Goal: Task Accomplishment & Management: Use online tool/utility

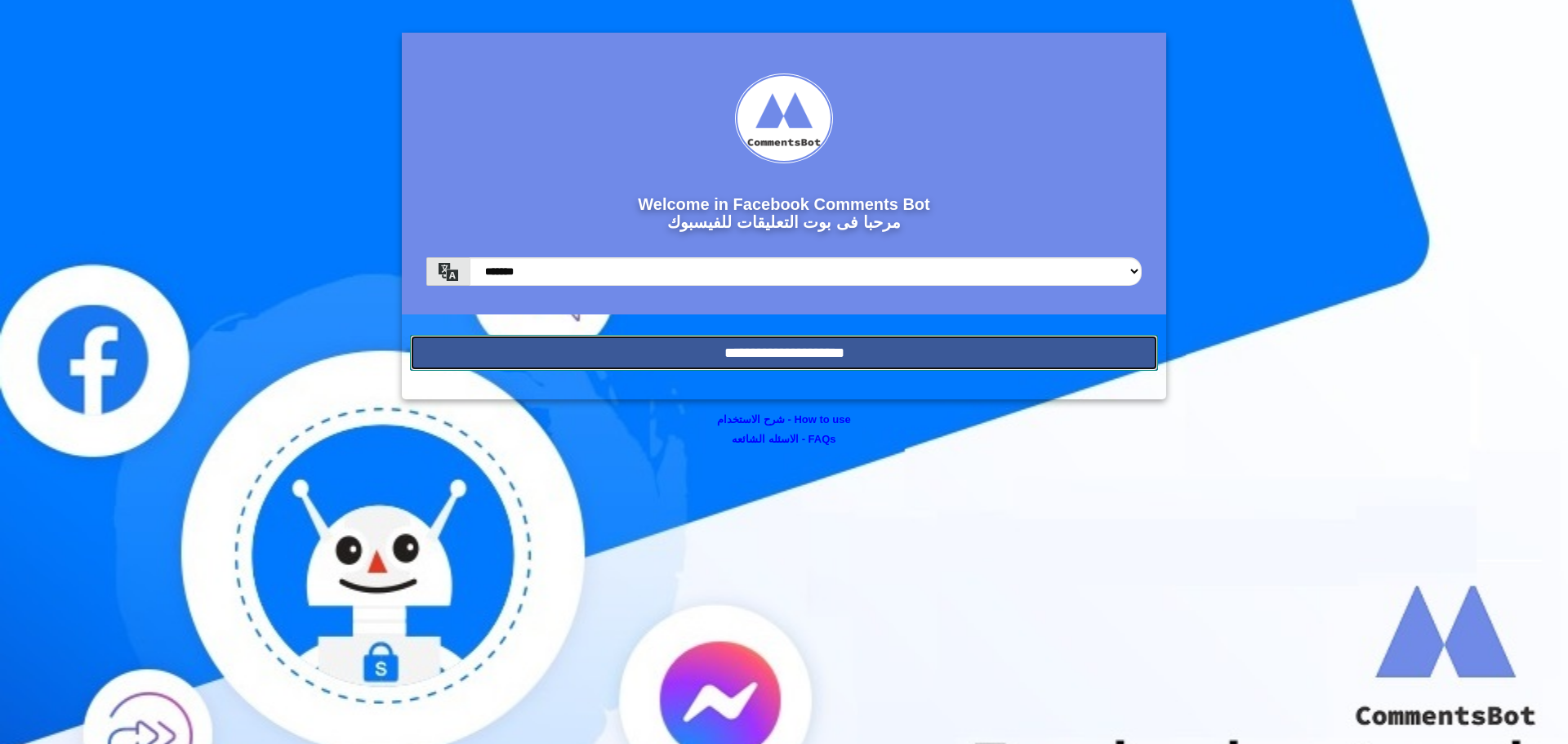
click at [802, 355] on input "**********" at bounding box center [784, 353] width 748 height 36
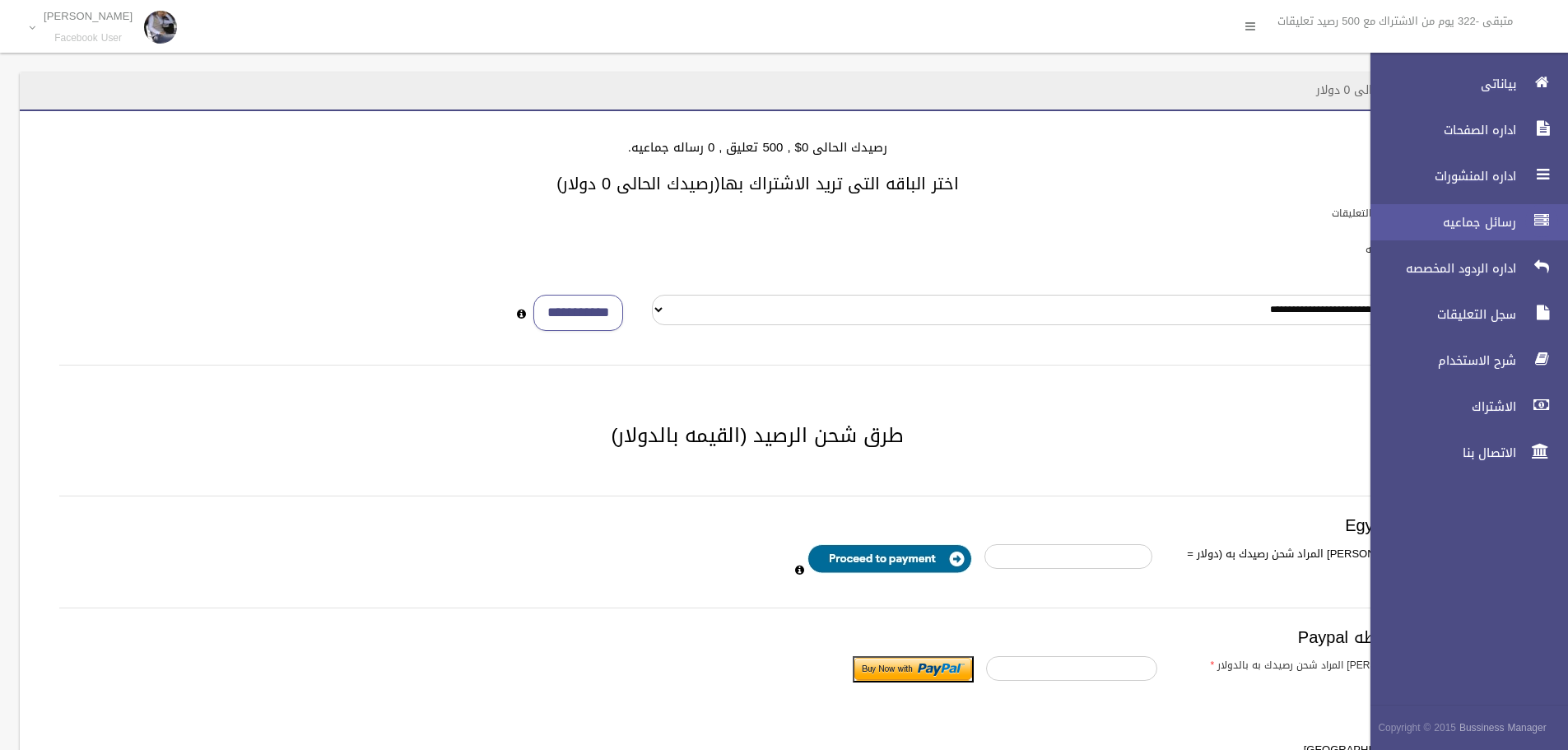
click at [1530, 210] on div at bounding box center [1541, 221] width 33 height 33
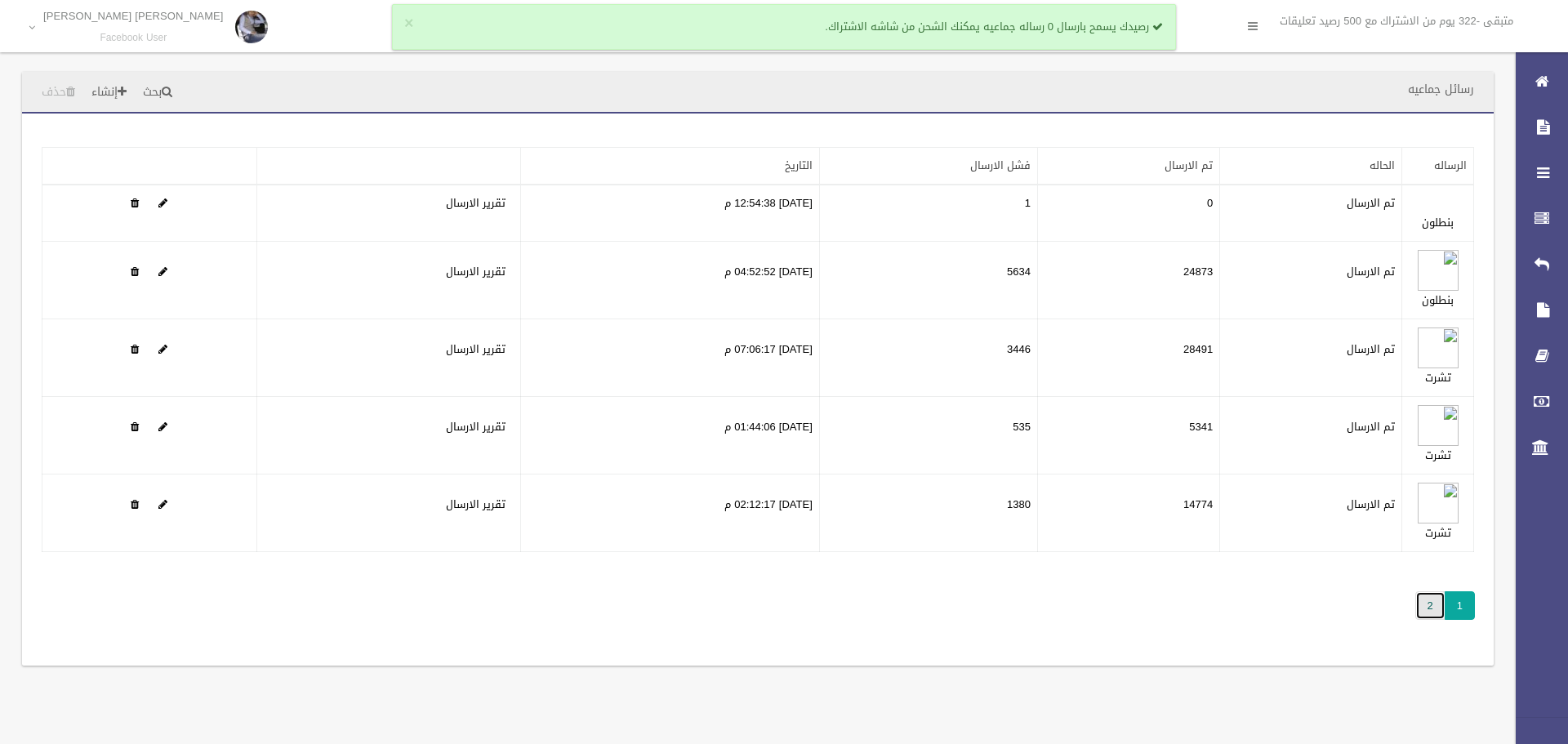
click at [1429, 596] on link "2" at bounding box center [1430, 605] width 30 height 28
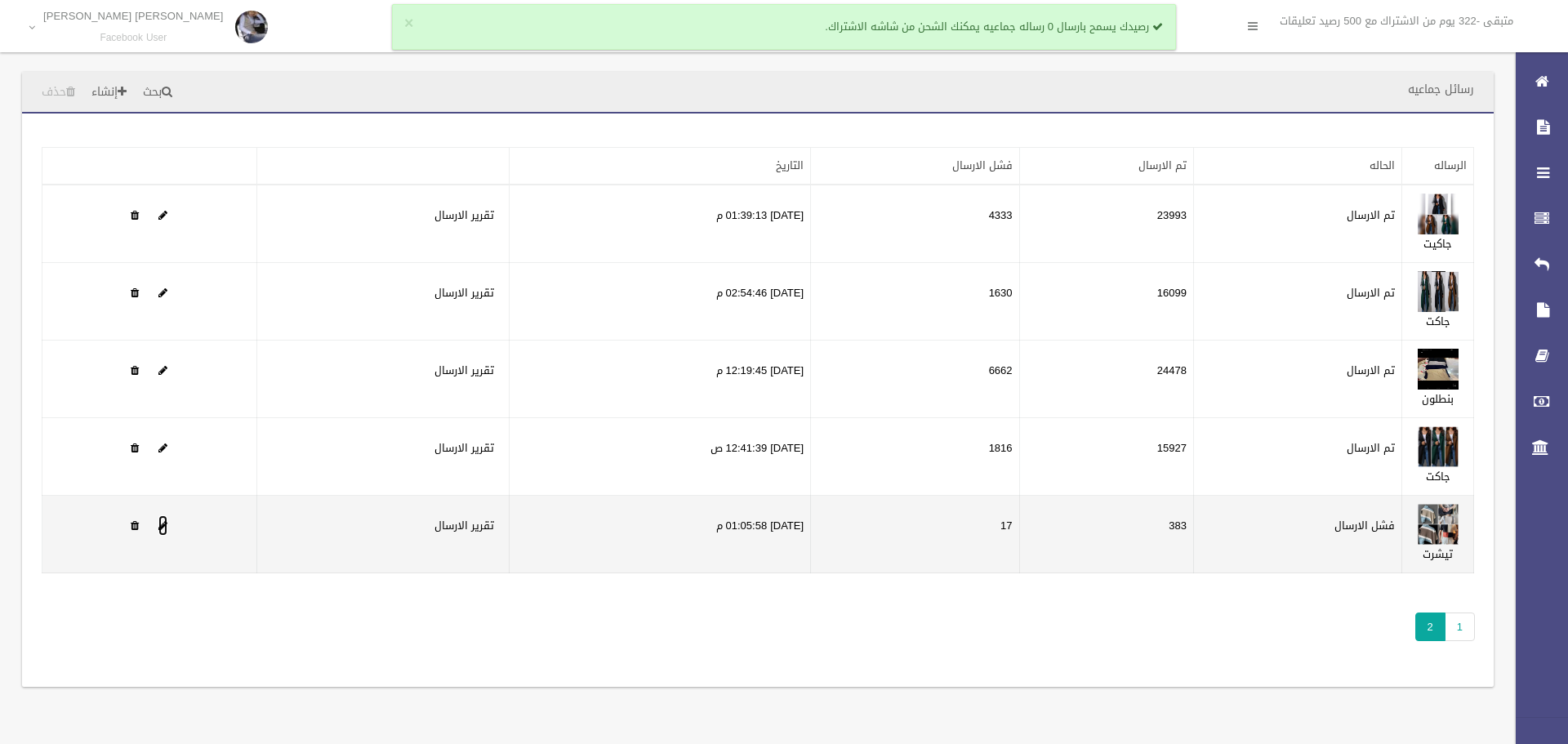
click at [168, 530] on span at bounding box center [163, 525] width 9 height 11
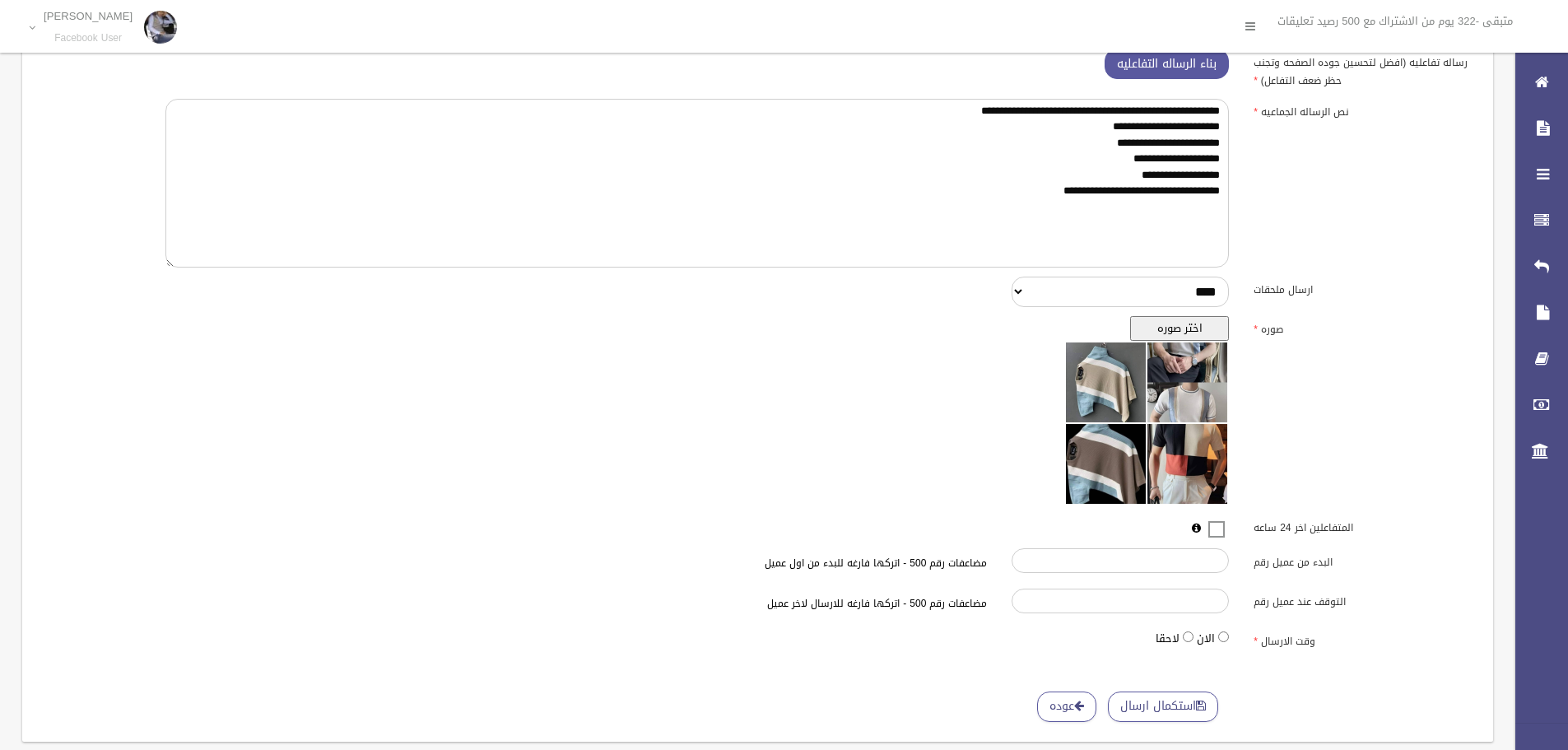
scroll to position [266, 0]
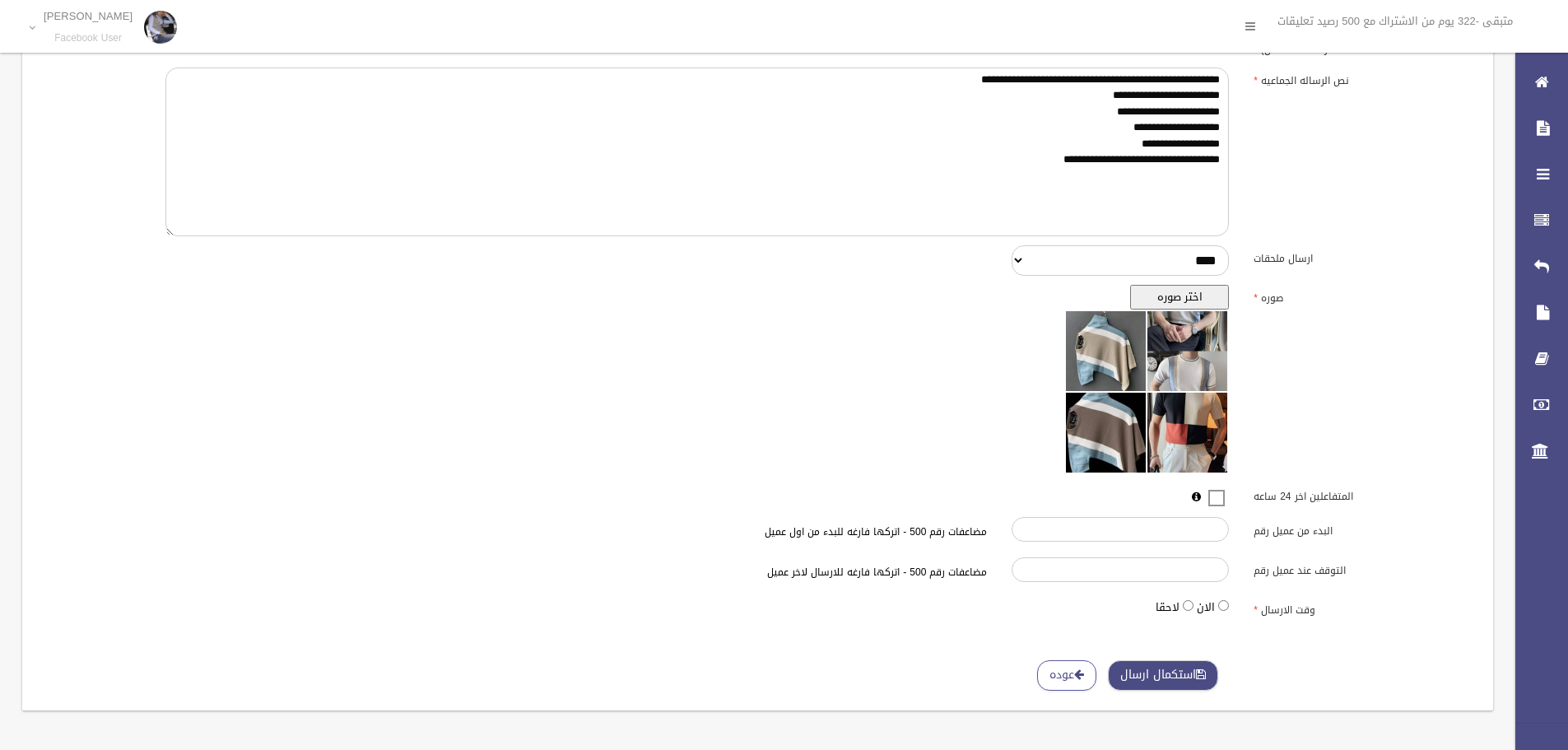
click at [1153, 678] on button "استكمال ارسال" at bounding box center [1162, 674] width 110 height 30
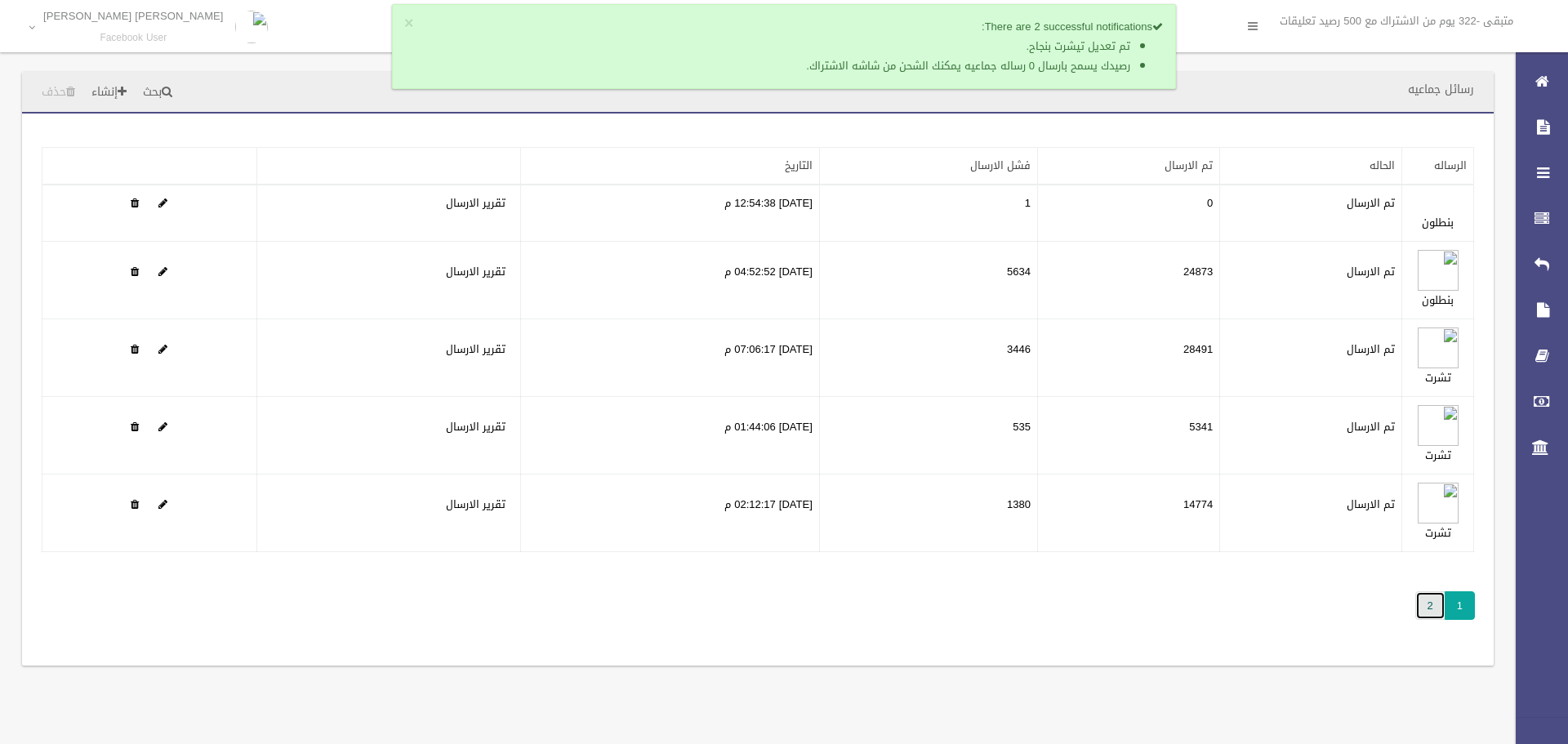
click at [1431, 613] on link "2" at bounding box center [1430, 605] width 30 height 28
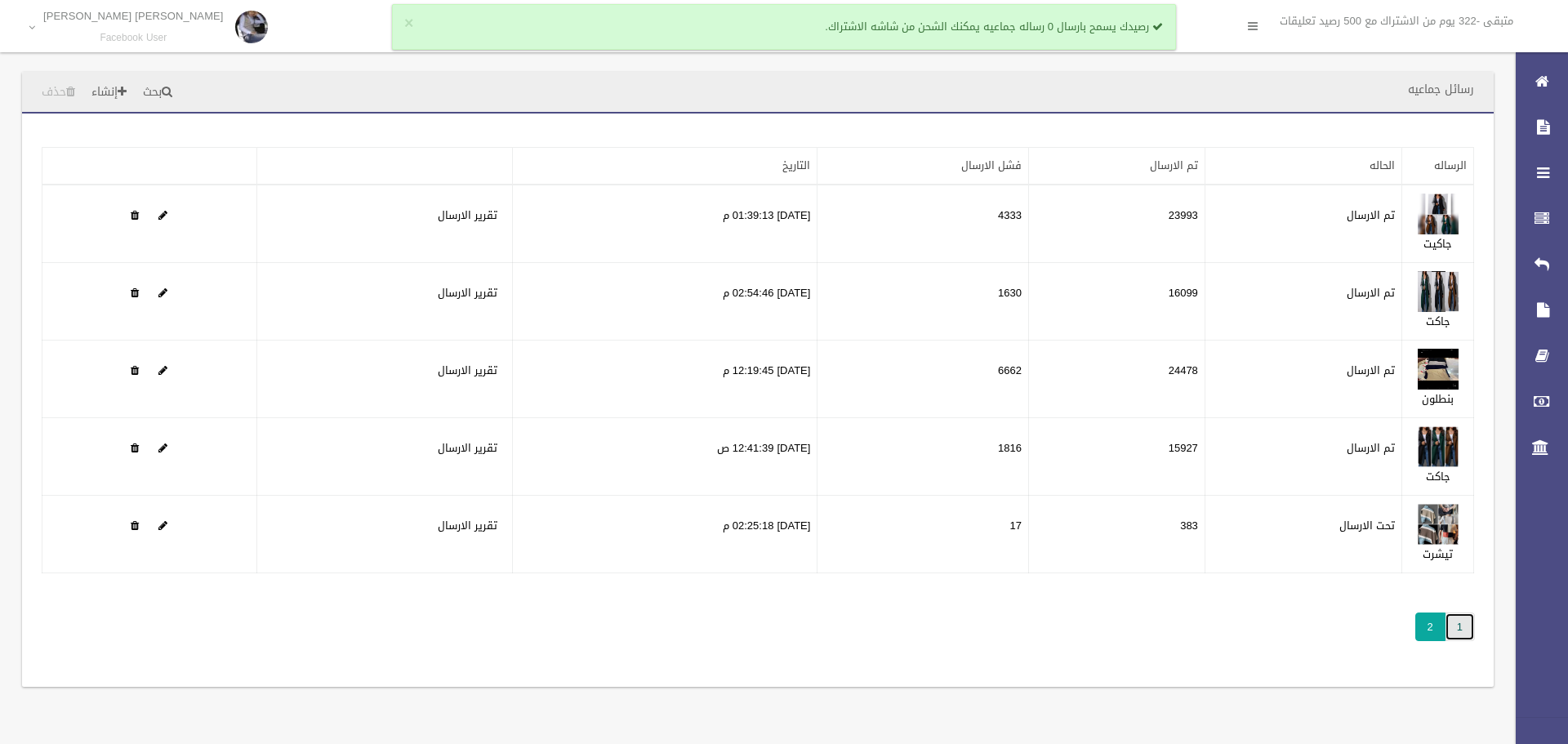
click at [1462, 628] on link "1" at bounding box center [1459, 626] width 30 height 28
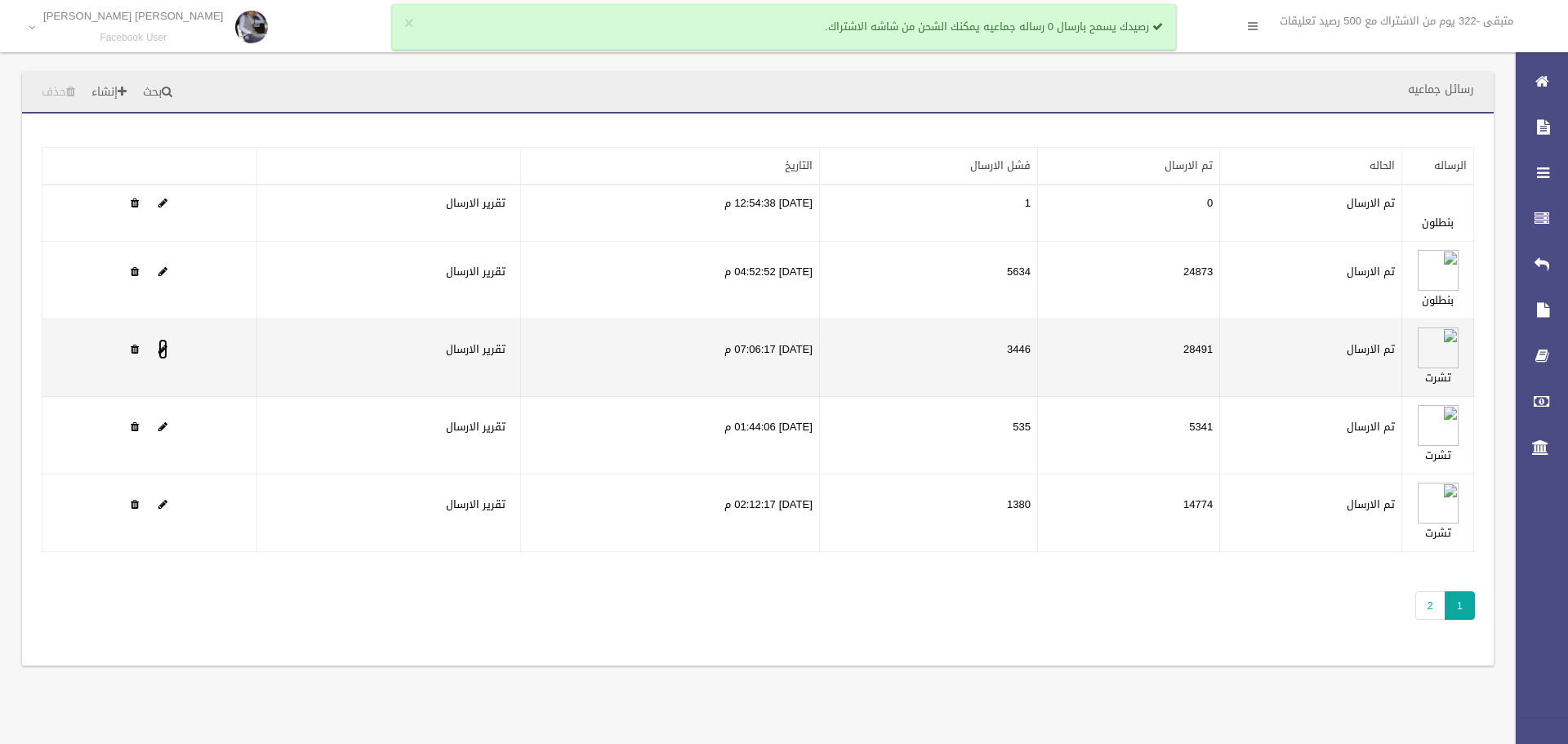
click at [162, 346] on span at bounding box center [163, 349] width 9 height 11
click at [161, 351] on span at bounding box center [163, 349] width 9 height 11
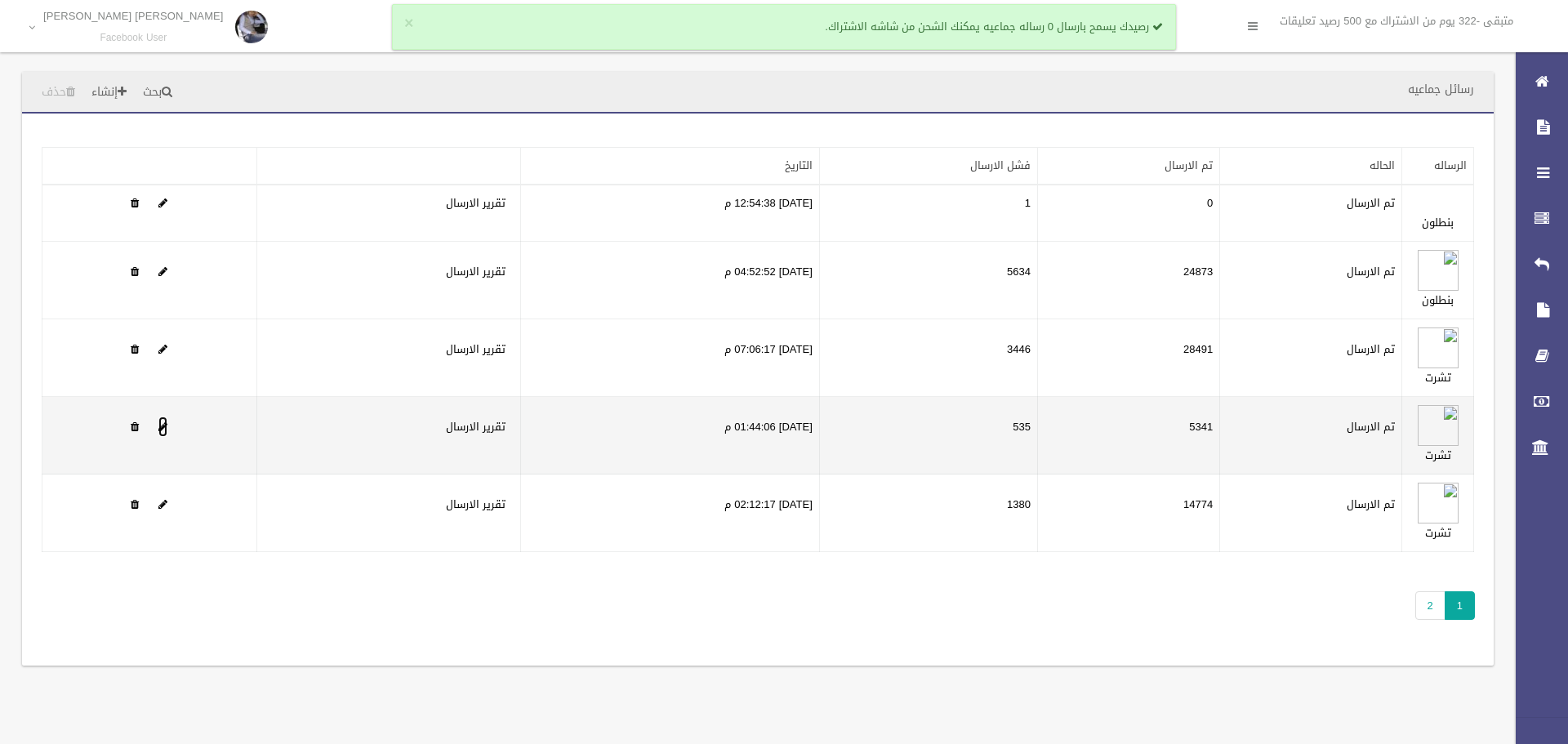
click at [165, 423] on span at bounding box center [163, 427] width 9 height 11
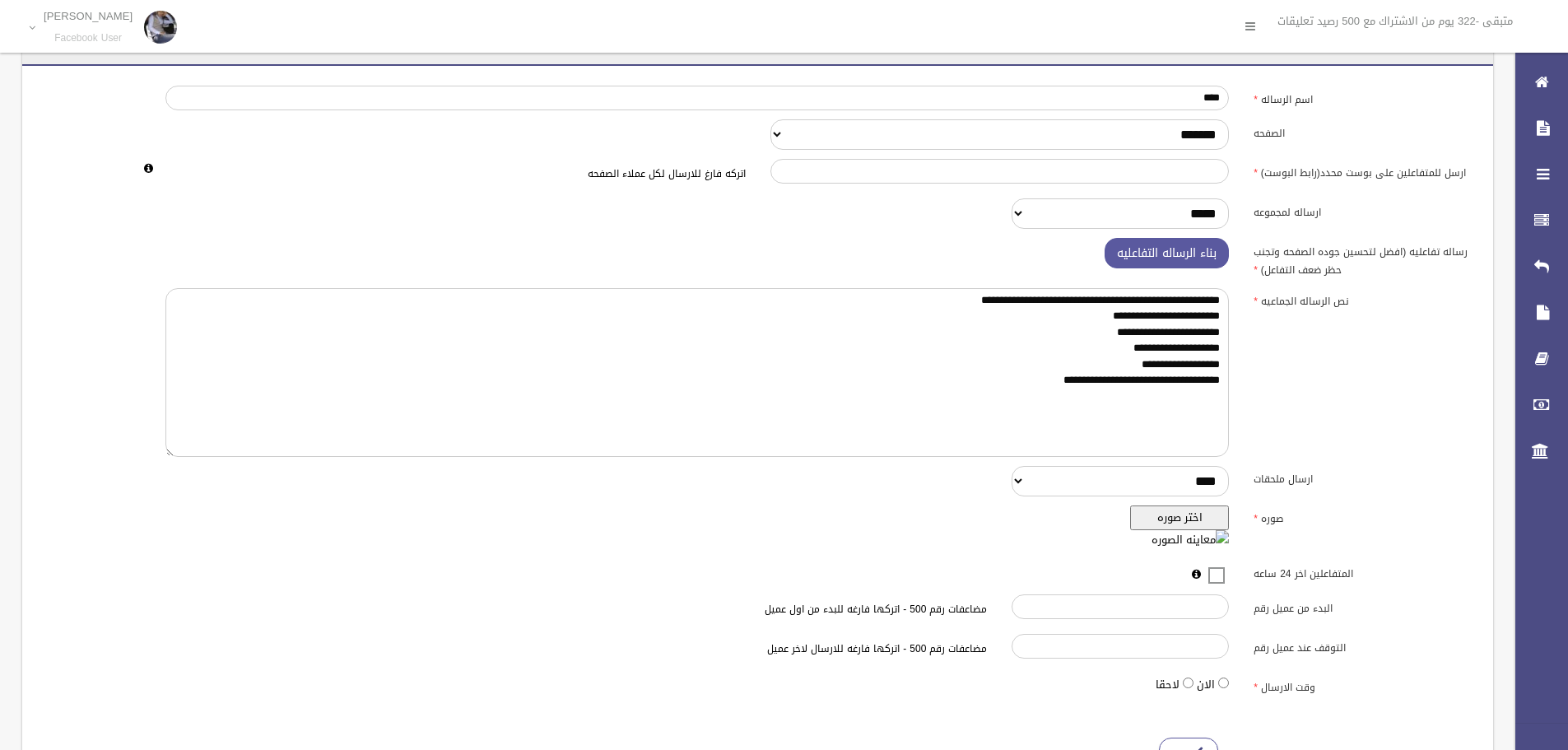
scroll to position [122, 0]
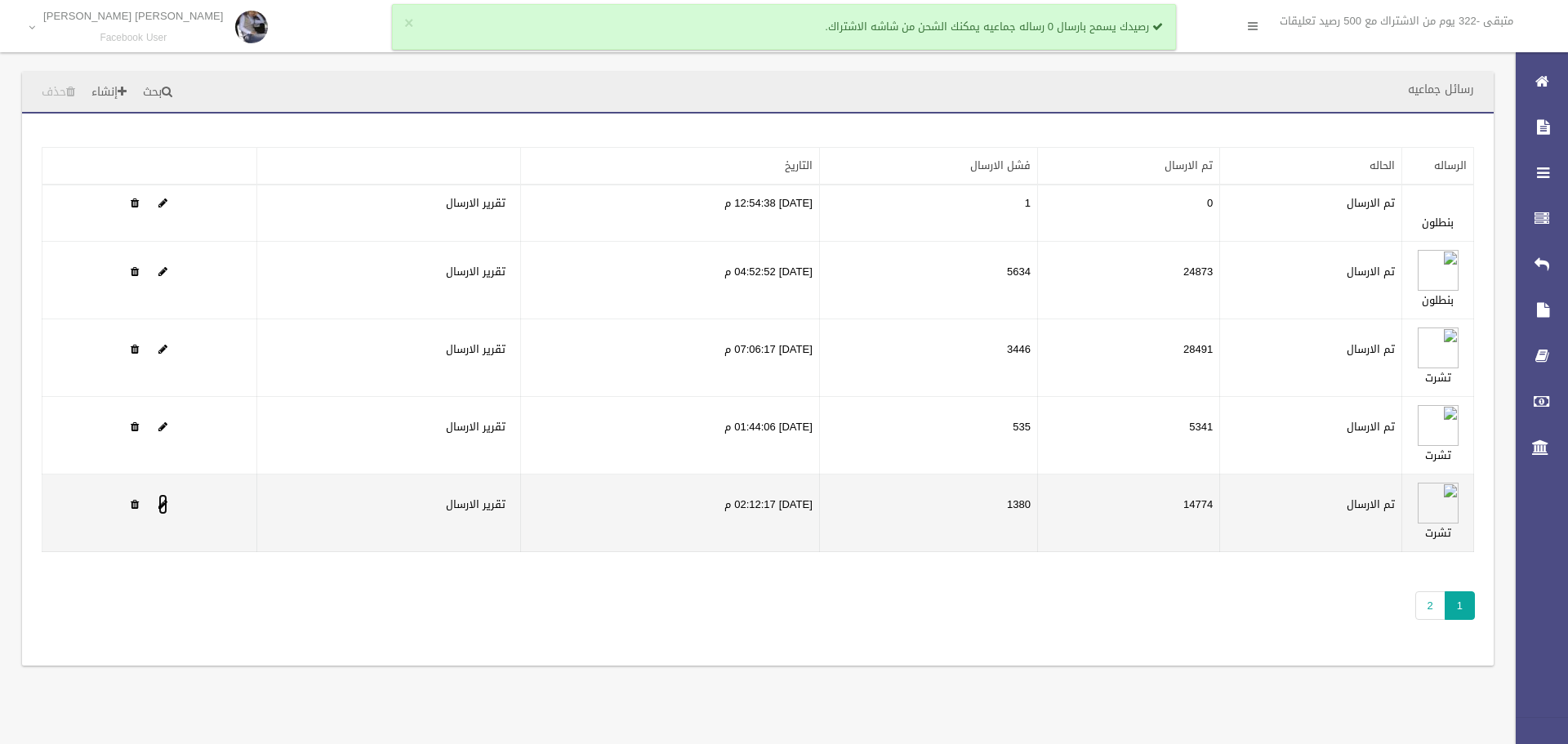
click at [161, 506] on span at bounding box center [163, 503] width 9 height 11
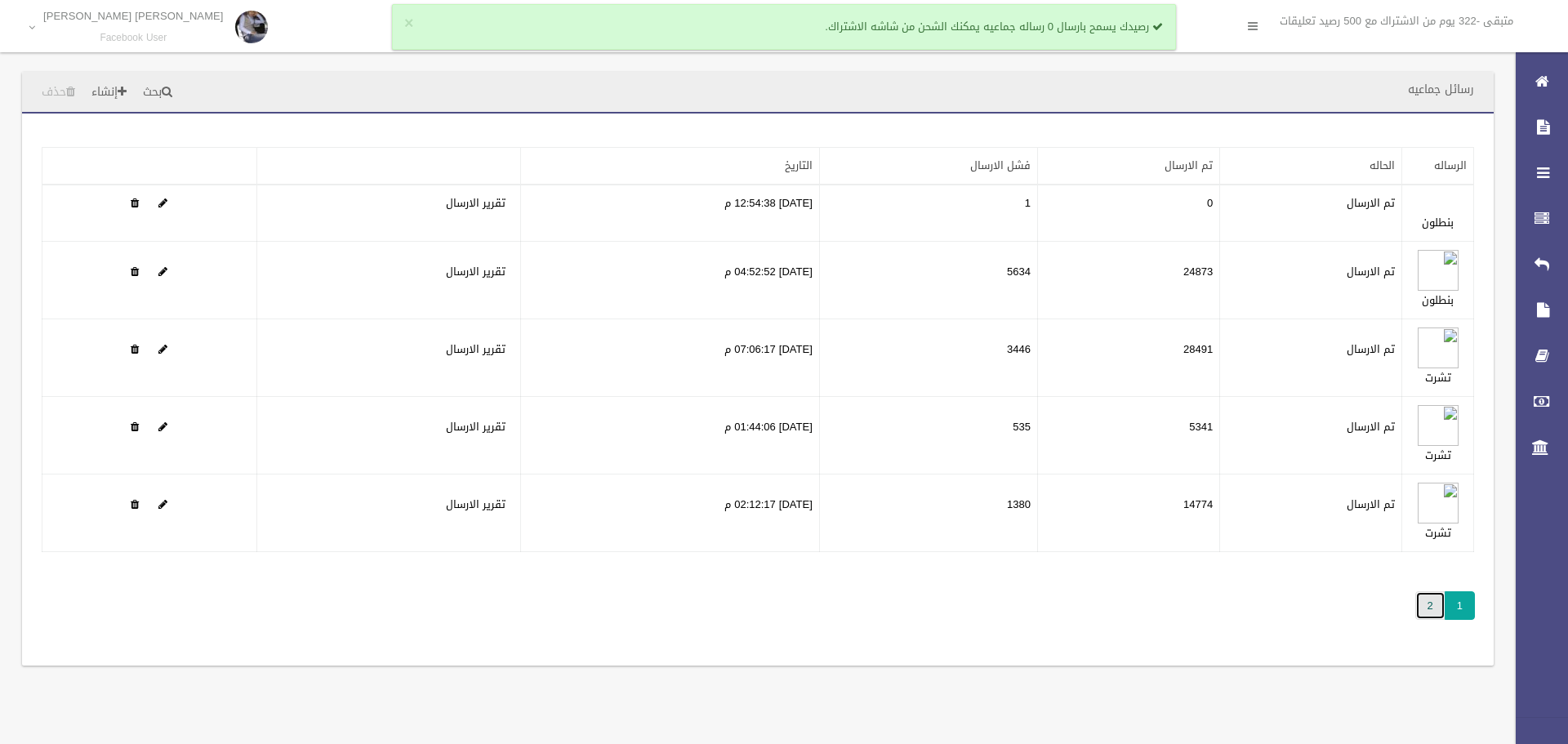
click at [1436, 606] on link "2" at bounding box center [1430, 605] width 30 height 28
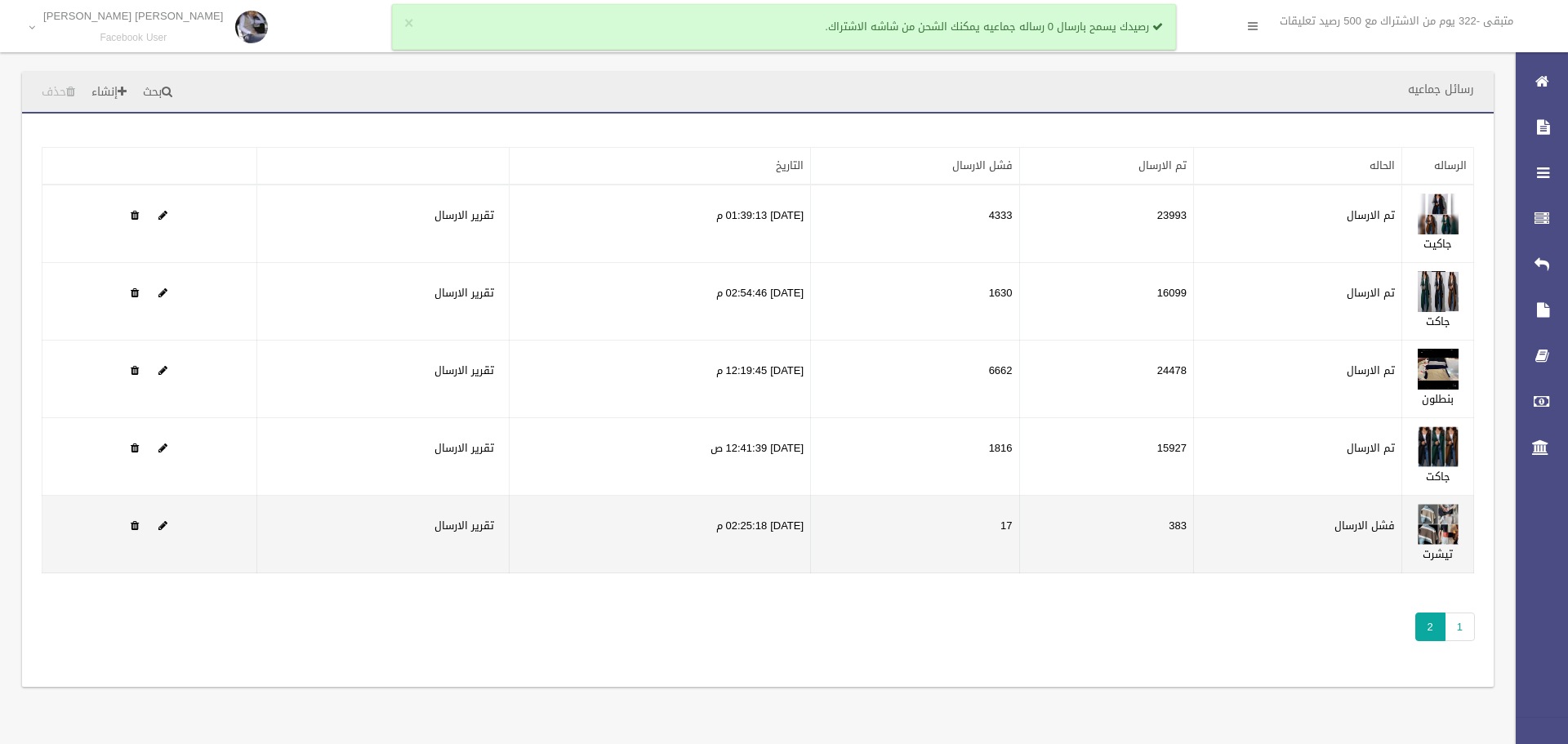
click at [169, 522] on td at bounding box center [150, 535] width 214 height 78
click at [165, 524] on span at bounding box center [163, 525] width 9 height 11
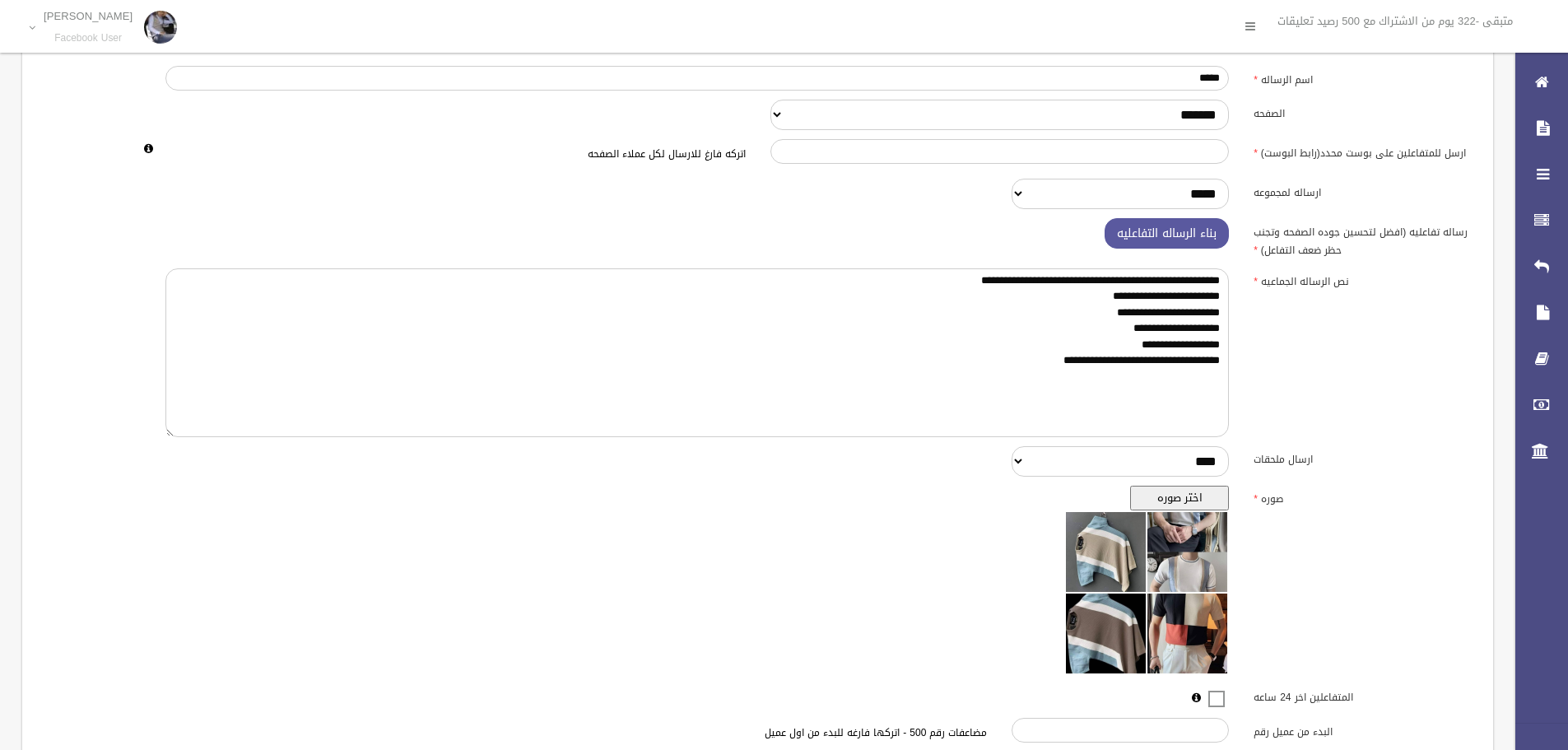
scroll to position [266, 0]
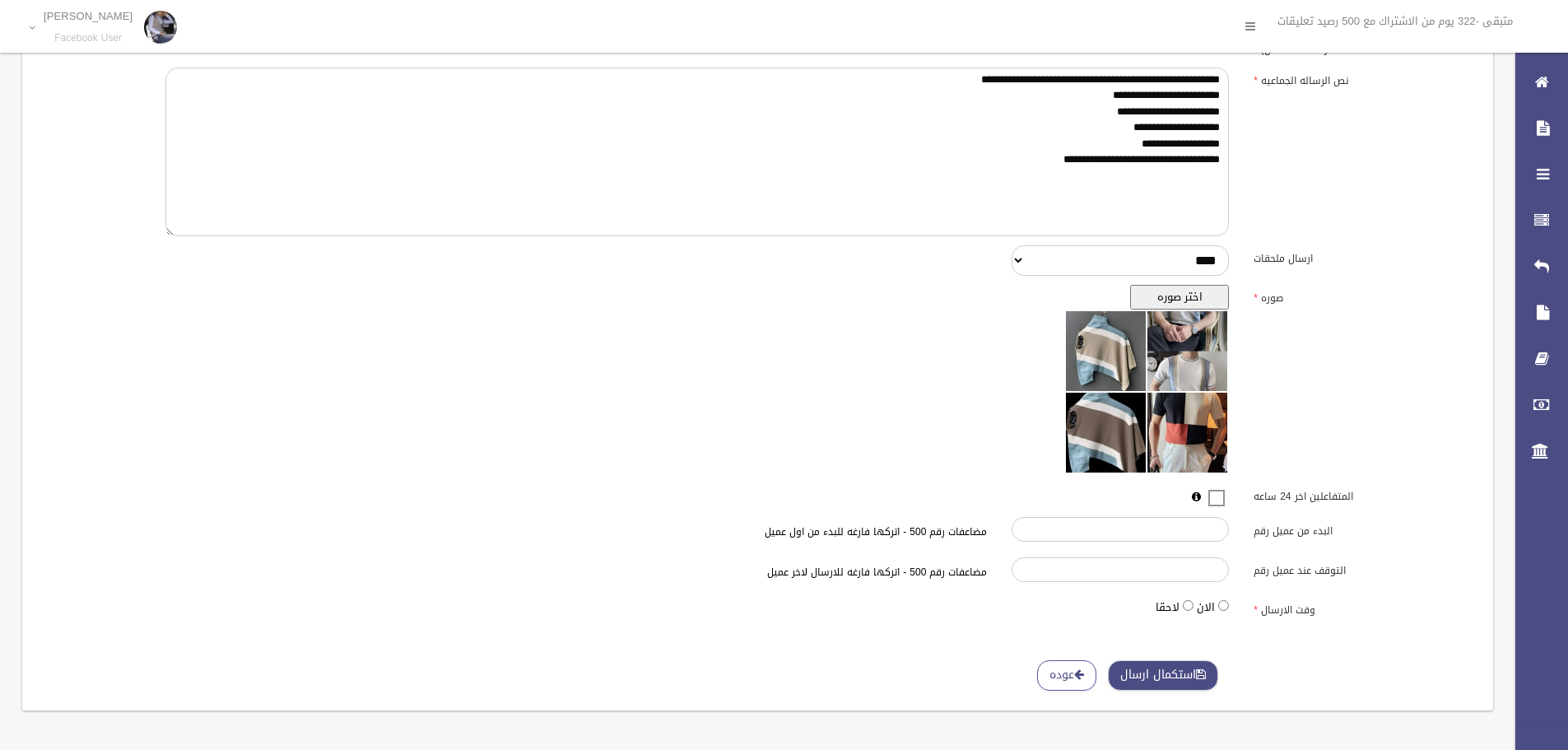
click at [1185, 666] on button "استكمال ارسال" at bounding box center [1162, 674] width 110 height 30
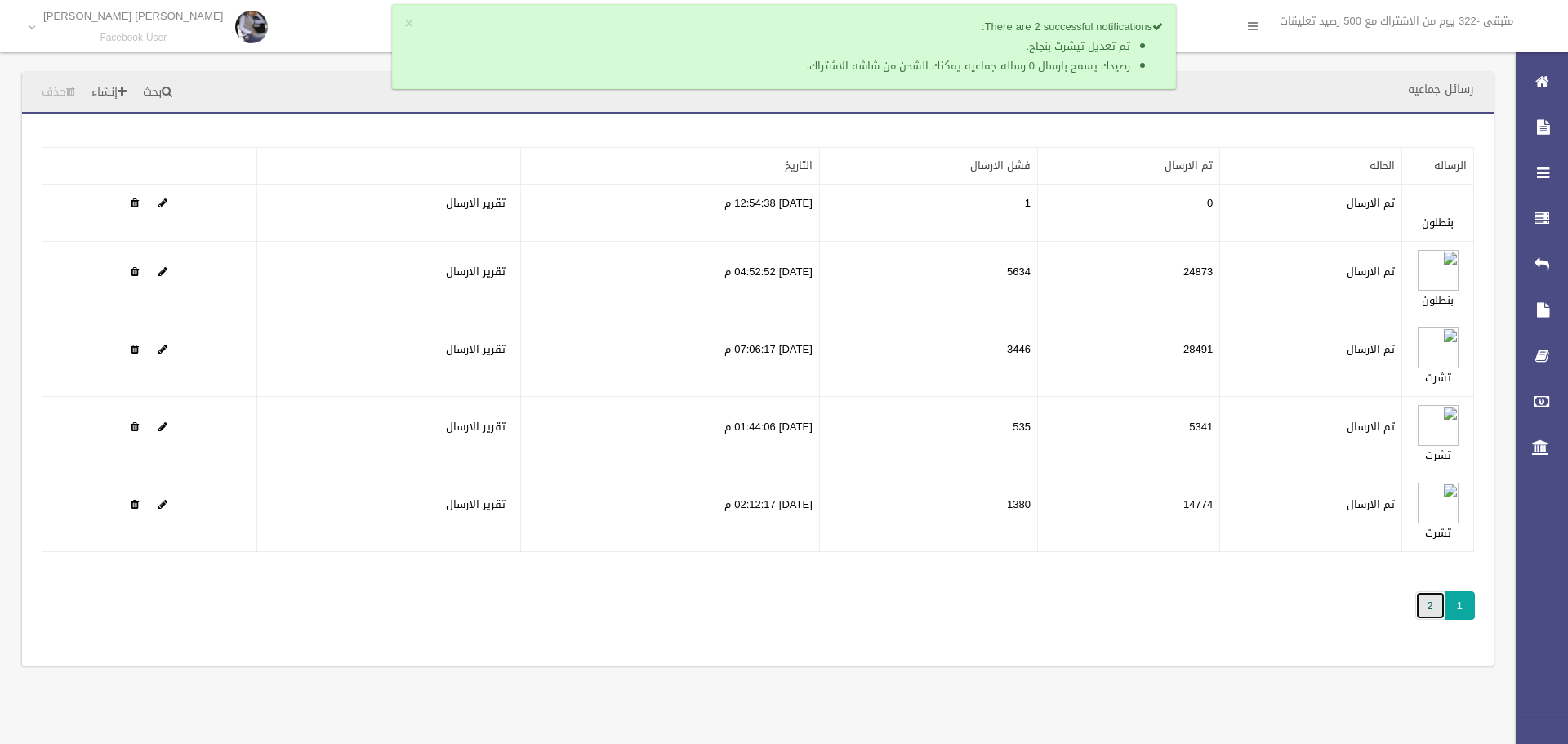
click at [1436, 613] on link "2" at bounding box center [1430, 605] width 30 height 28
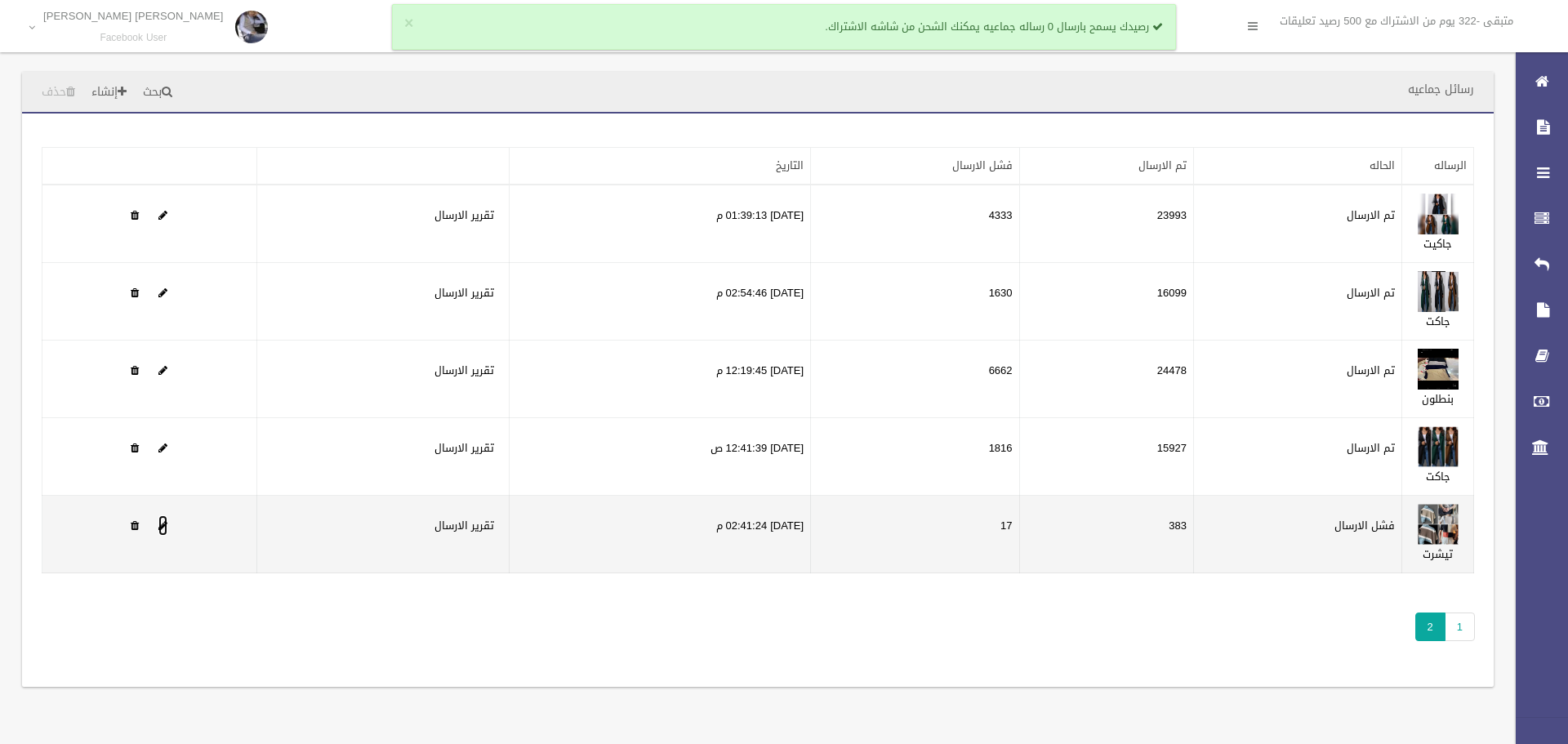
click at [165, 527] on span at bounding box center [163, 525] width 9 height 11
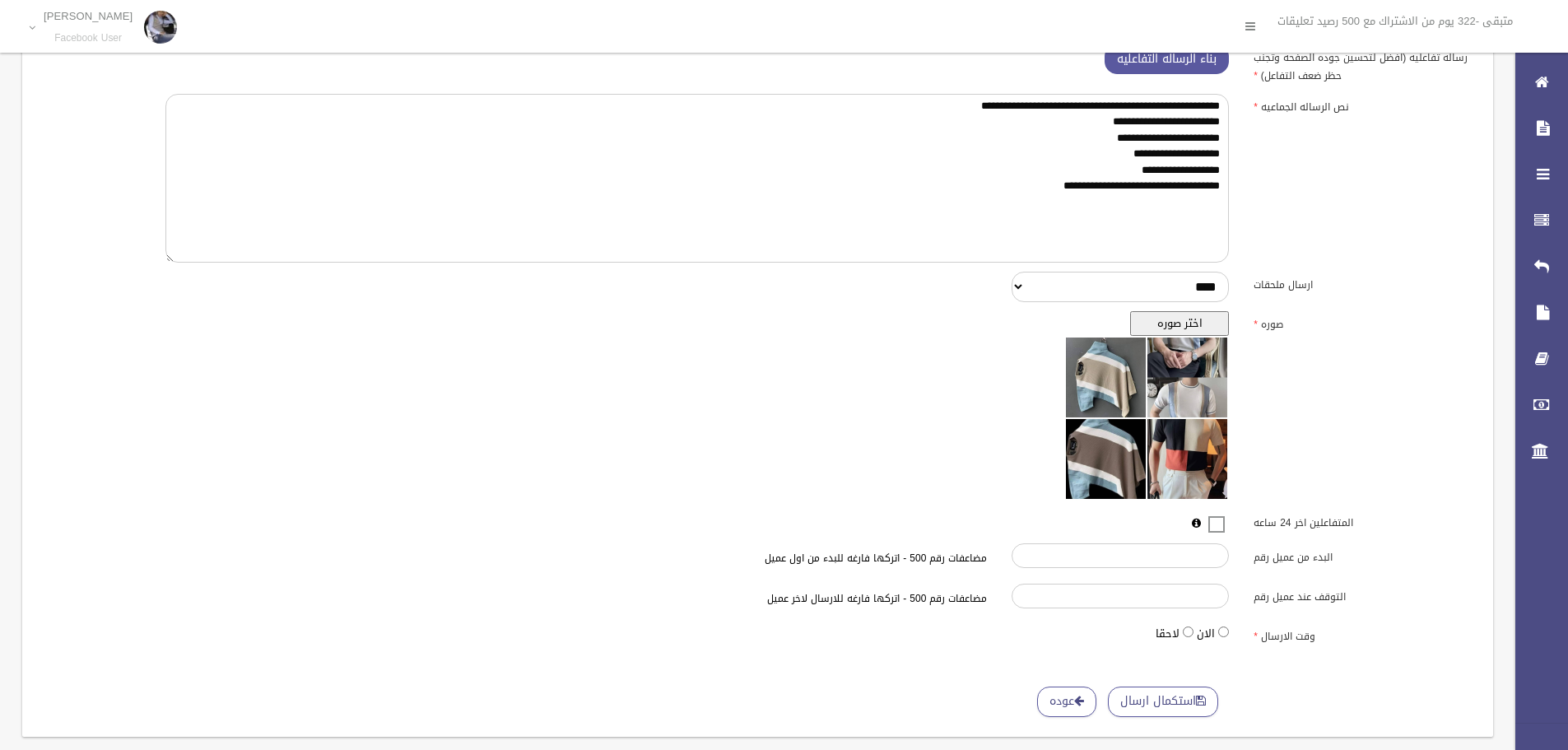
scroll to position [246, 0]
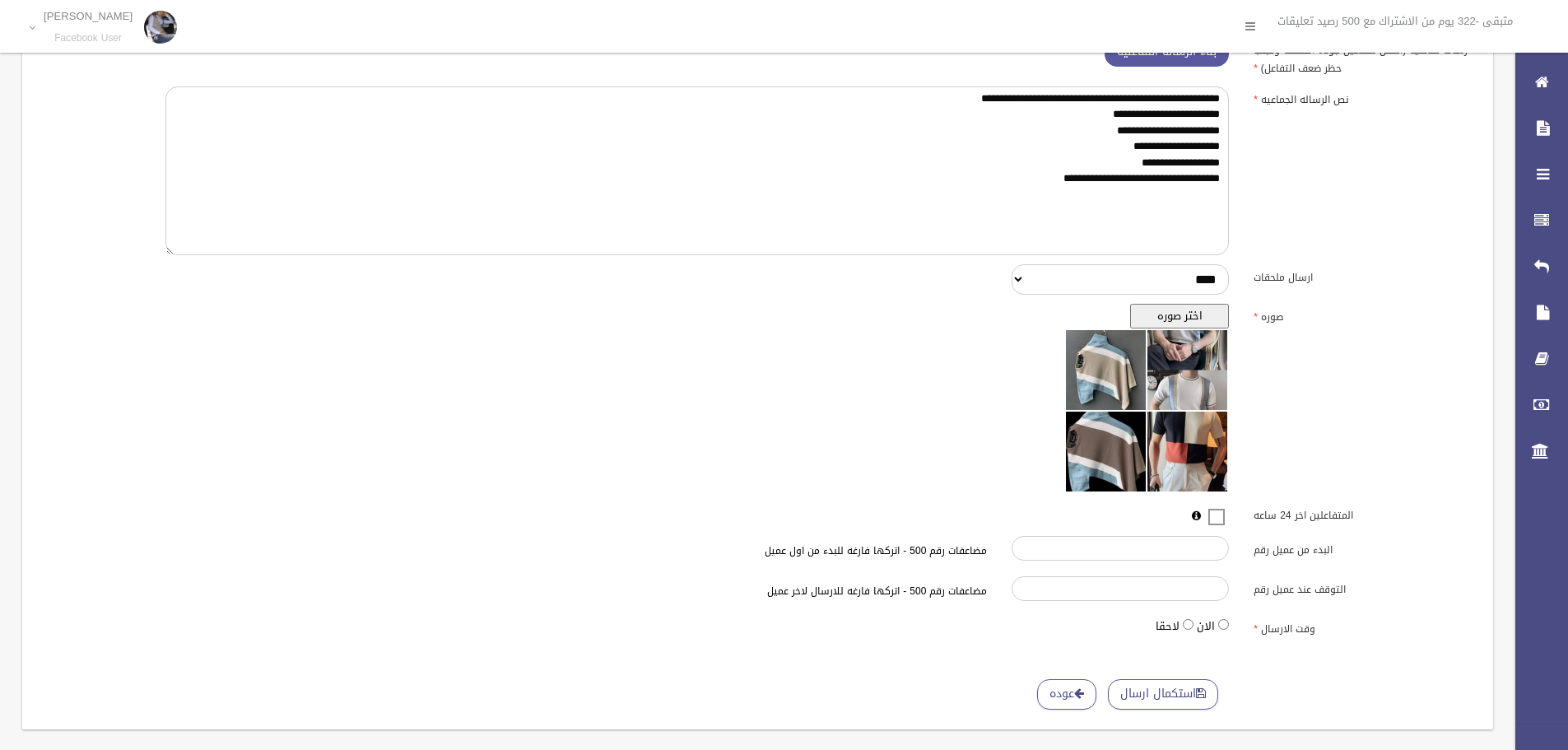
click at [1221, 507] on span at bounding box center [1216, 507] width 25 height 0
click at [1179, 542] on input "البدء من عميل رقم" at bounding box center [1119, 548] width 217 height 25
click at [1149, 695] on button "استكمال ارسال" at bounding box center [1162, 694] width 110 height 30
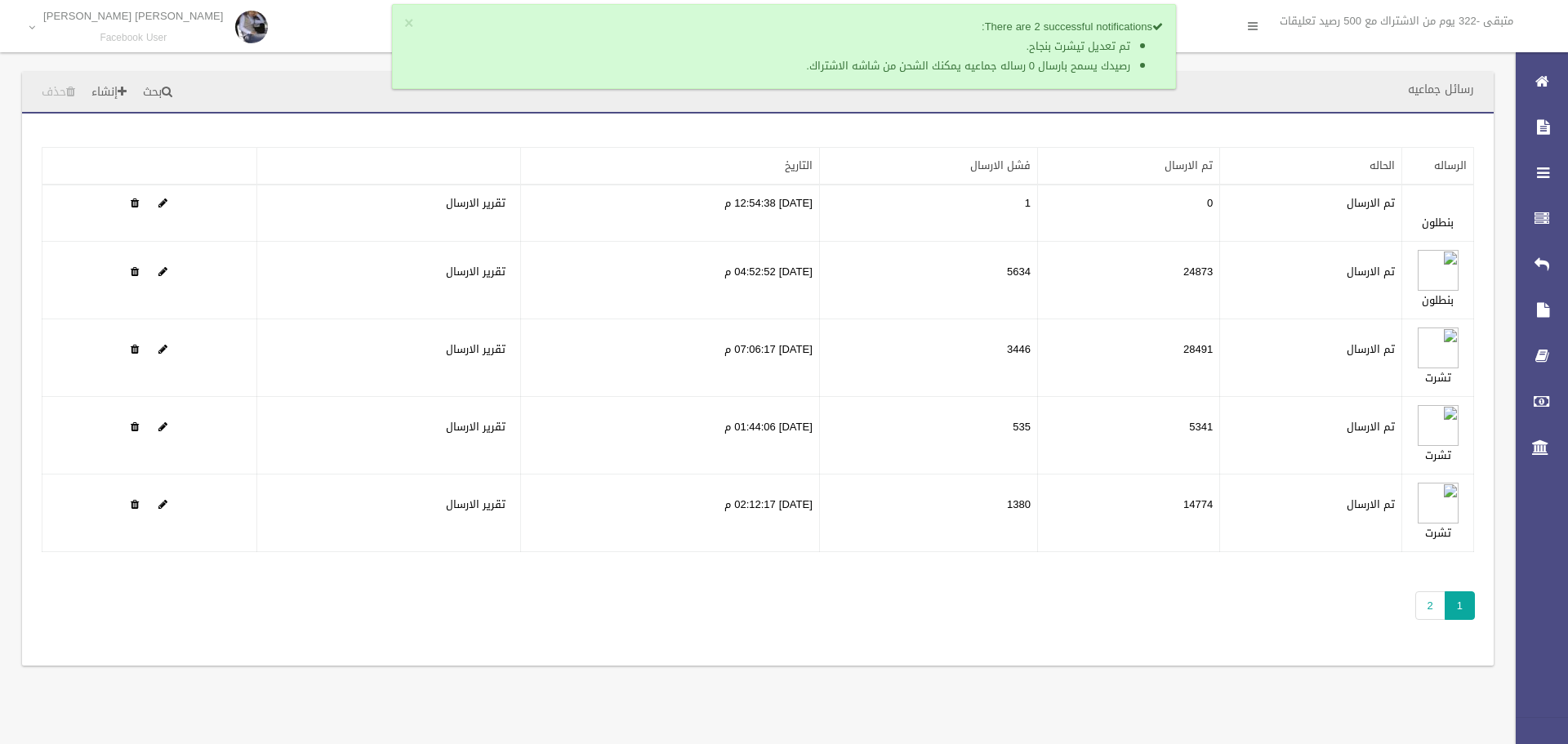
click at [1133, 48] on ul "تم تعديل تيشرت بنجاح. رصيدك يسمح بارسال 0 رساله جماعيه يمكنك الشحن من شاشه الاش…" at bounding box center [792, 56] width 741 height 39
click at [1431, 608] on link "2" at bounding box center [1430, 605] width 30 height 28
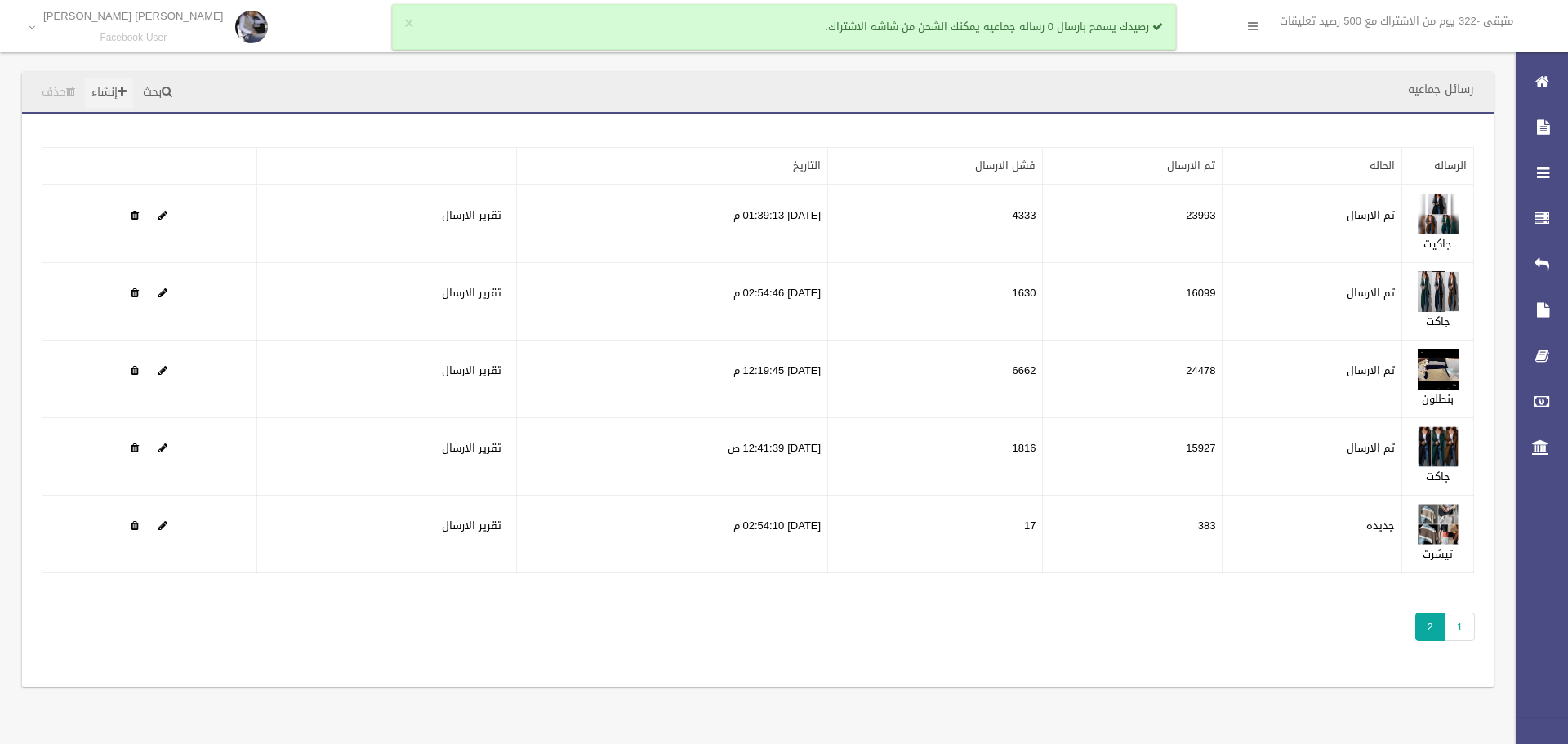
click at [117, 96] on link "إنشاء" at bounding box center [108, 93] width 48 height 30
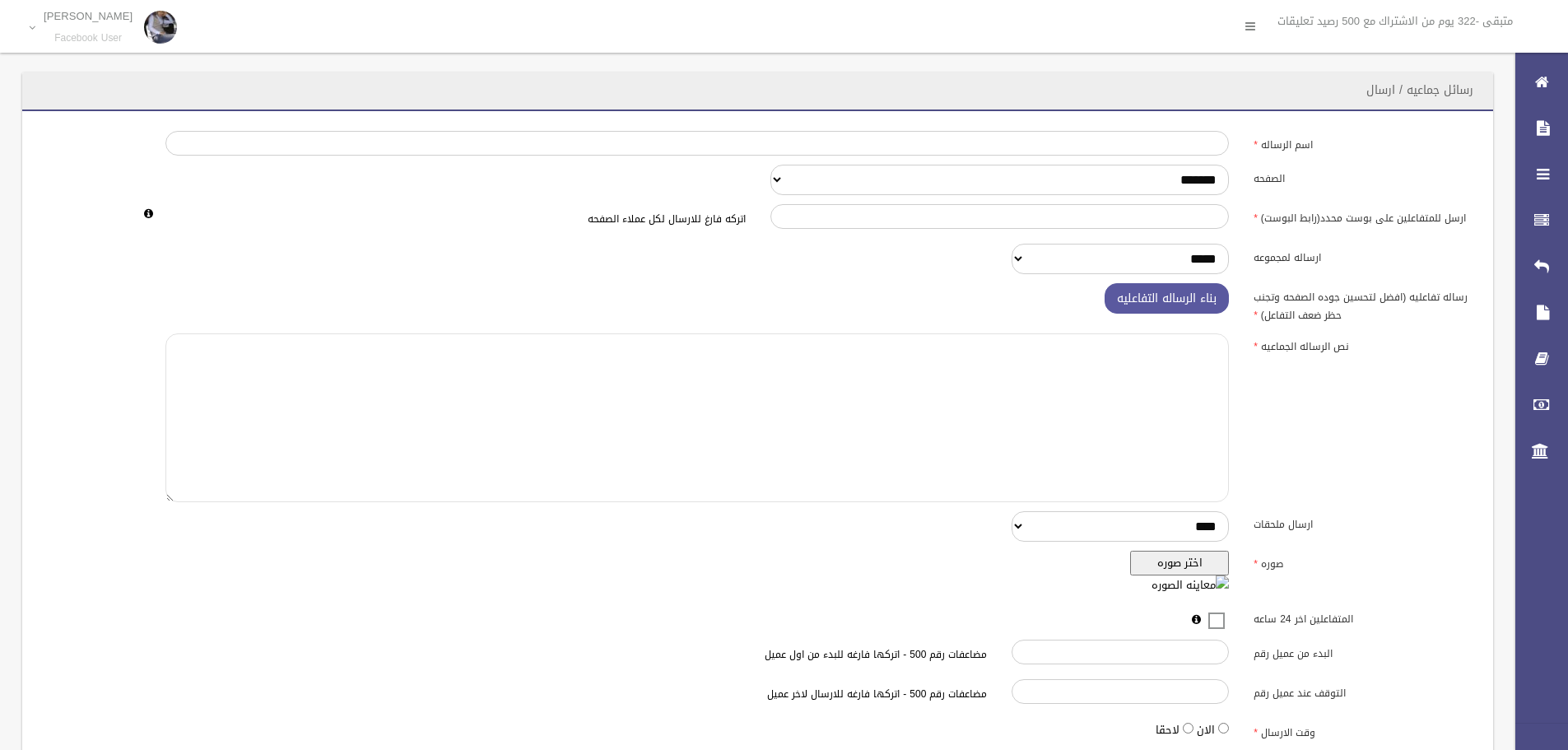
click at [1087, 433] on textarea at bounding box center [696, 418] width 1063 height 169
paste textarea "*"
type textarea "*"
click at [1344, 324] on div "نص الرساله الجماعيه" at bounding box center [758, 303] width 1451 height 41
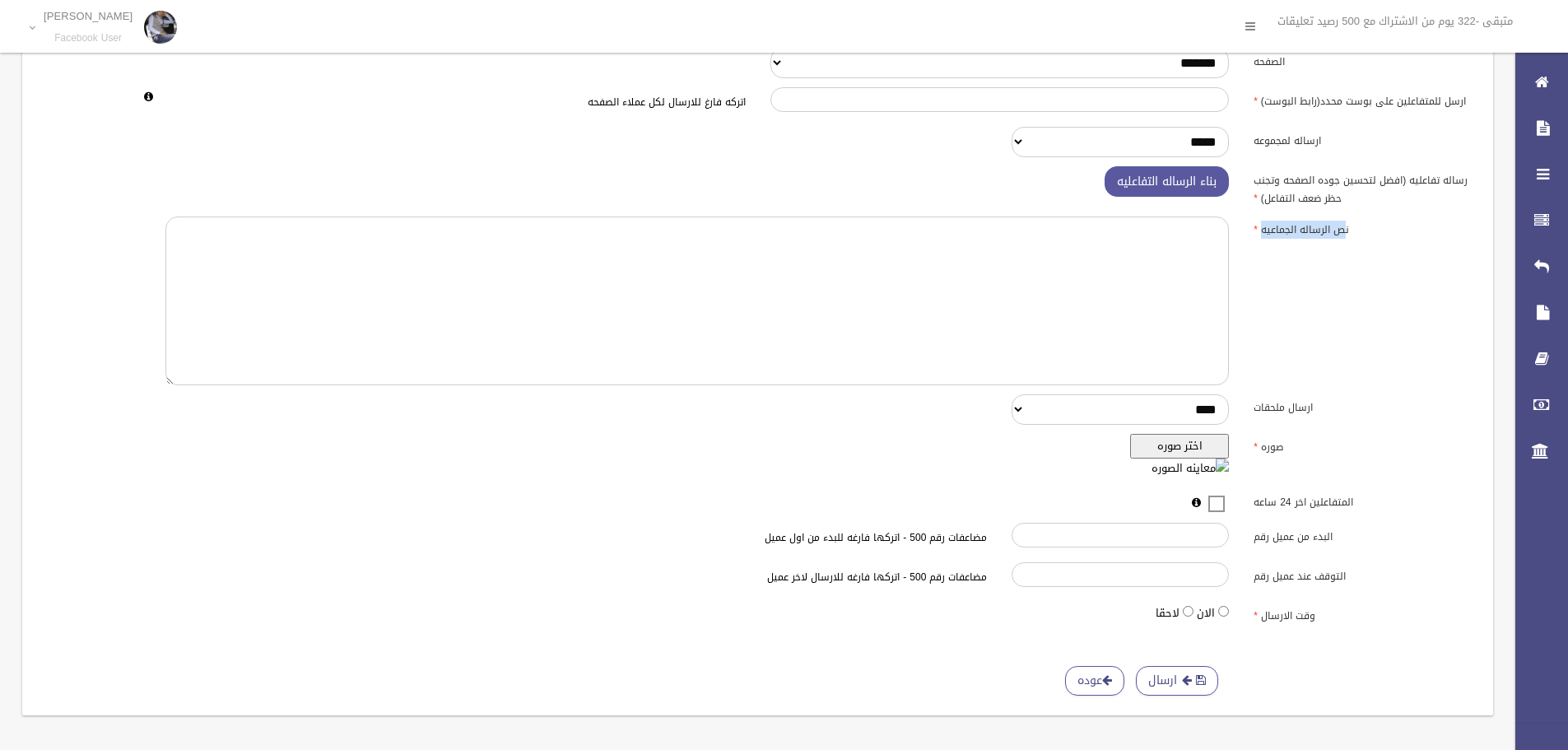
scroll to position [122, 0]
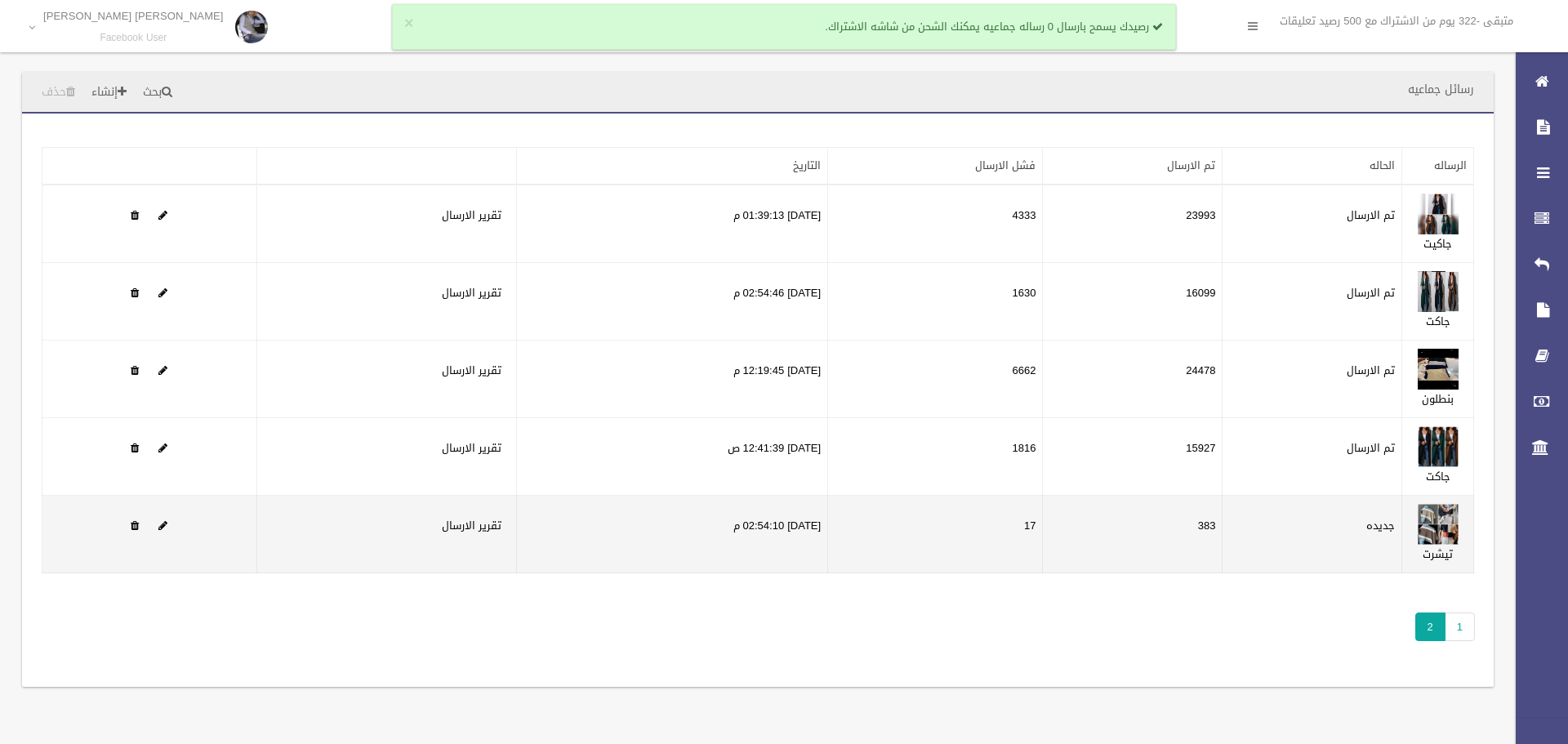
click at [987, 536] on td "17" at bounding box center [935, 535] width 214 height 78
click at [164, 526] on span at bounding box center [163, 525] width 9 height 11
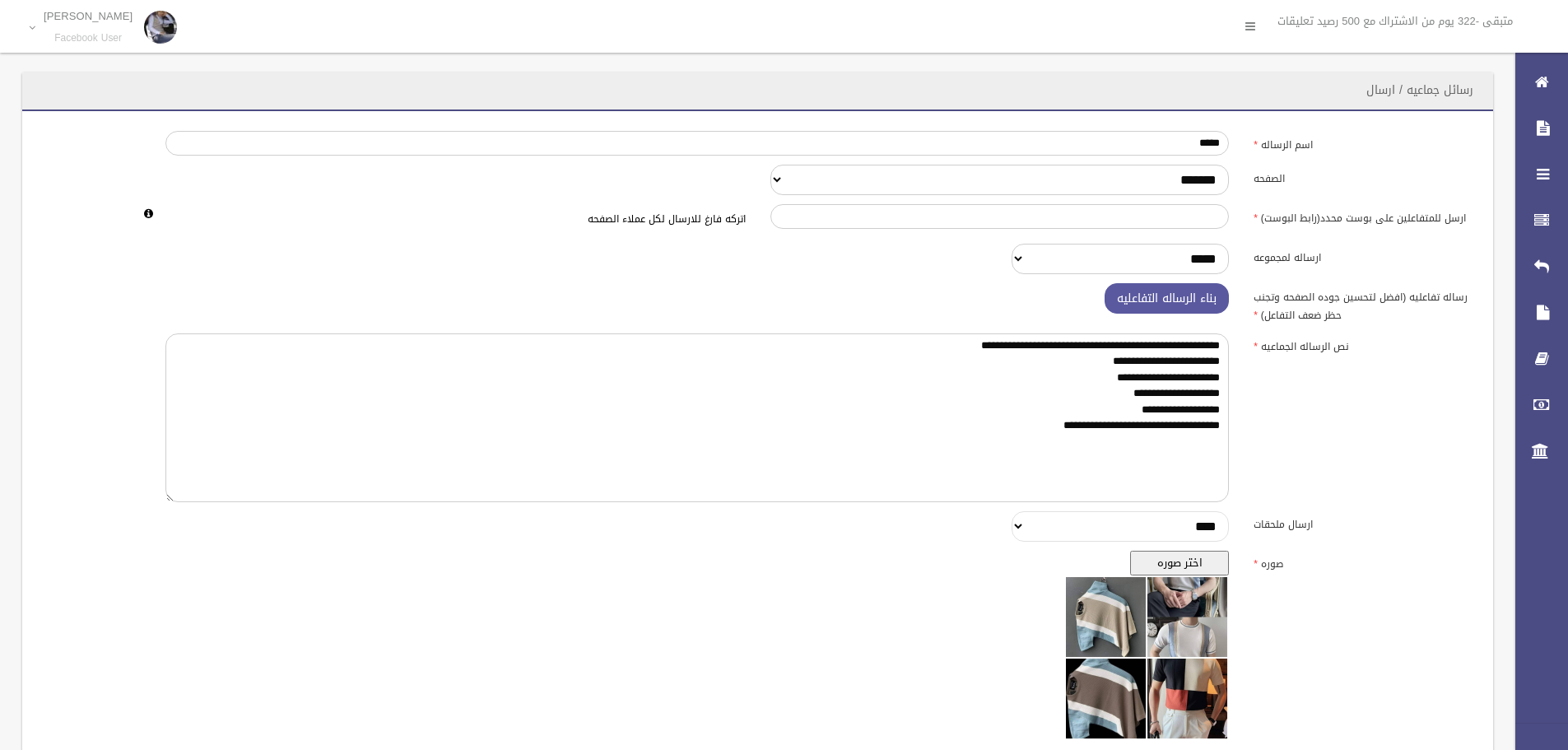
click at [1023, 524] on select "**********" at bounding box center [1119, 526] width 217 height 30
click at [1016, 524] on select "**********" at bounding box center [1119, 526] width 217 height 30
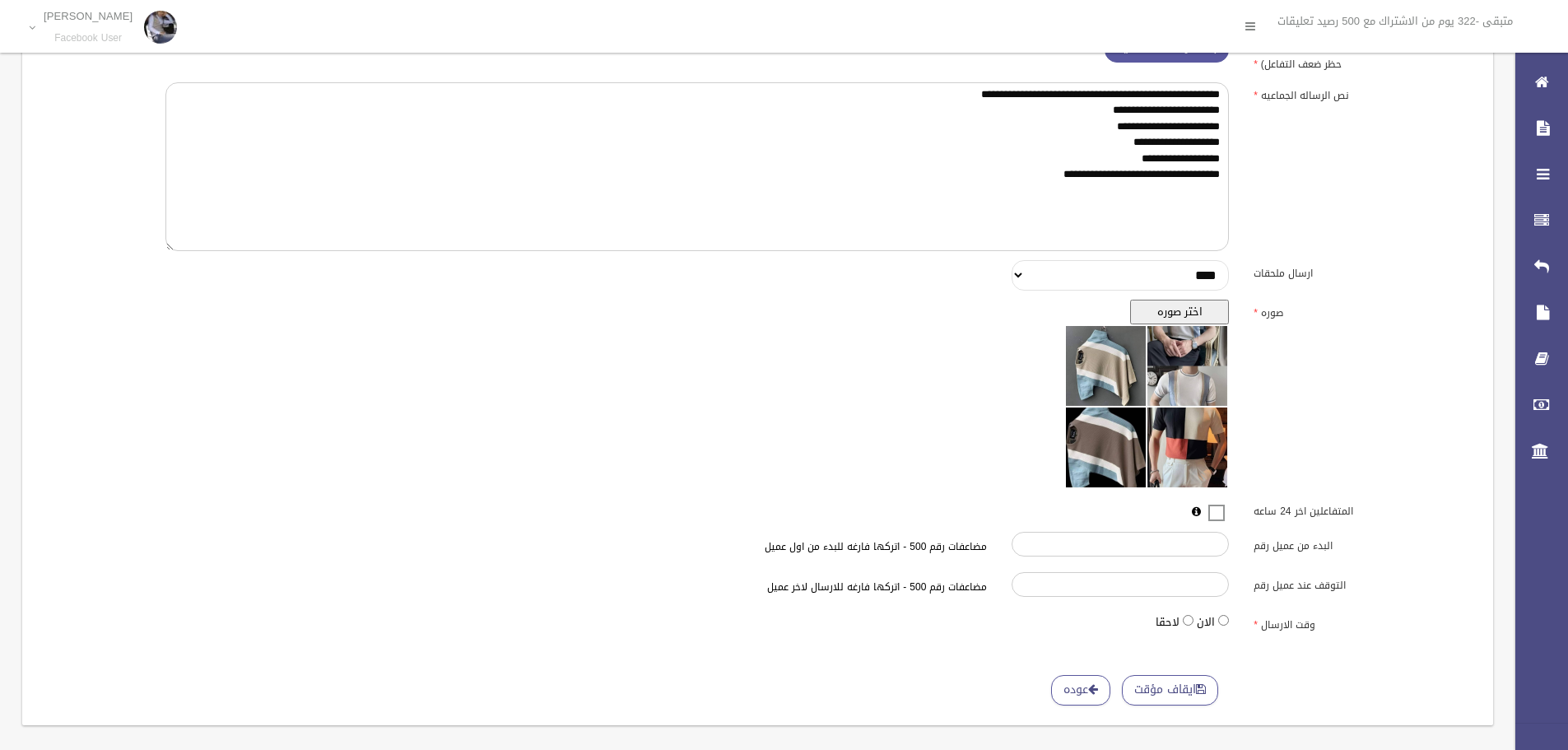
scroll to position [266, 0]
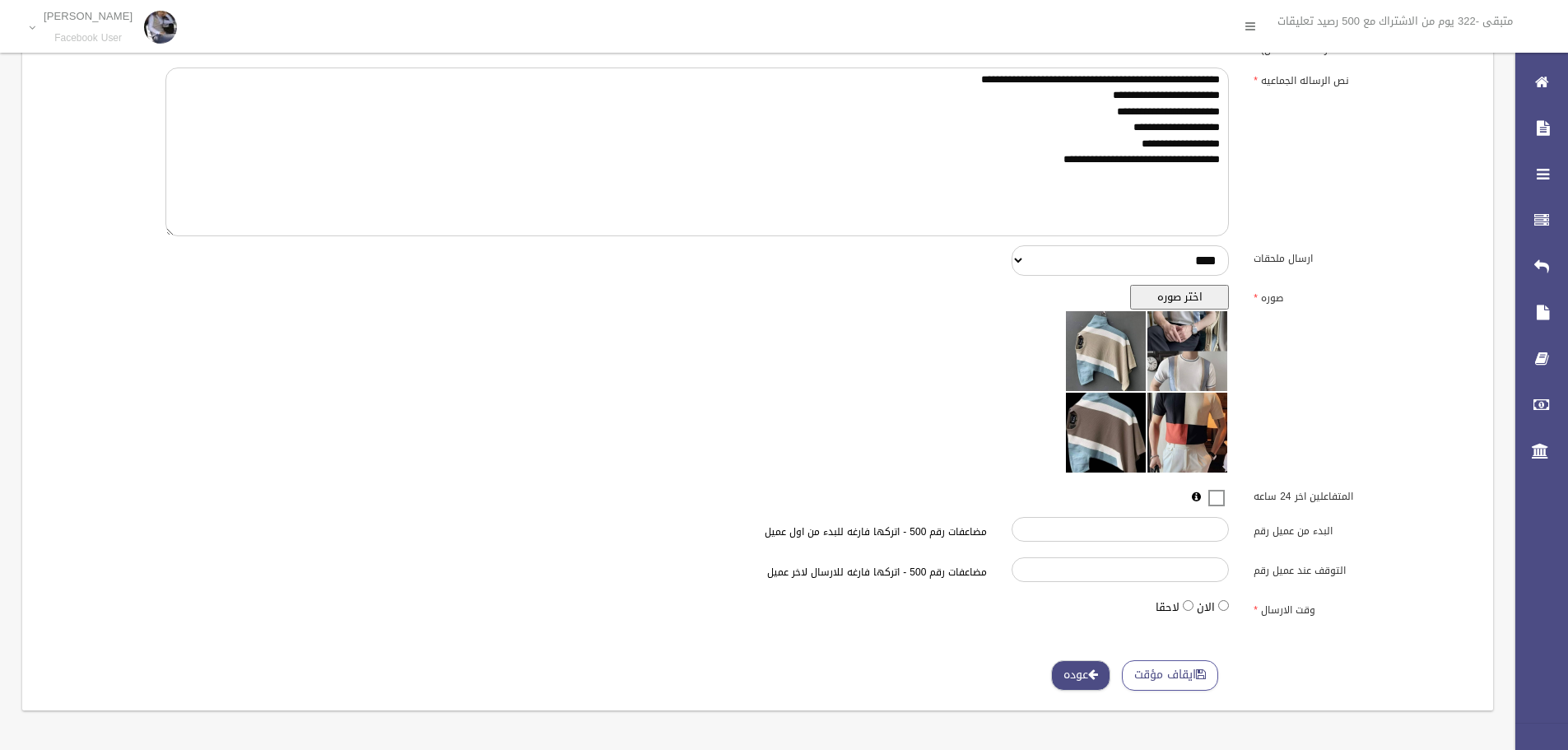
click at [1056, 674] on link "عوده" at bounding box center [1080, 674] width 59 height 30
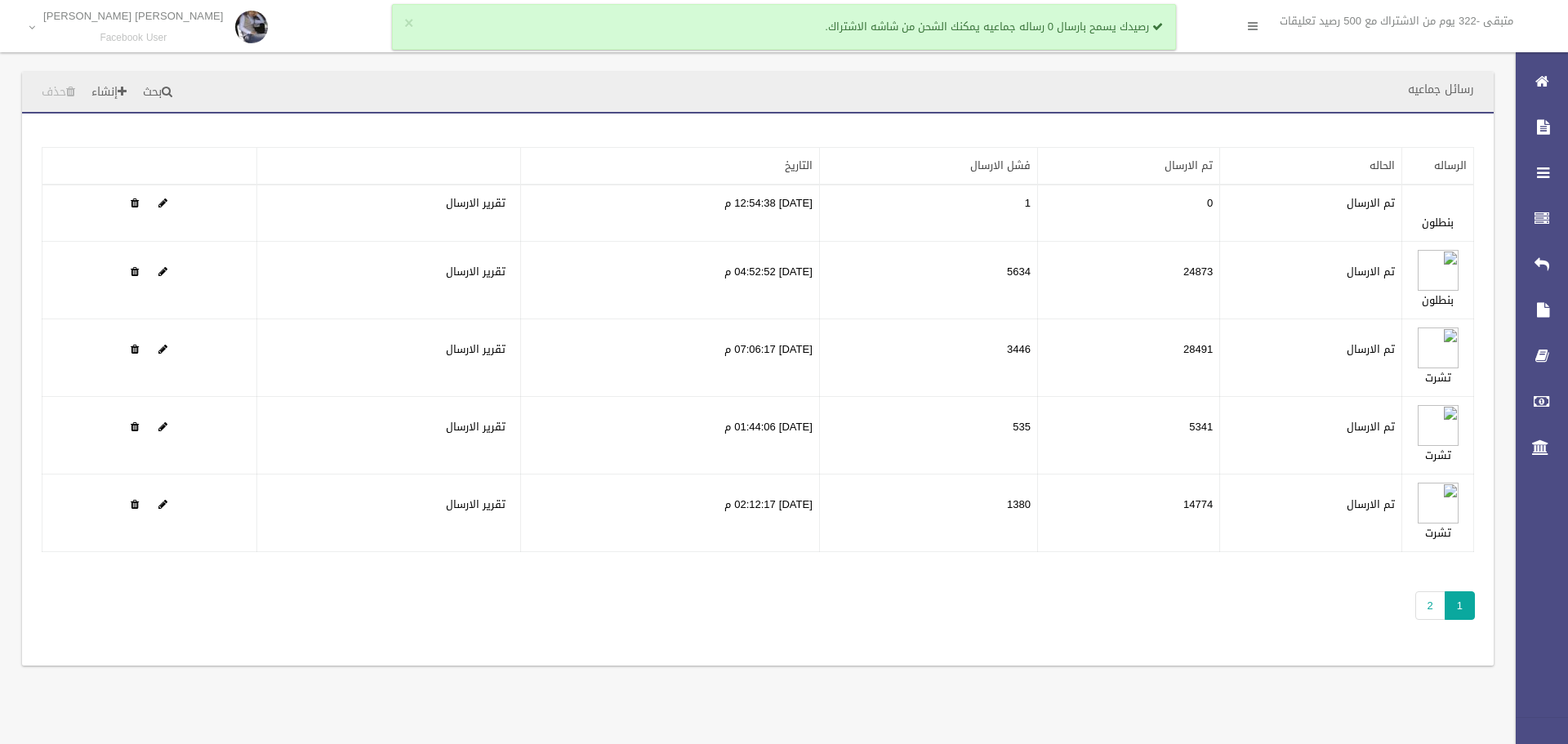
click at [1446, 603] on span "1" at bounding box center [1459, 605] width 30 height 28
click at [1431, 609] on link "2" at bounding box center [1430, 605] width 30 height 28
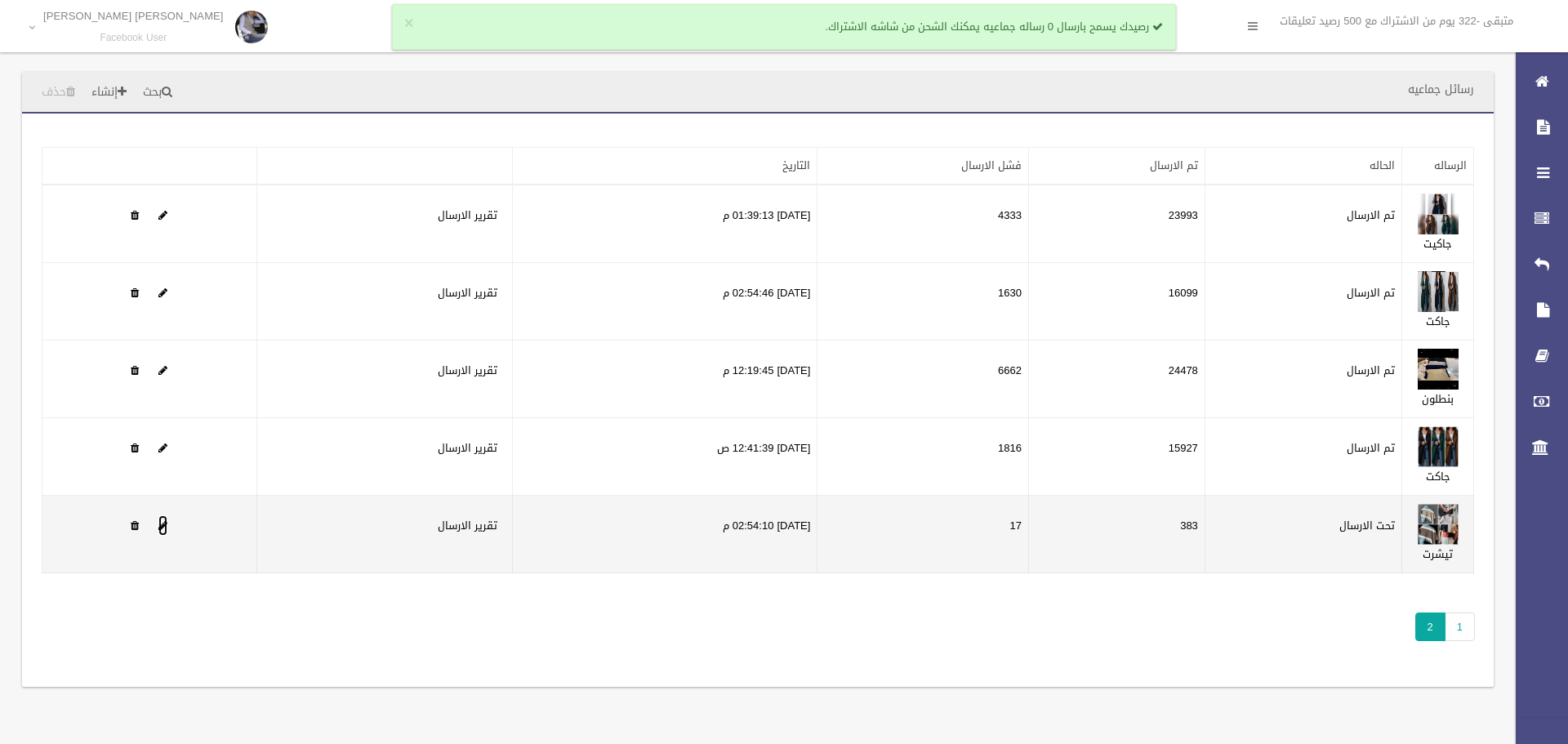
click at [164, 523] on span at bounding box center [163, 525] width 9 height 11
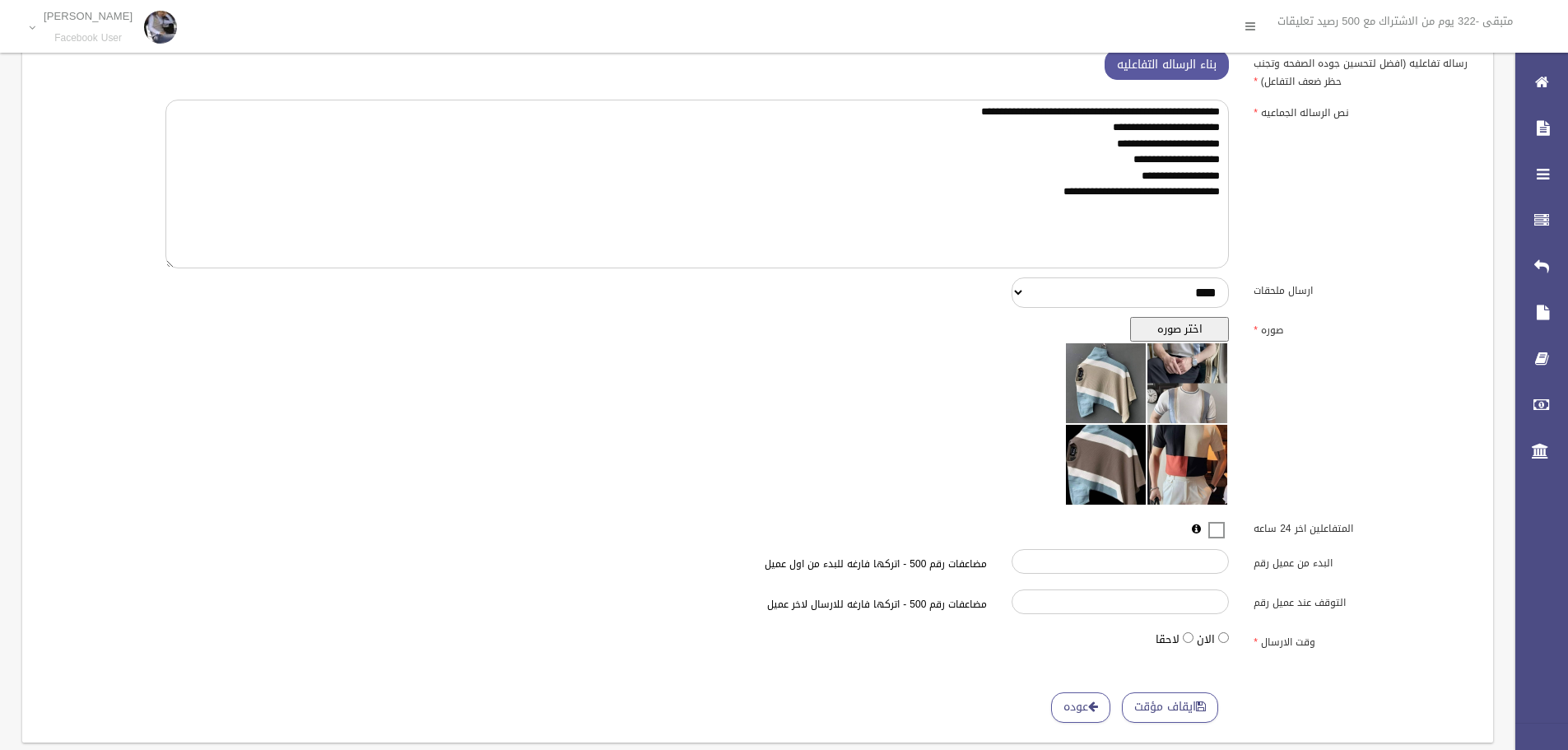
scroll to position [266, 0]
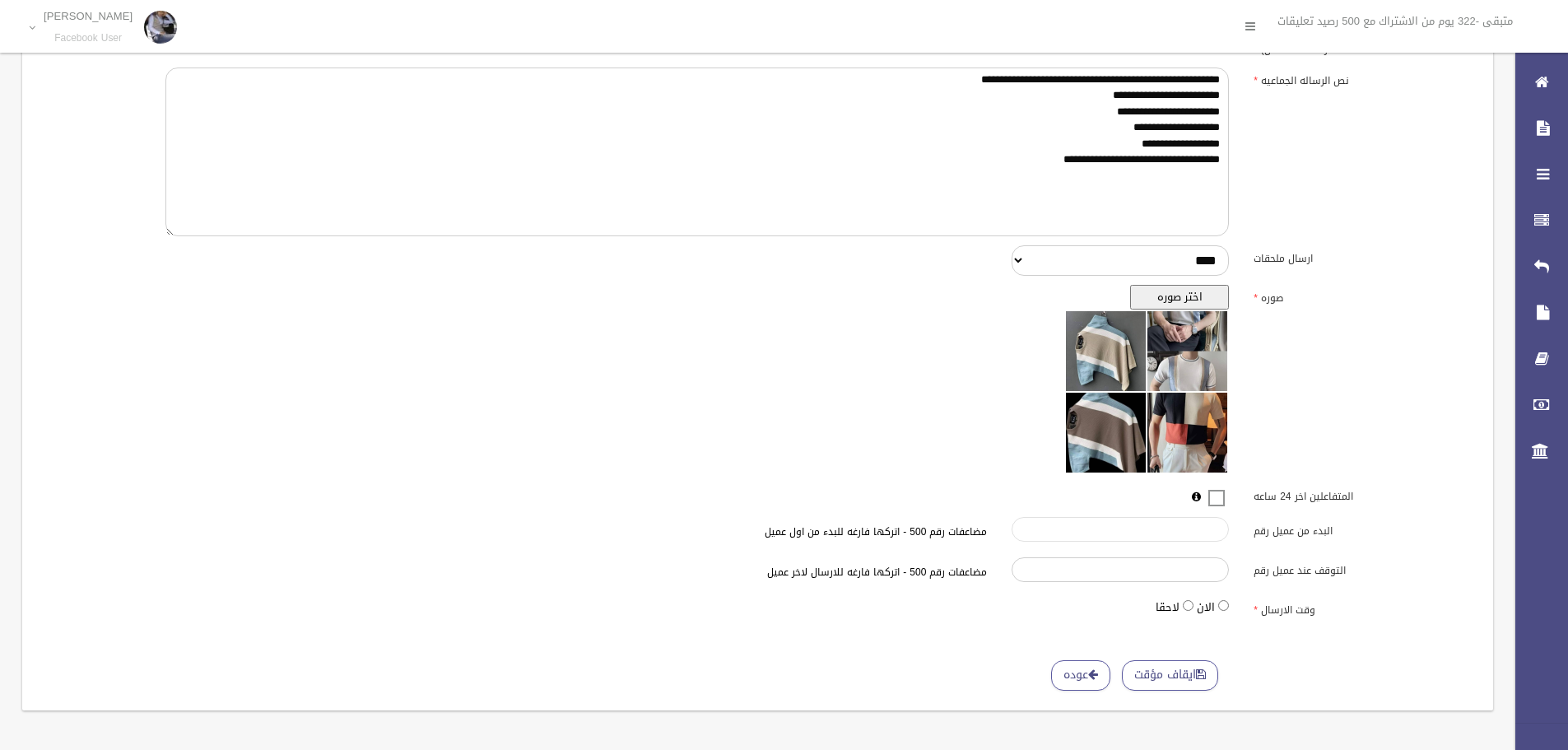
click at [1168, 532] on input "البدء من عميل رقم" at bounding box center [1119, 528] width 217 height 25
type input "*"
click at [1216, 487] on span at bounding box center [1216, 487] width 25 height 0
click at [1161, 676] on button "ايقاف مؤقت" at bounding box center [1170, 674] width 96 height 30
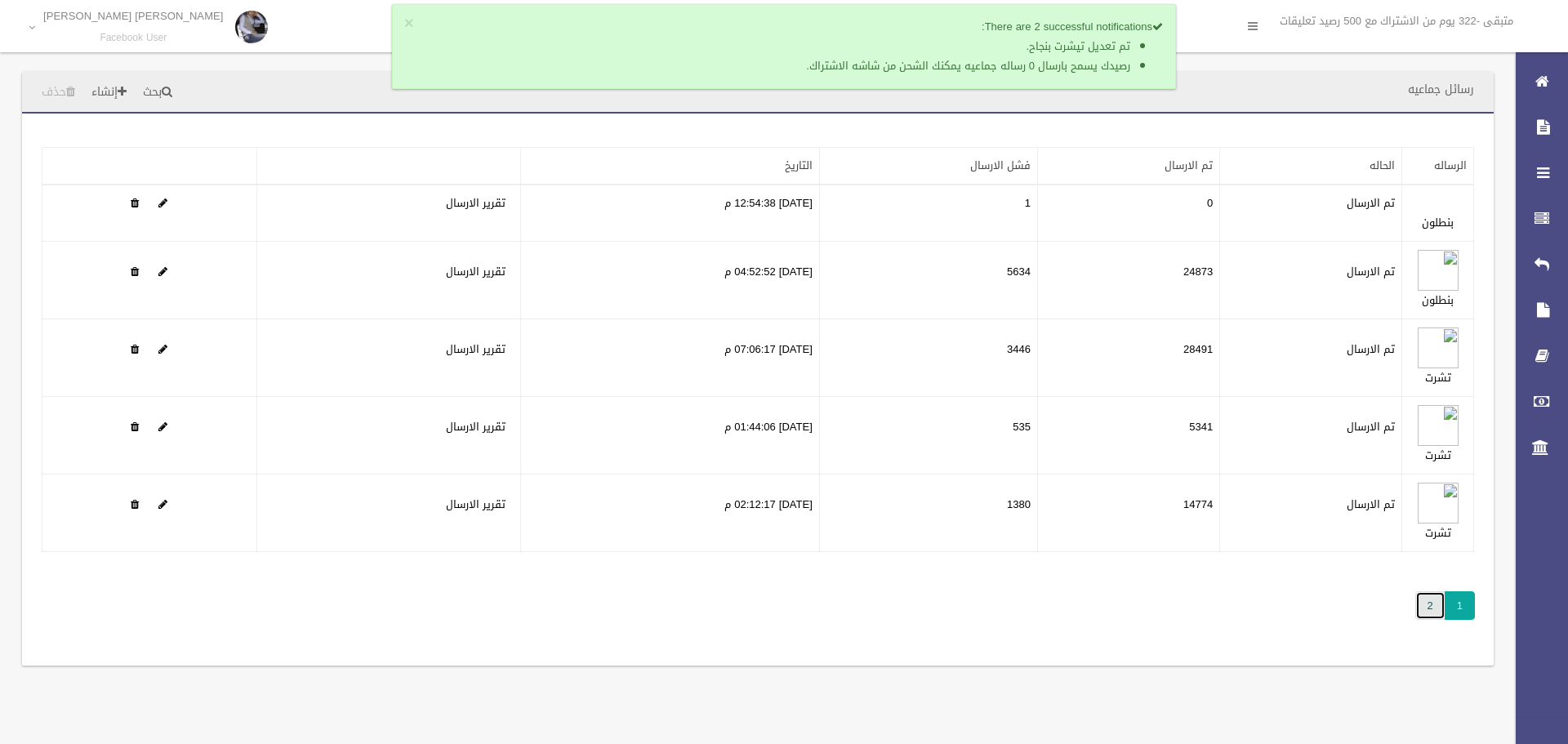
click at [1421, 609] on link "2" at bounding box center [1430, 605] width 30 height 28
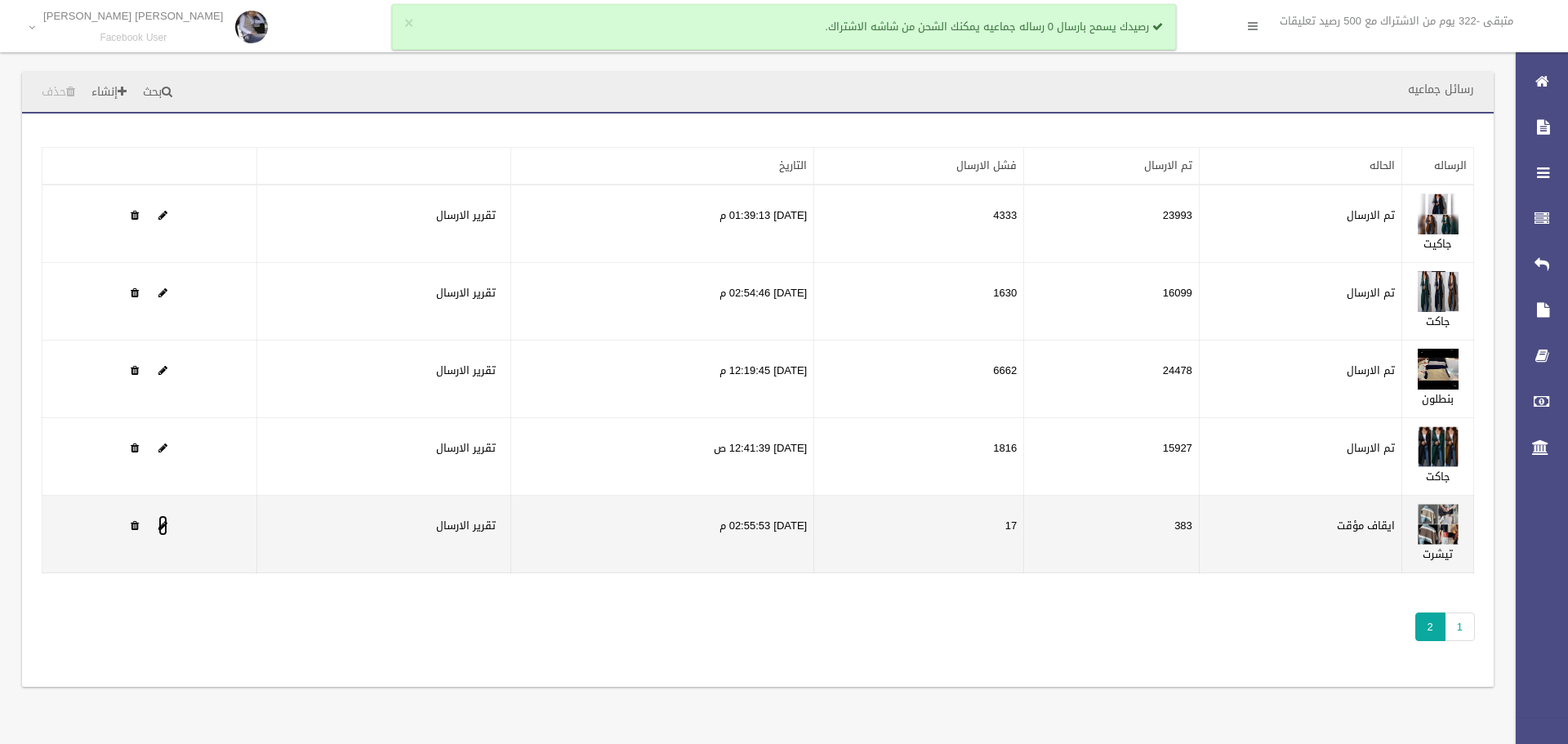
click at [161, 528] on span at bounding box center [163, 525] width 9 height 11
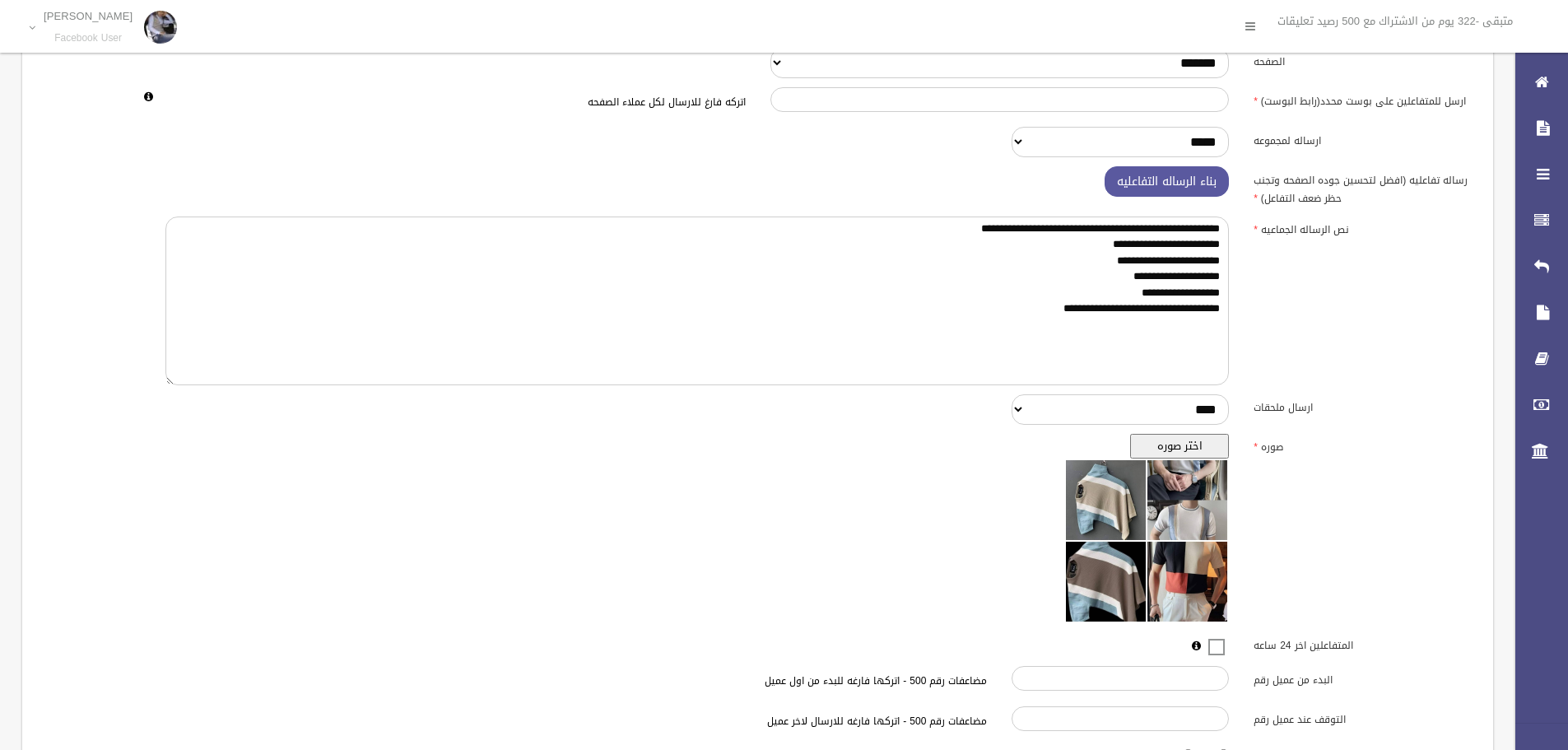
scroll to position [266, 0]
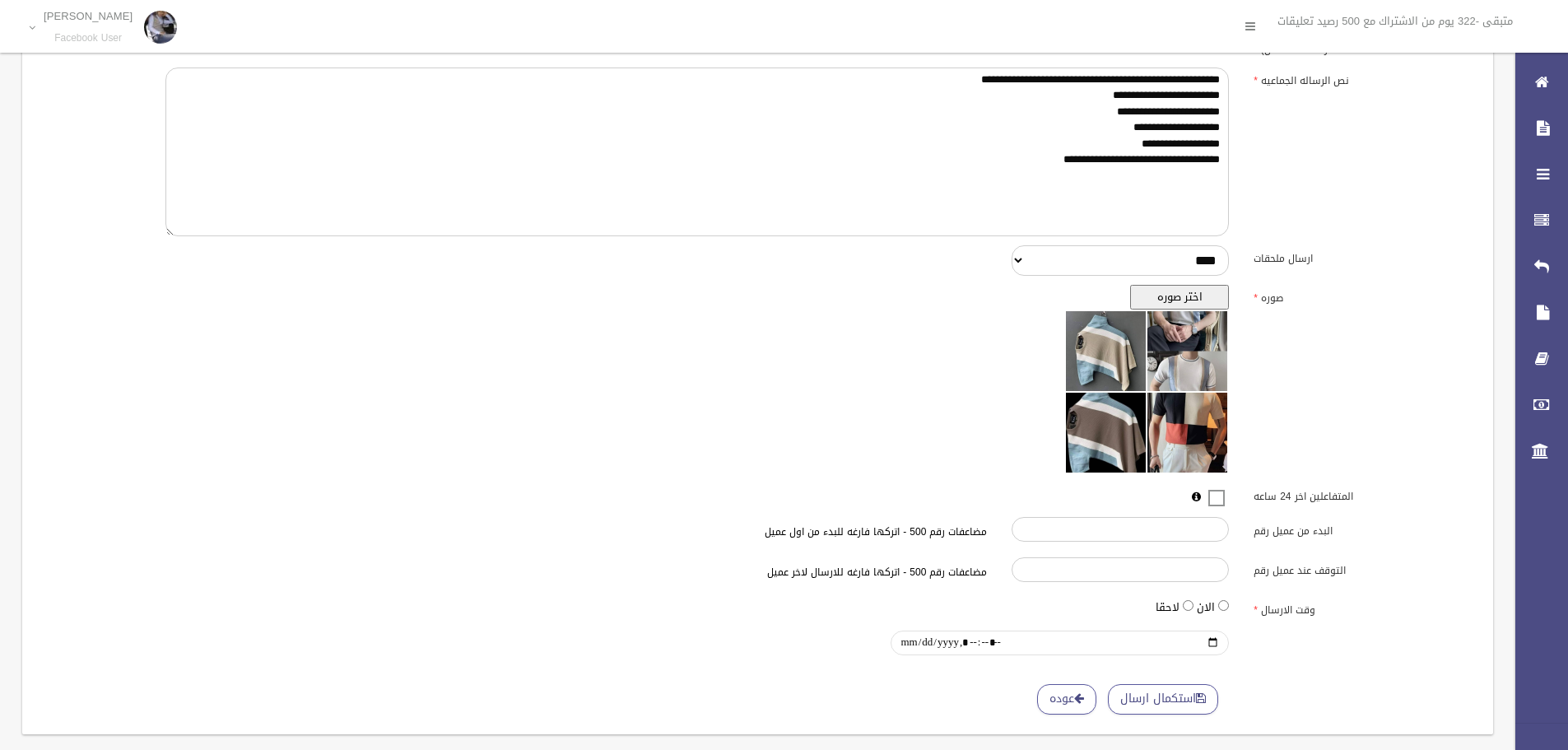
click at [1211, 640] on input "وقت الارسال" at bounding box center [1059, 642] width 339 height 25
click at [1211, 641] on input "وقت الارسال" at bounding box center [1059, 642] width 339 height 25
click at [1216, 639] on input "وقت الارسال" at bounding box center [1059, 642] width 339 height 25
click at [1213, 635] on input "وقت الارسال" at bounding box center [1059, 642] width 339 height 25
click at [1217, 609] on div "الان لاحقا" at bounding box center [697, 609] width 1088 height 25
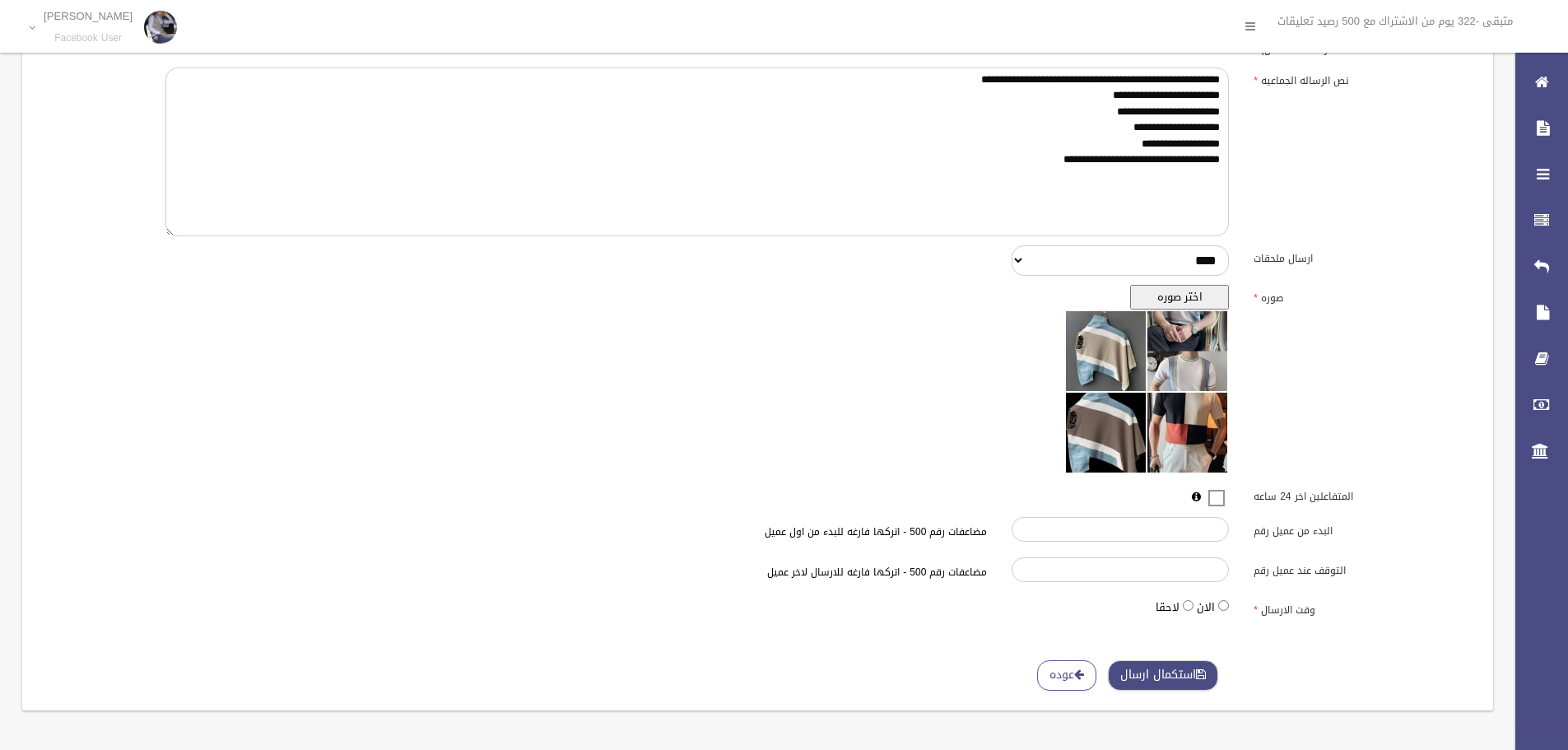
click at [1176, 670] on button "استكمال ارسال" at bounding box center [1162, 674] width 110 height 30
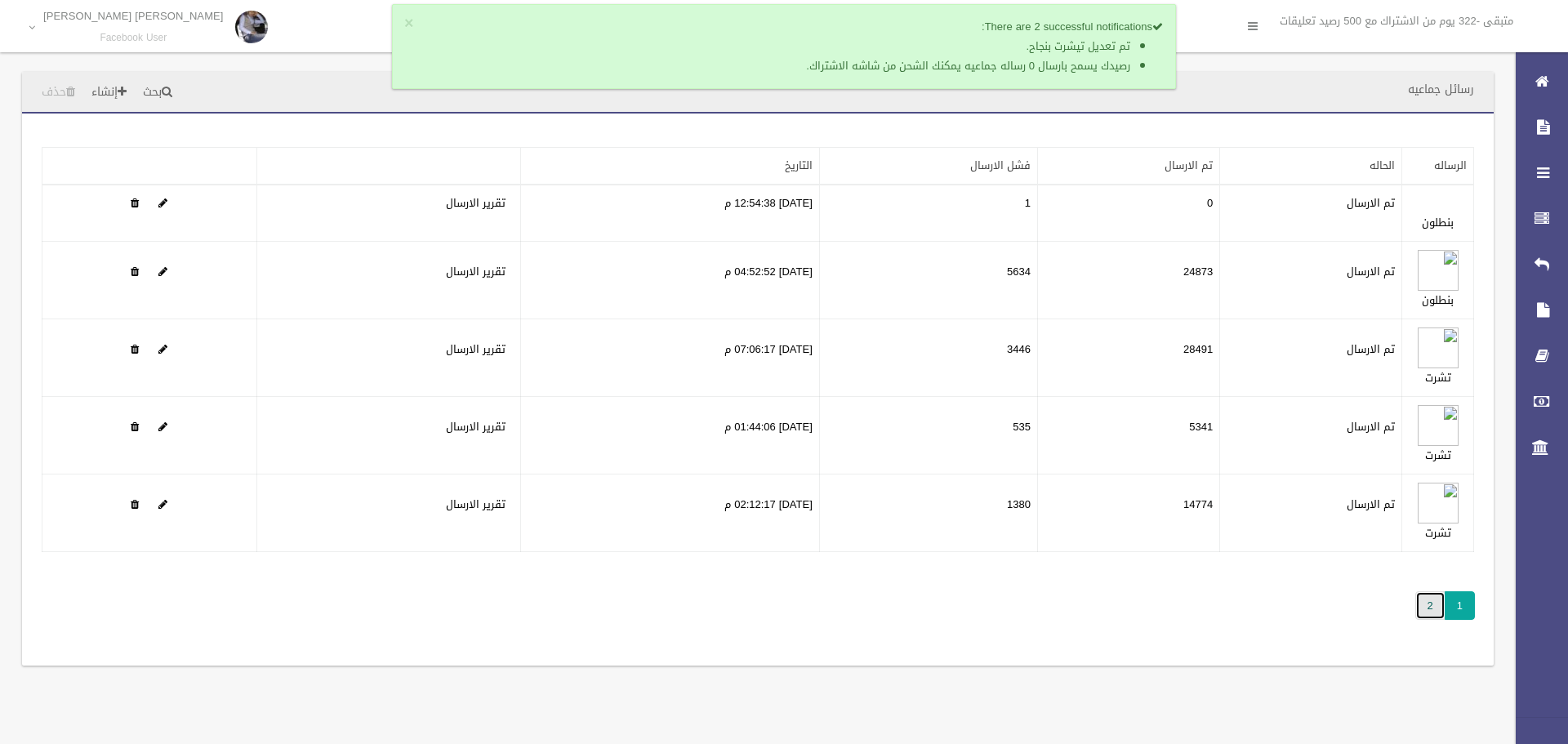
click at [1439, 614] on link "2" at bounding box center [1430, 605] width 30 height 28
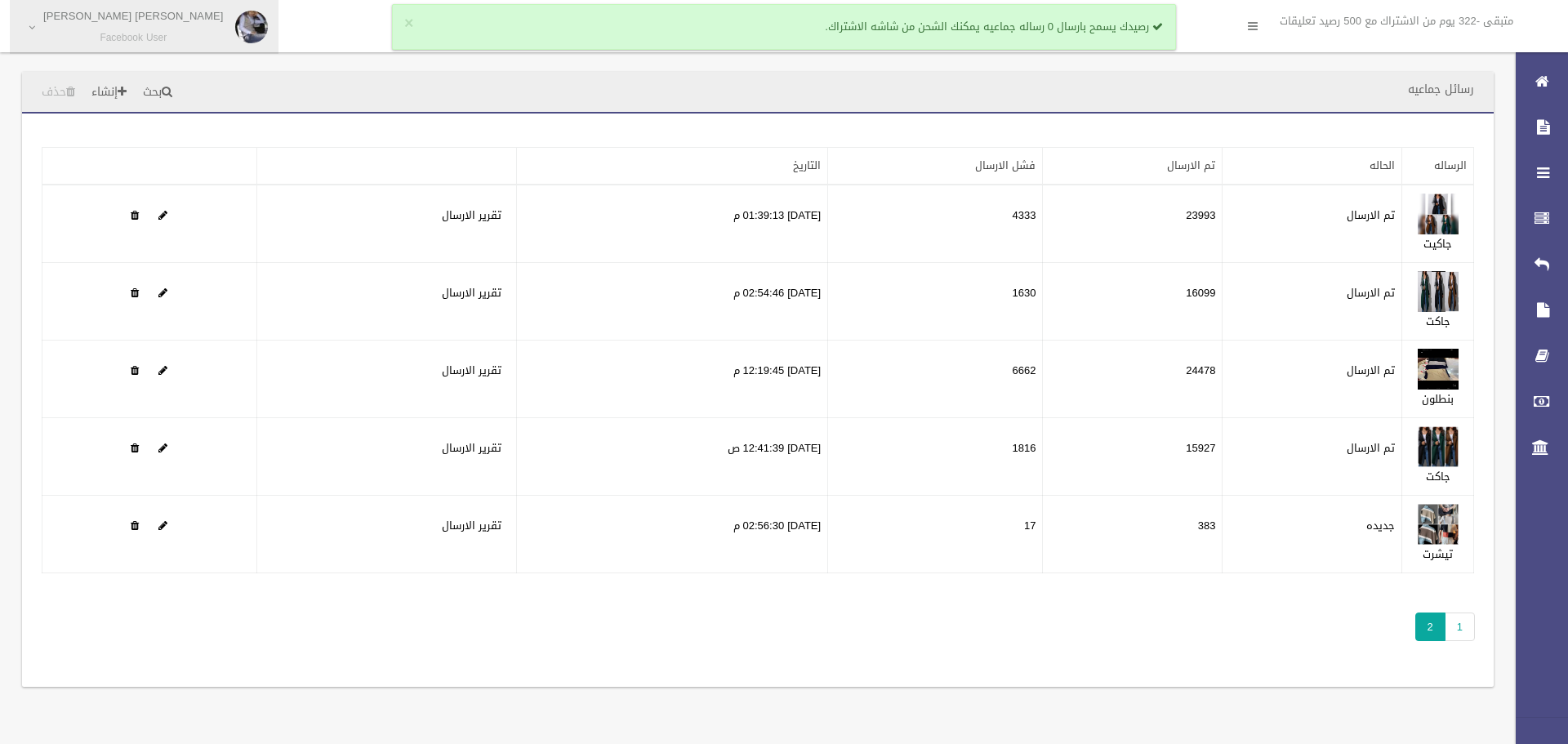
click at [41, 34] on link "Ana Joe Facebook User" at bounding box center [144, 26] width 269 height 54
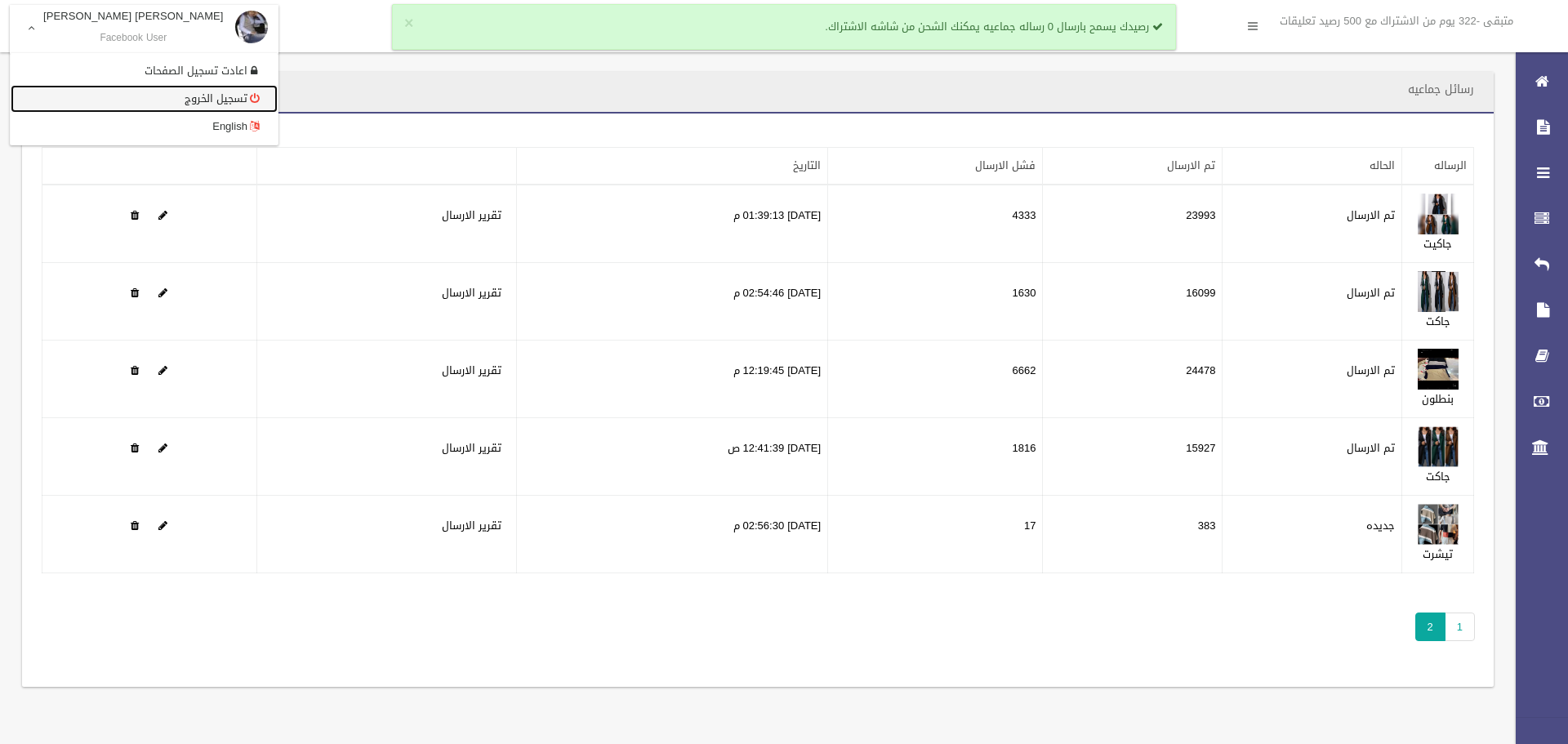
click at [135, 100] on link "تسجيل الخروج" at bounding box center [144, 98] width 267 height 28
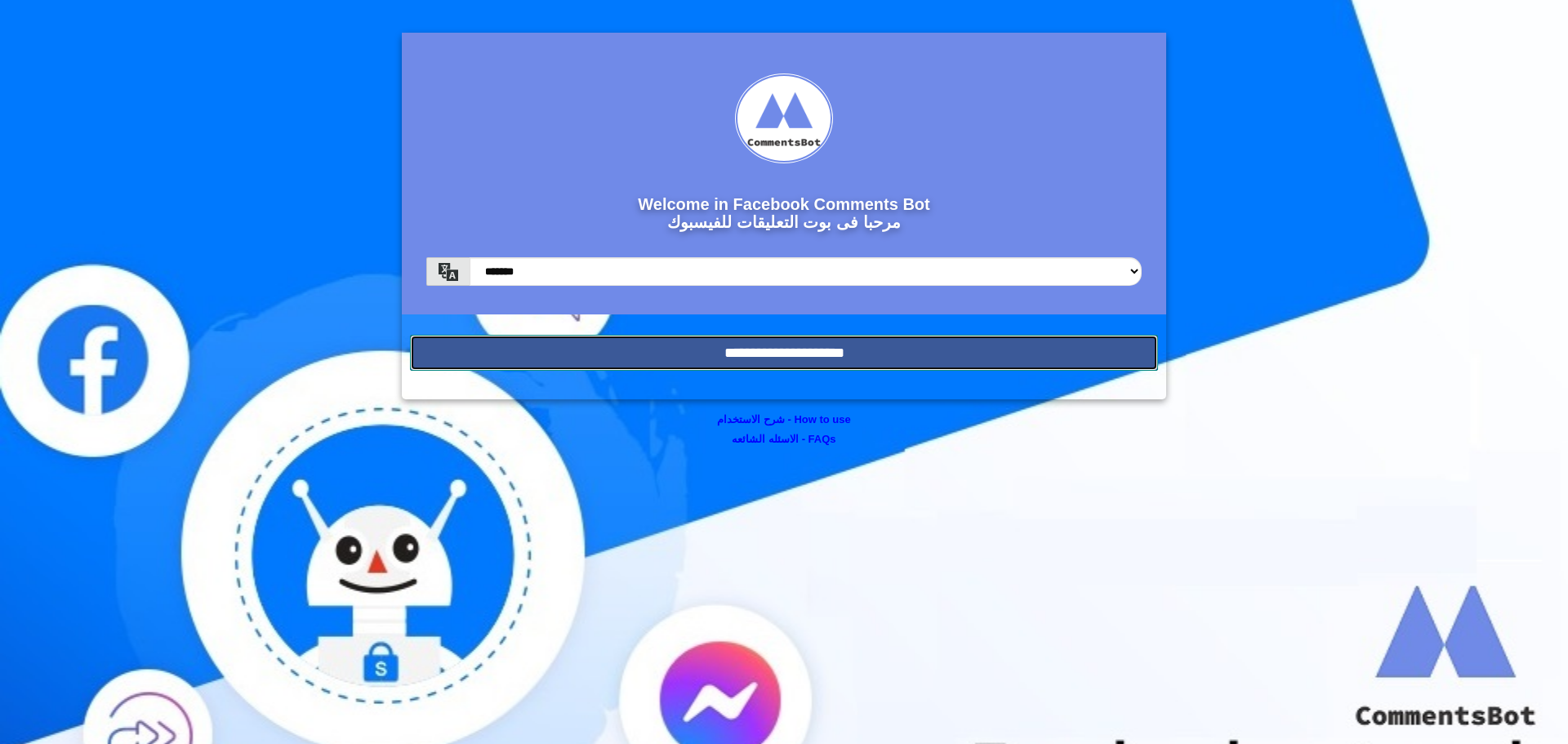
click at [905, 359] on input "**********" at bounding box center [784, 353] width 748 height 36
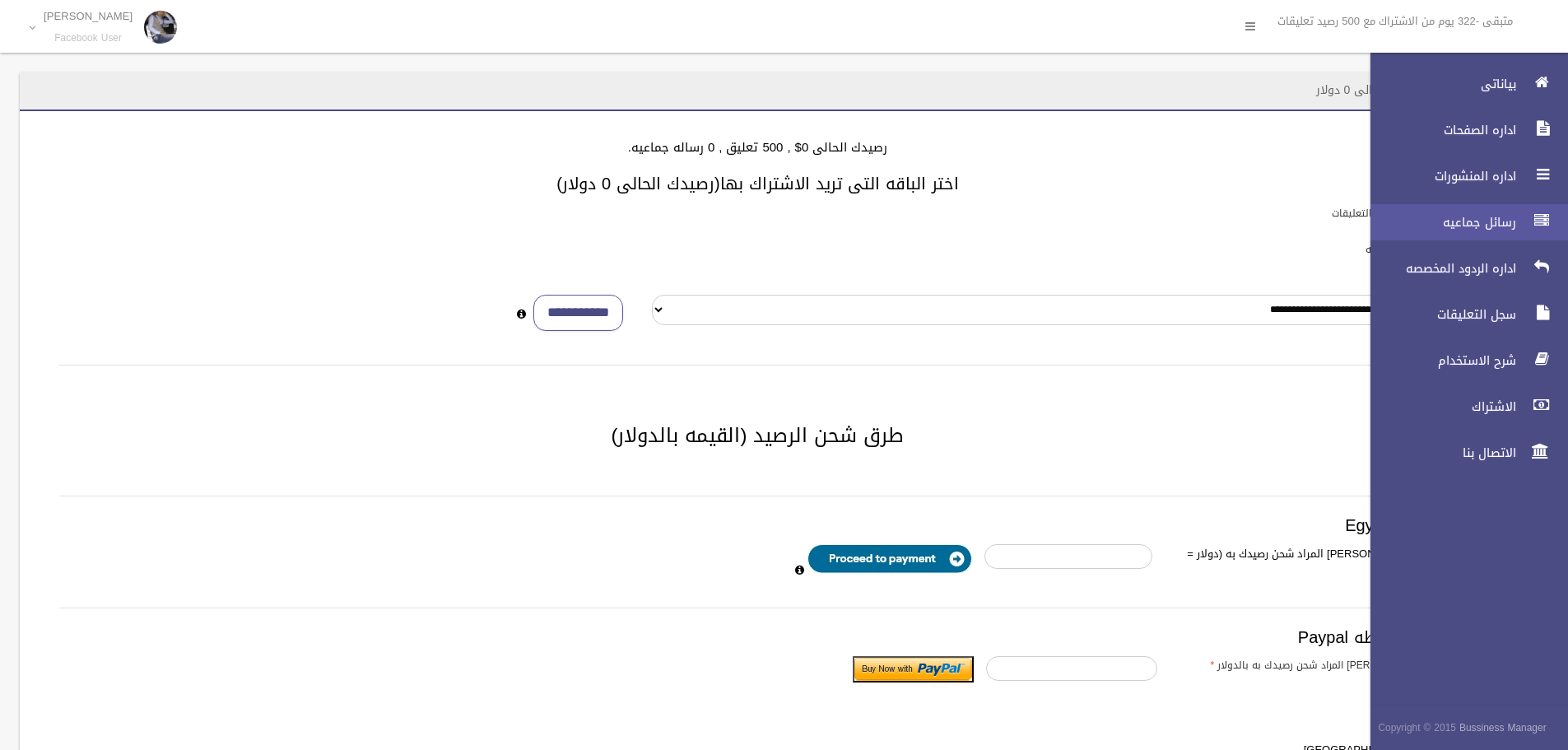
click at [1484, 217] on span "رسائل جماعيه" at bounding box center [1439, 222] width 165 height 17
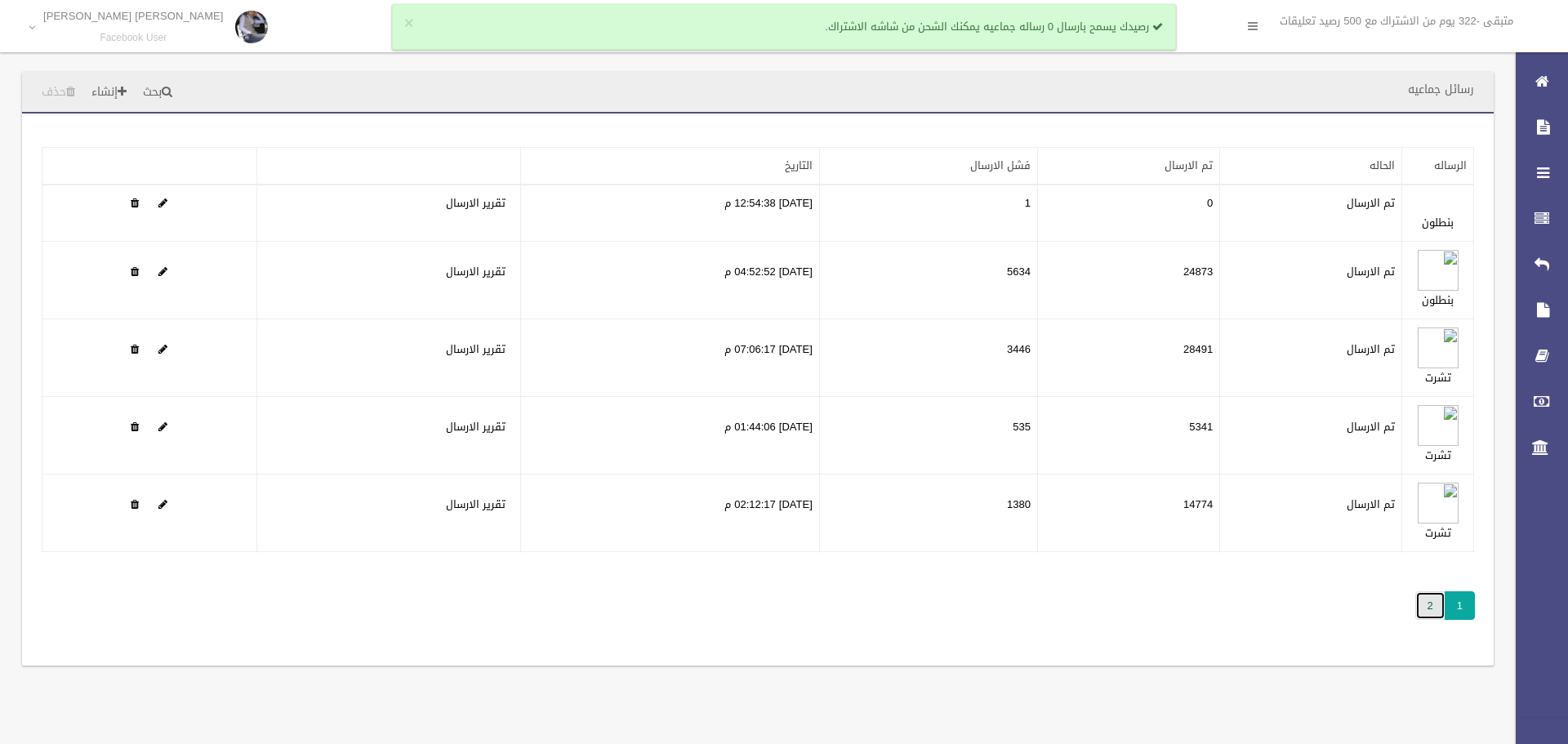
click at [1436, 604] on link "2" at bounding box center [1430, 605] width 30 height 28
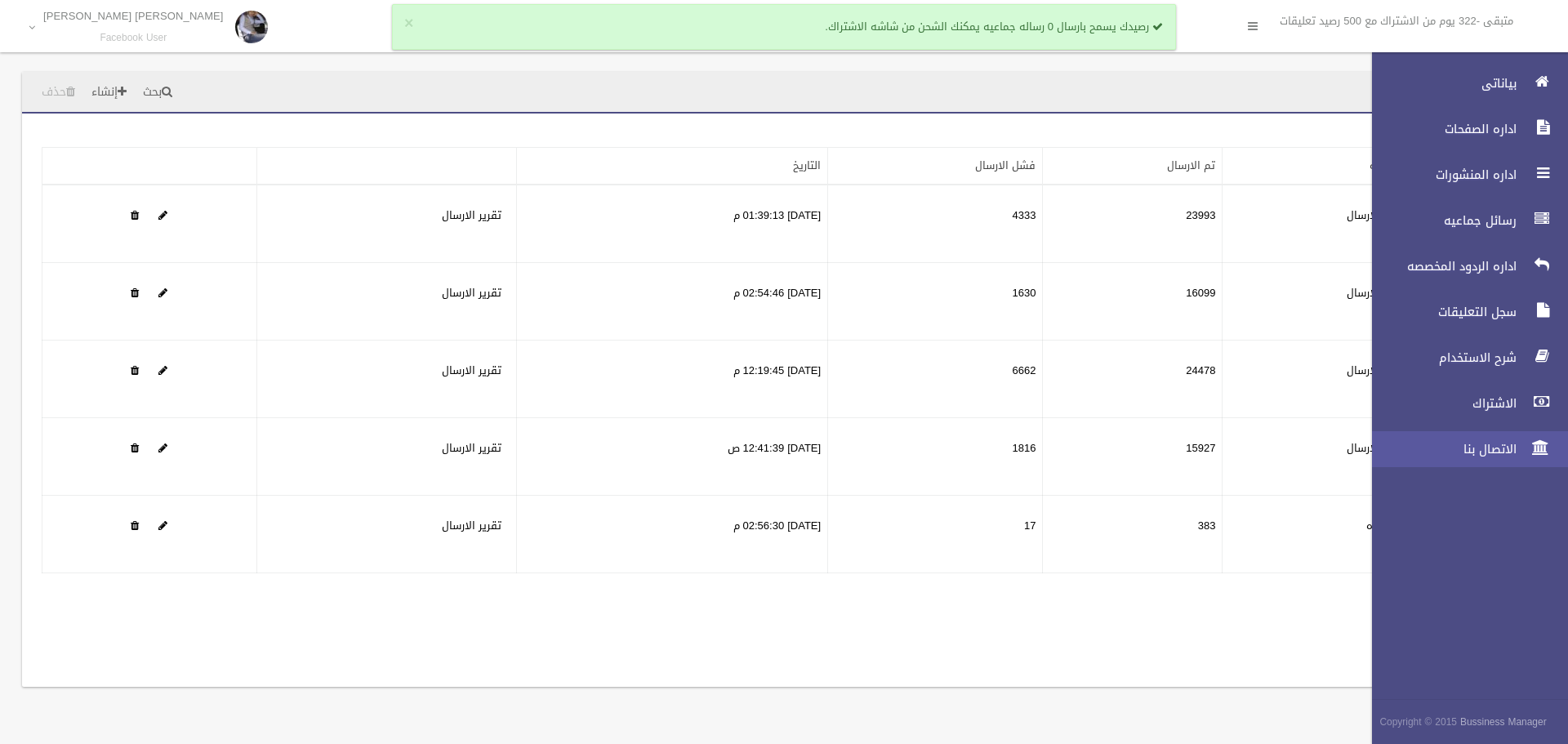
click at [1501, 446] on span "الاتصال بنا" at bounding box center [1439, 449] width 164 height 17
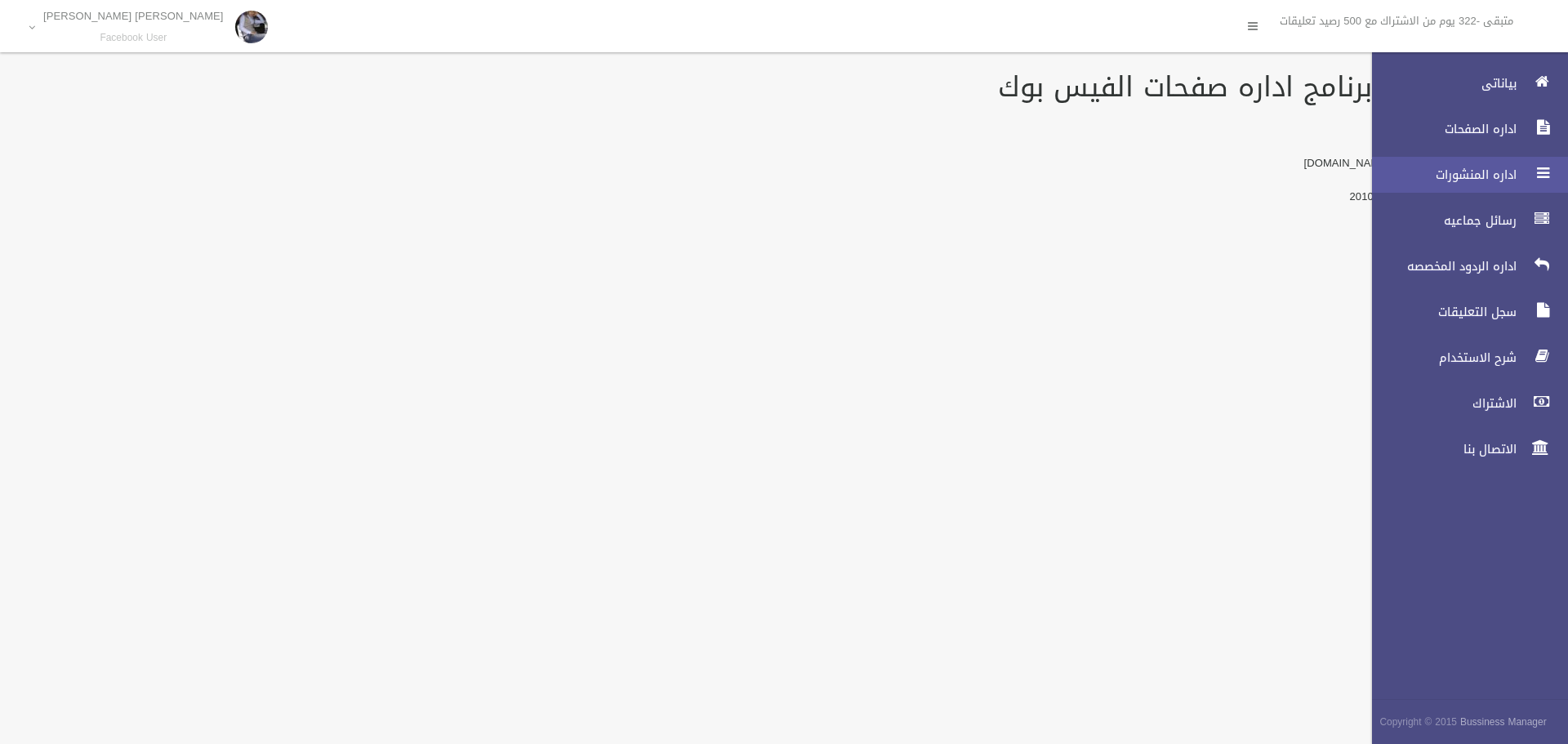
click at [1489, 171] on span "اداره المنشورات" at bounding box center [1439, 174] width 164 height 17
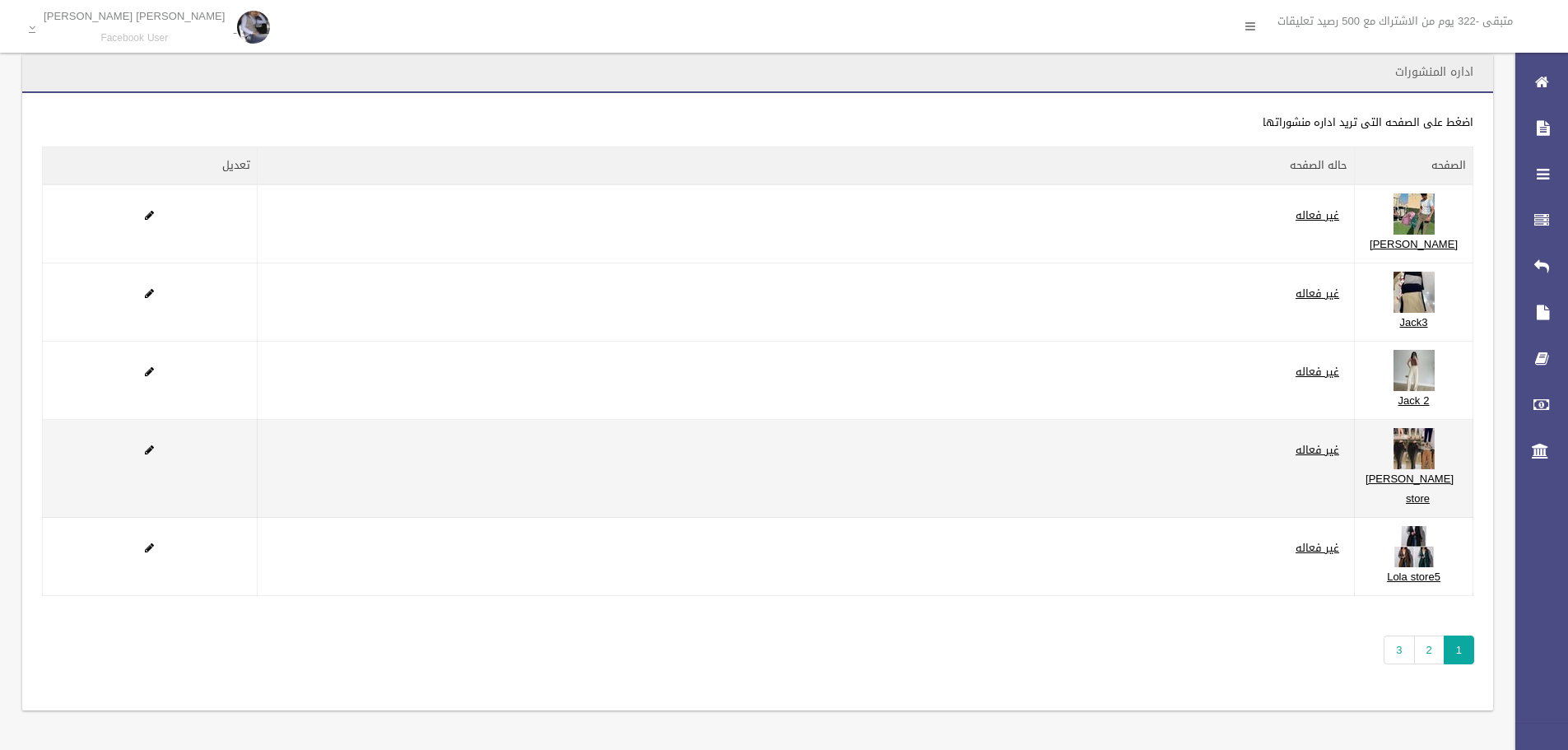
scroll to position [38, 0]
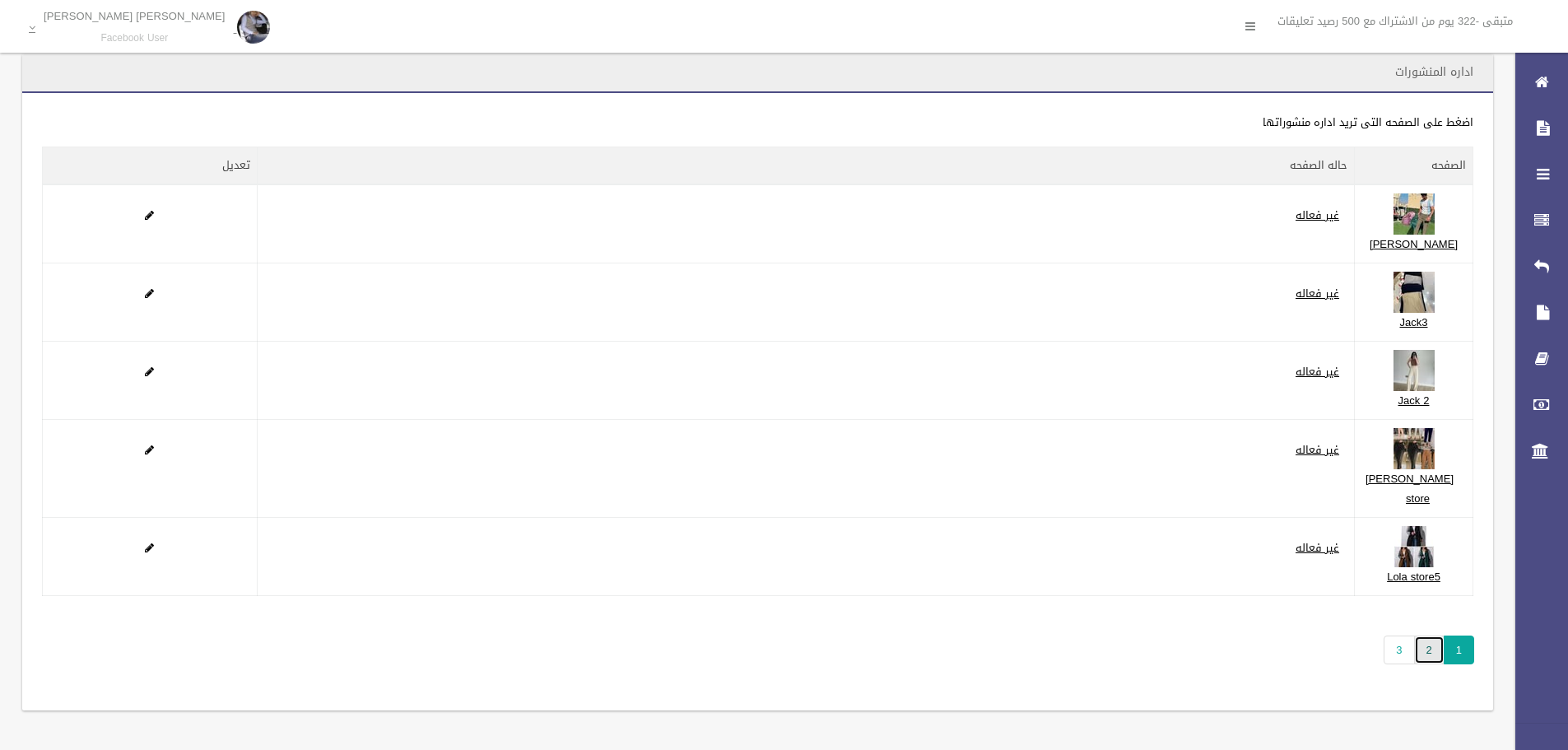
click at [1437, 658] on link "2" at bounding box center [1429, 649] width 30 height 28
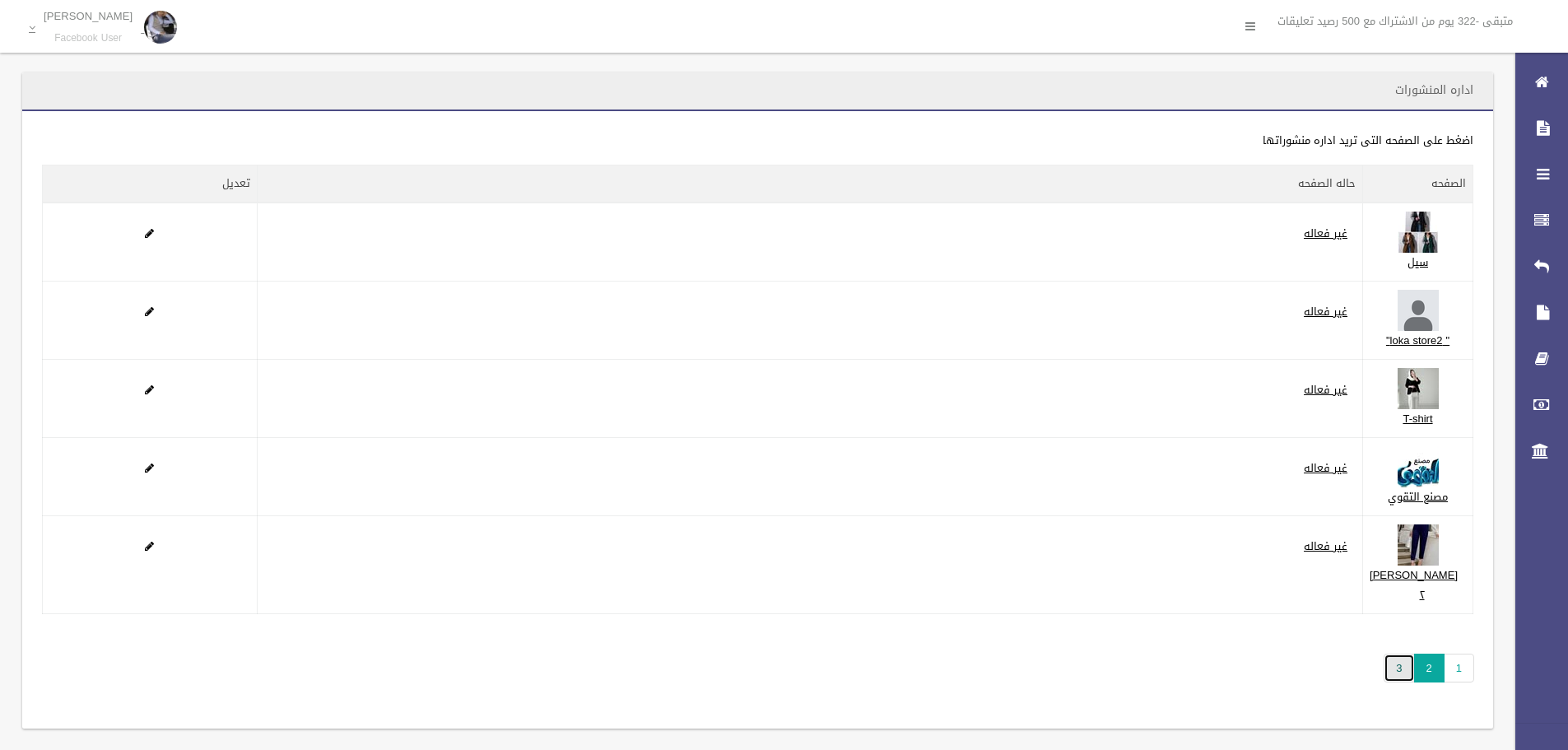
click at [1399, 682] on link "3" at bounding box center [1398, 668] width 30 height 28
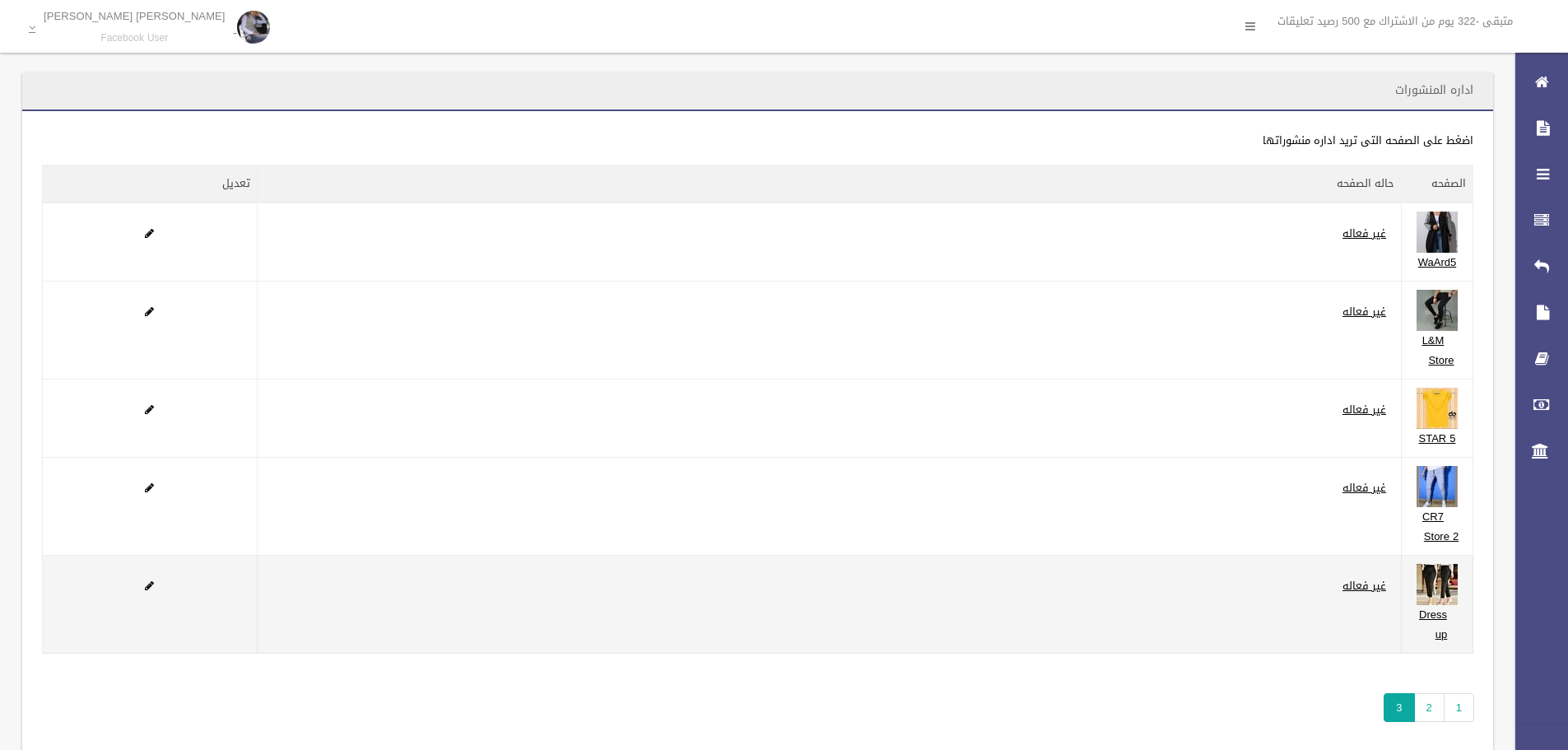
scroll to position [58, 0]
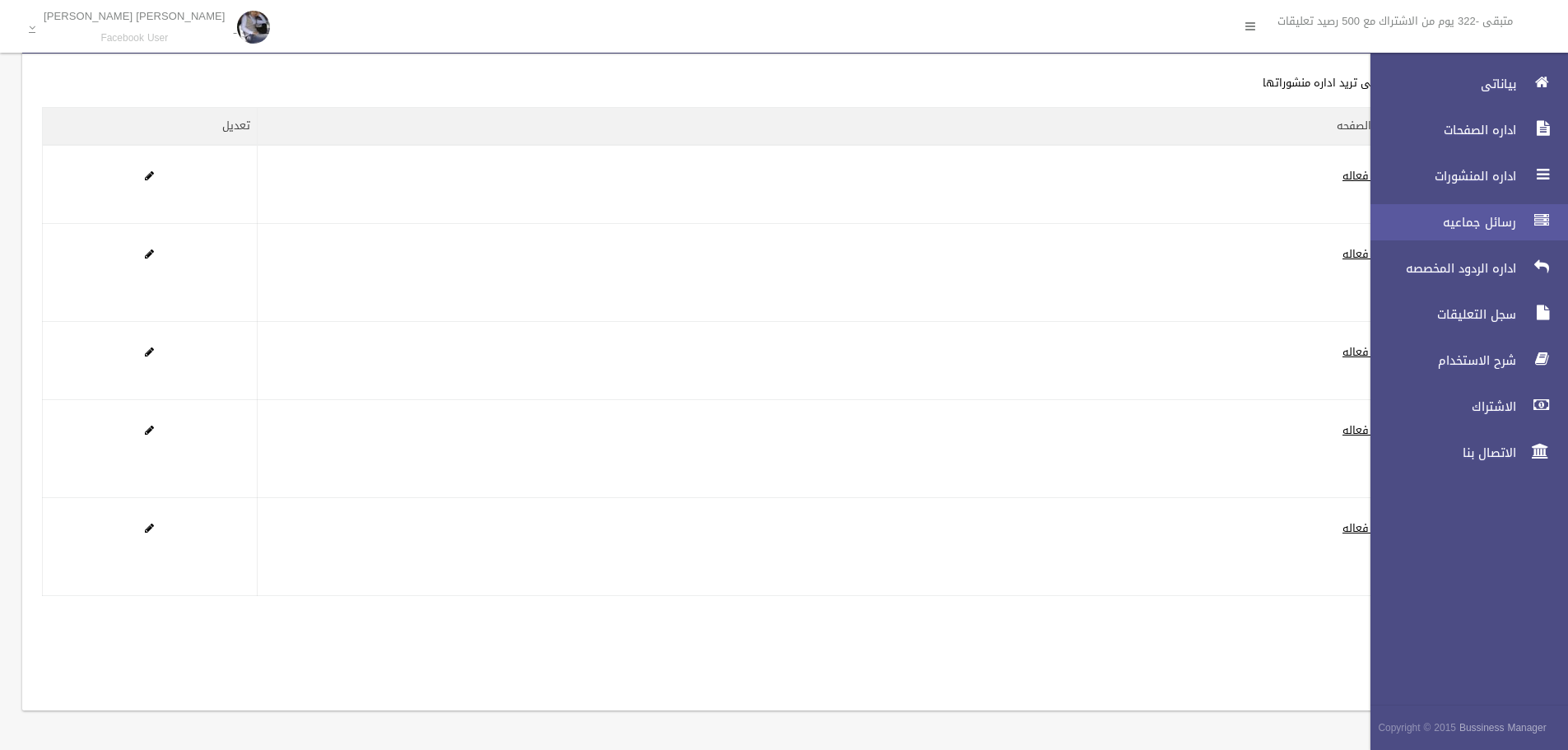
click at [1491, 226] on span "رسائل جماعيه" at bounding box center [1439, 222] width 165 height 17
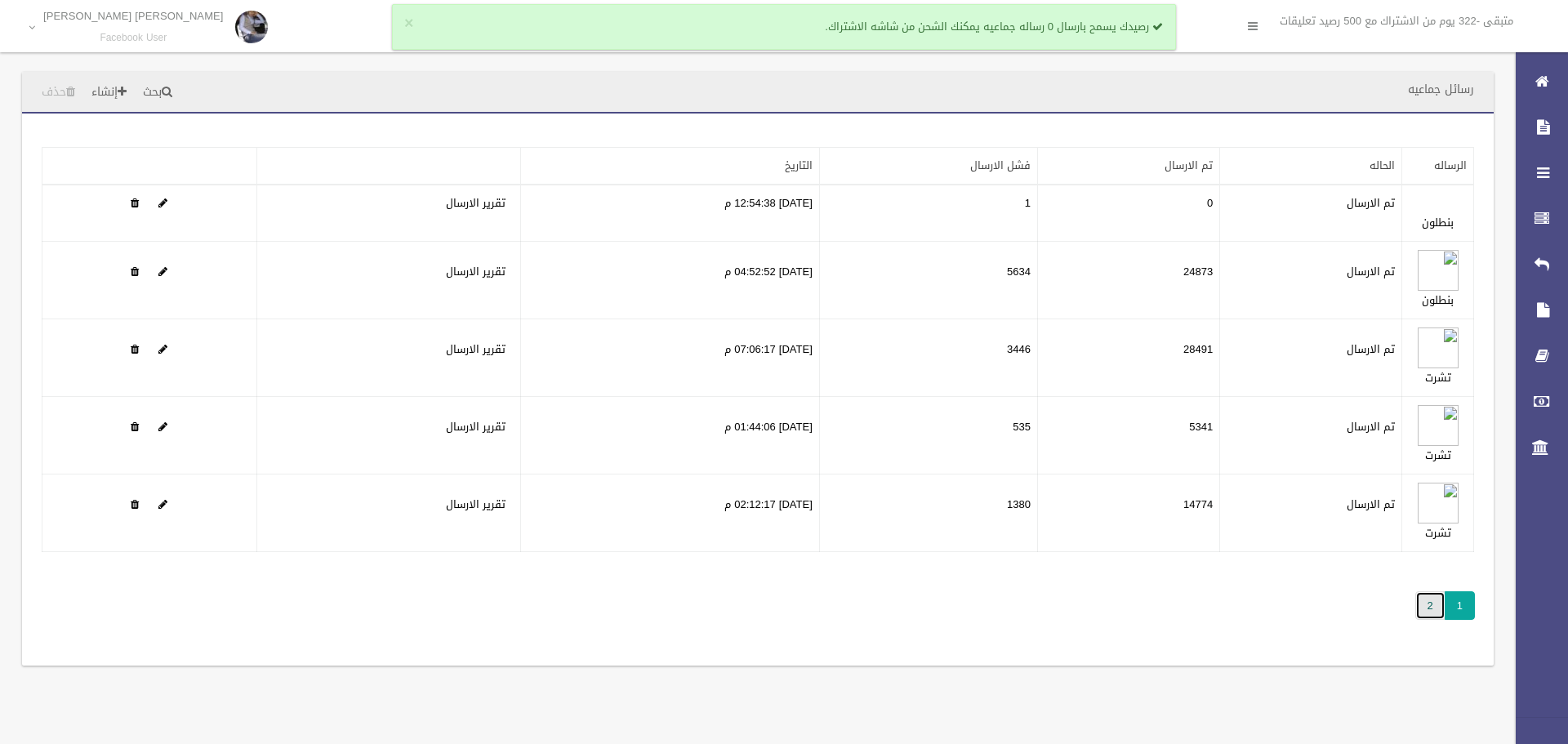
click at [1423, 601] on link "2" at bounding box center [1430, 605] width 30 height 28
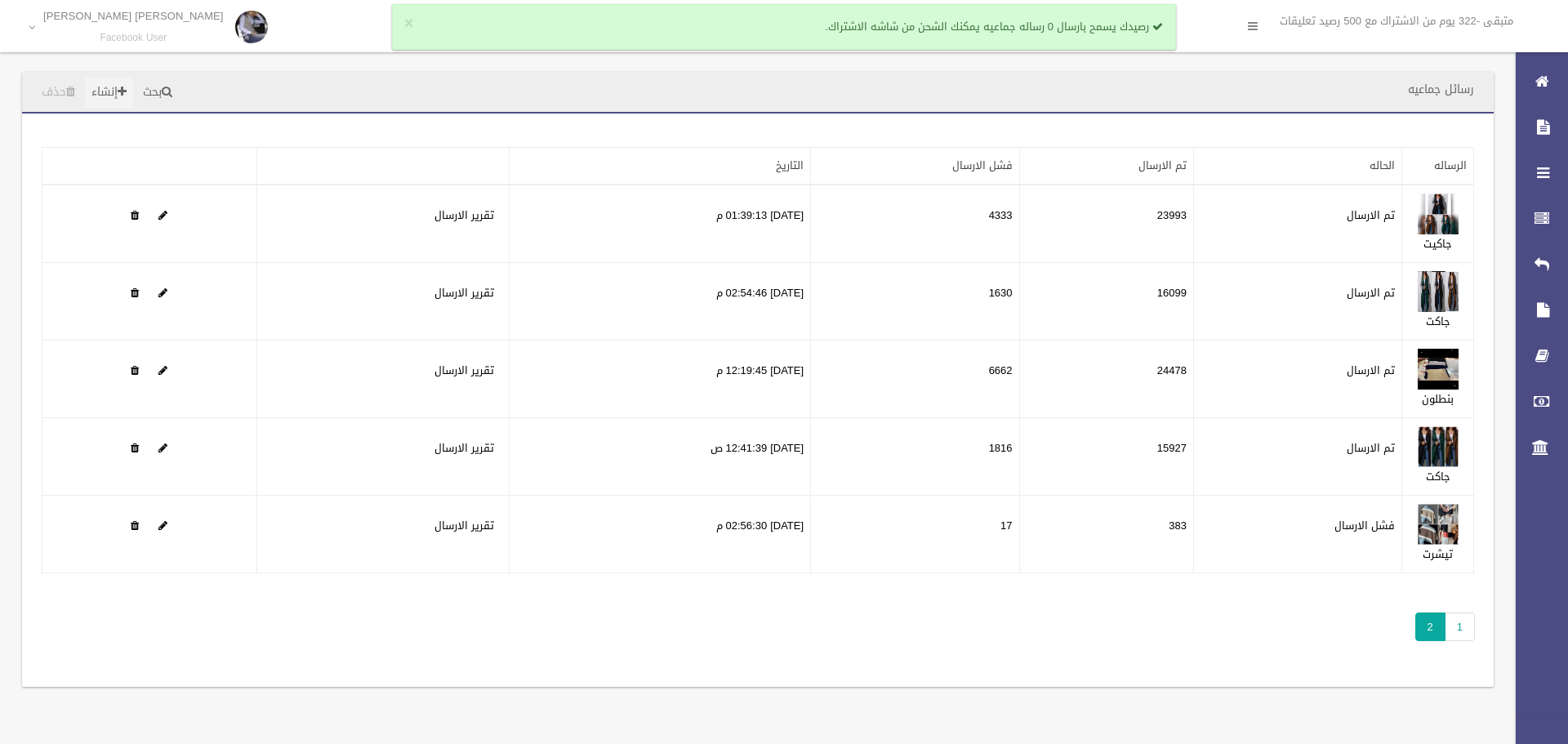
click at [119, 94] on link "إنشاء" at bounding box center [108, 93] width 48 height 30
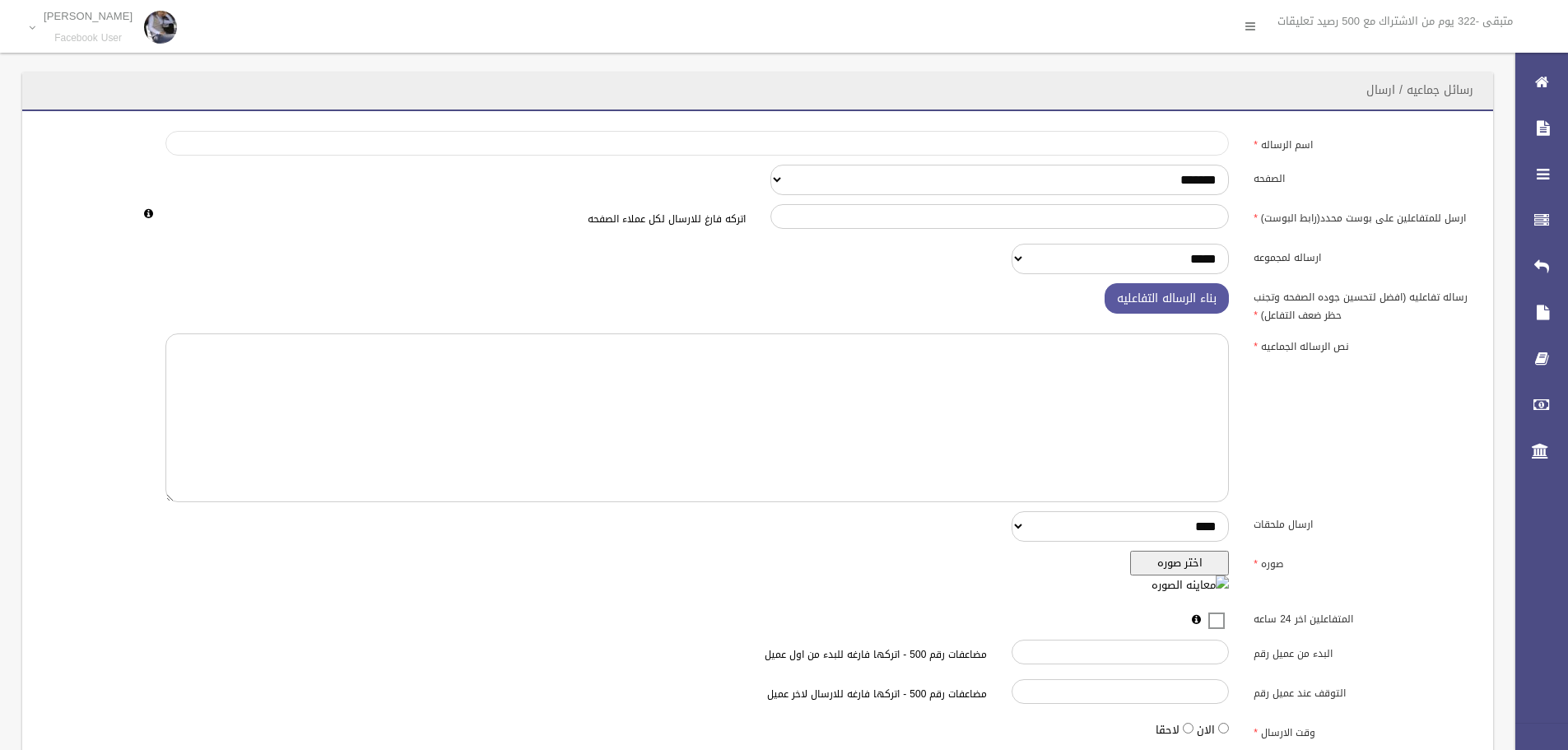
click at [1194, 140] on input "اسم الرساله" at bounding box center [696, 142] width 1063 height 25
type input "*****"
click at [1138, 393] on textarea at bounding box center [696, 418] width 1063 height 169
paste textarea "**********"
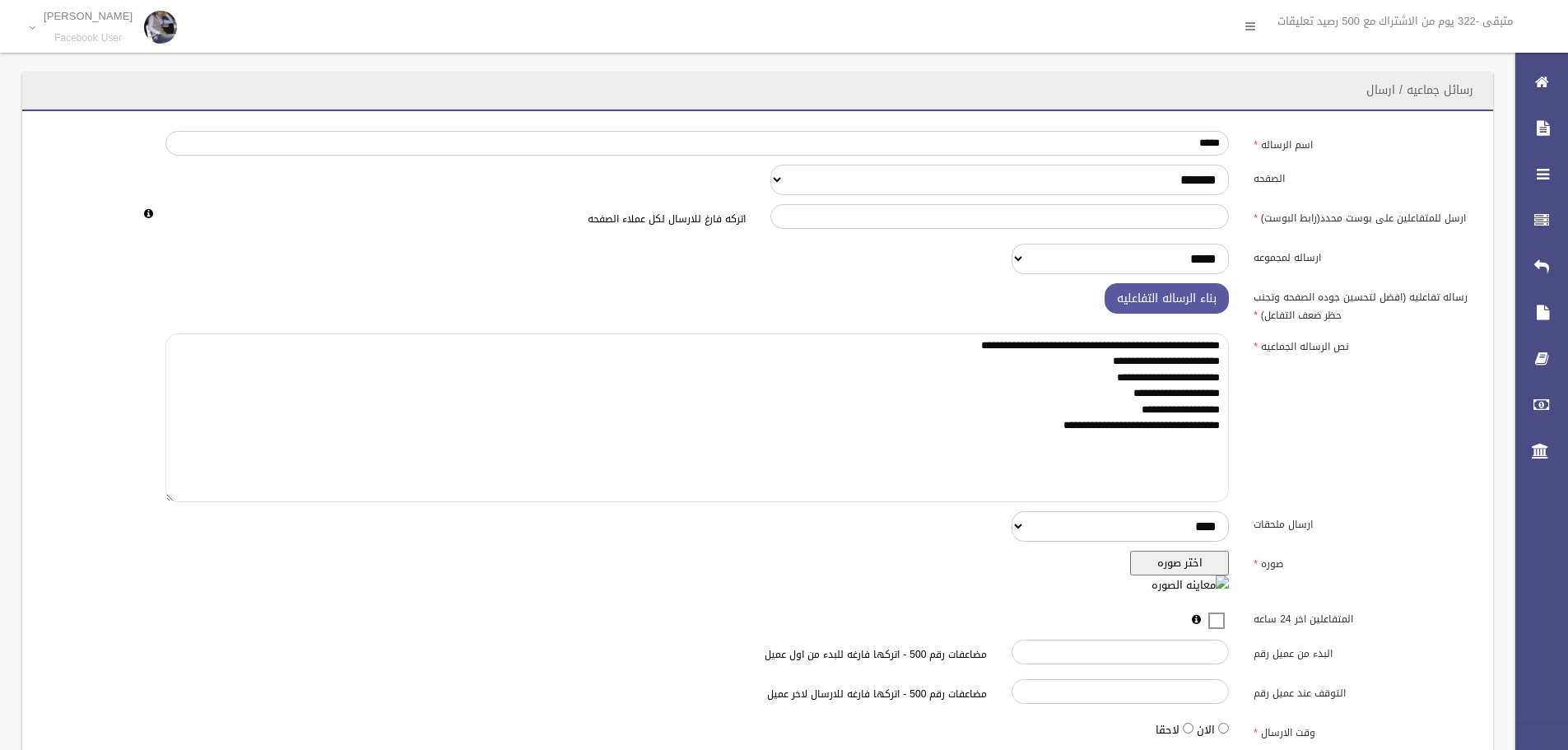
type textarea "**********"
click at [1156, 562] on button "اختر صوره" at bounding box center [1179, 562] width 99 height 25
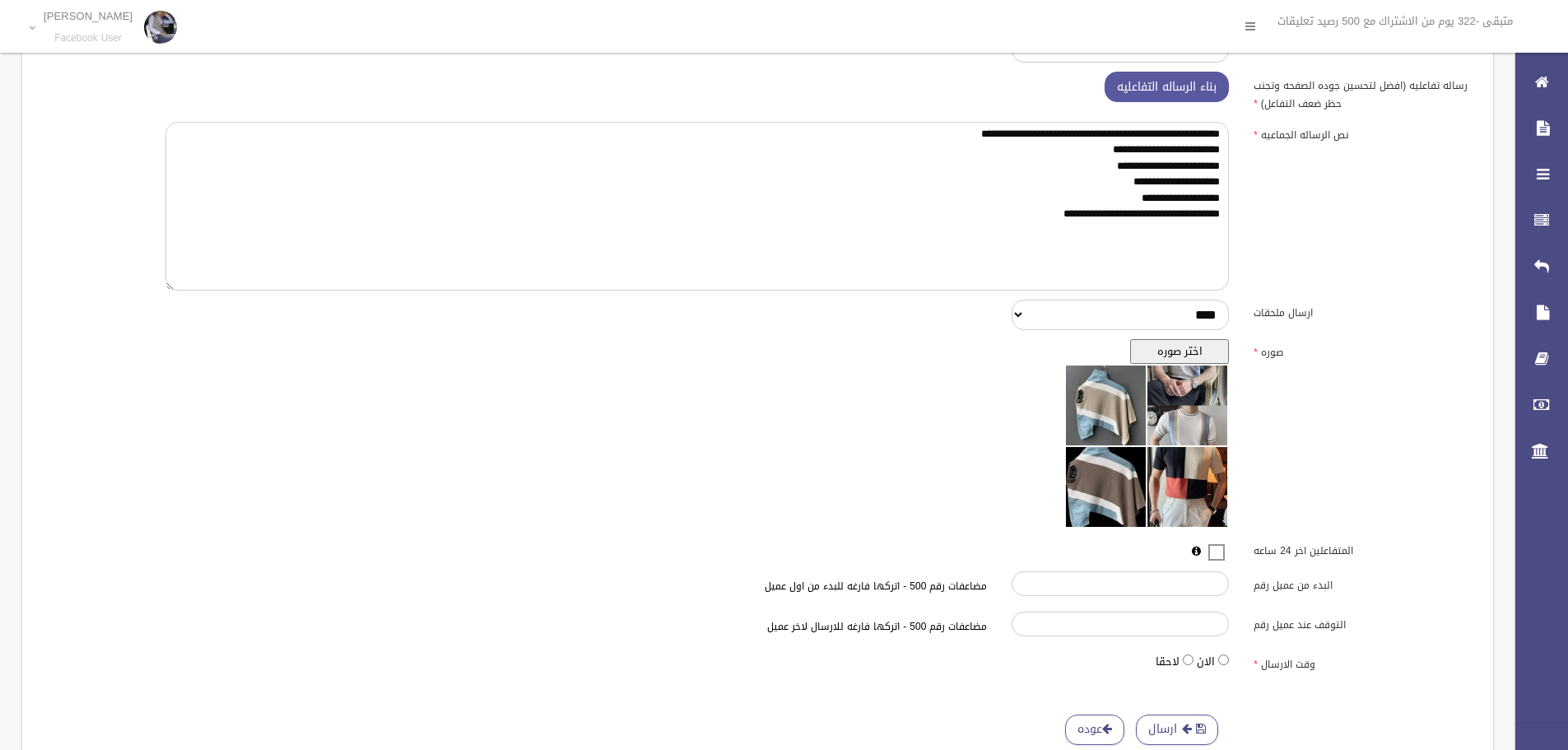
scroll to position [266, 0]
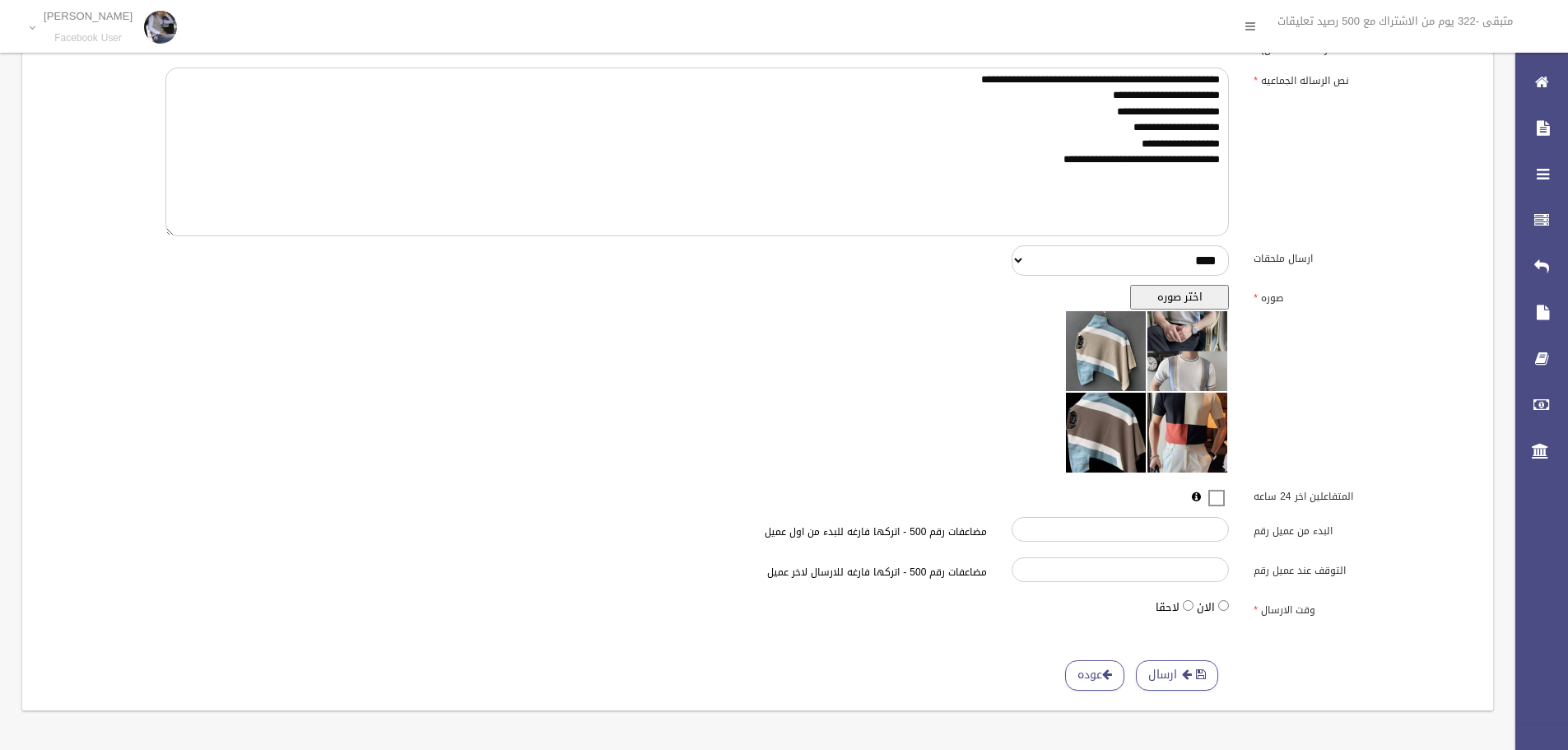
click at [1213, 487] on span at bounding box center [1216, 487] width 25 height 0
click at [1184, 672] on span "button" at bounding box center [1187, 674] width 10 height 12
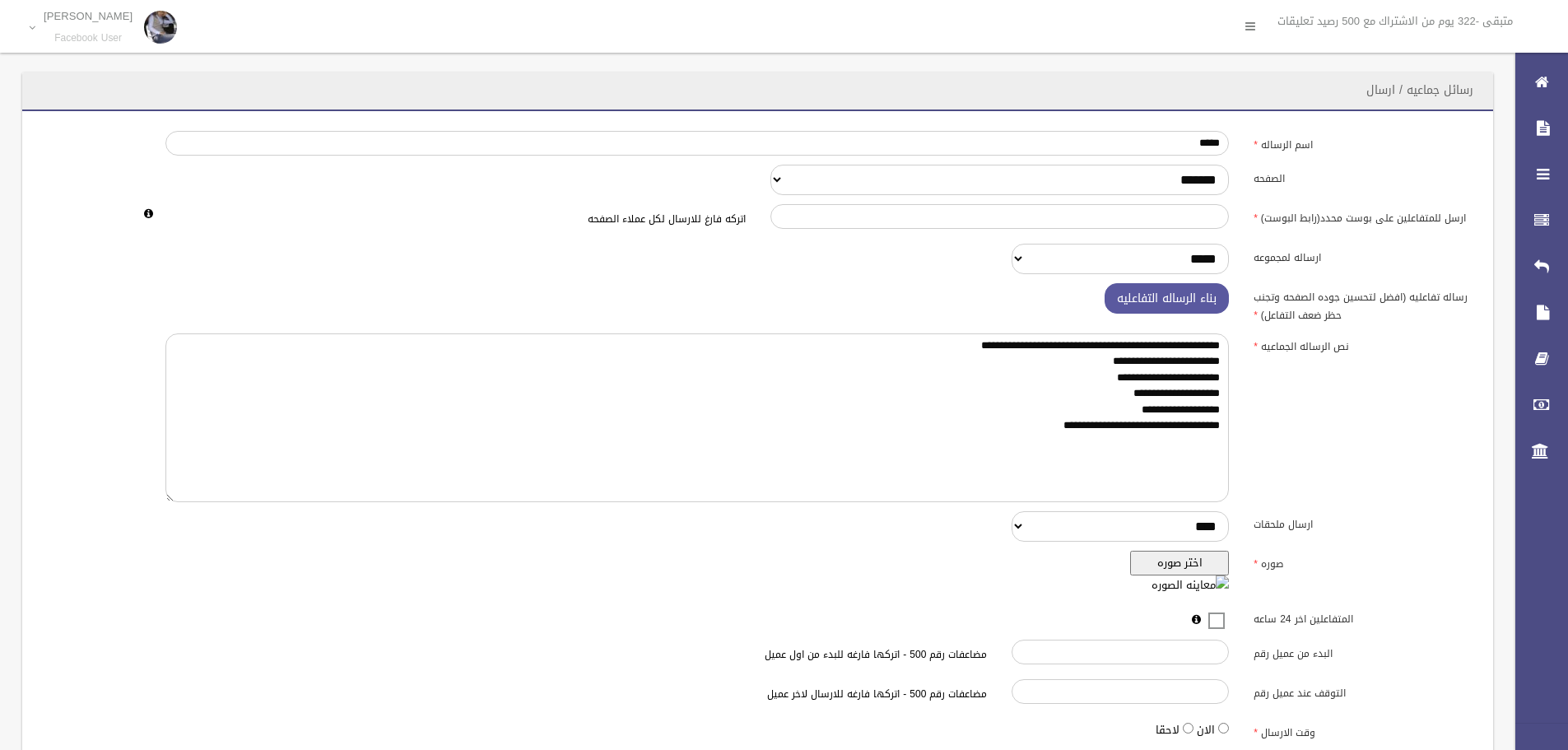
scroll to position [122, 0]
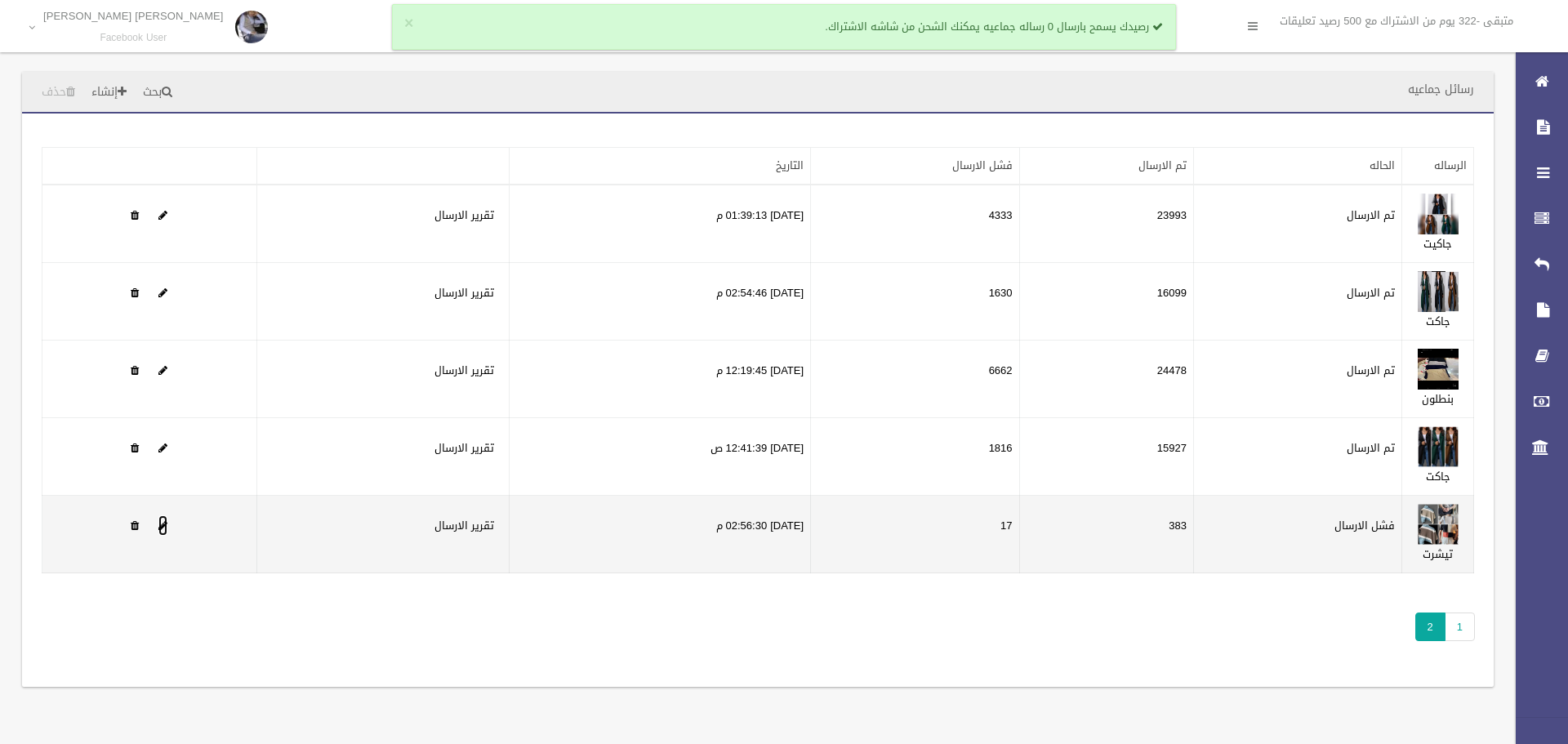
click at [168, 524] on span at bounding box center [163, 525] width 9 height 11
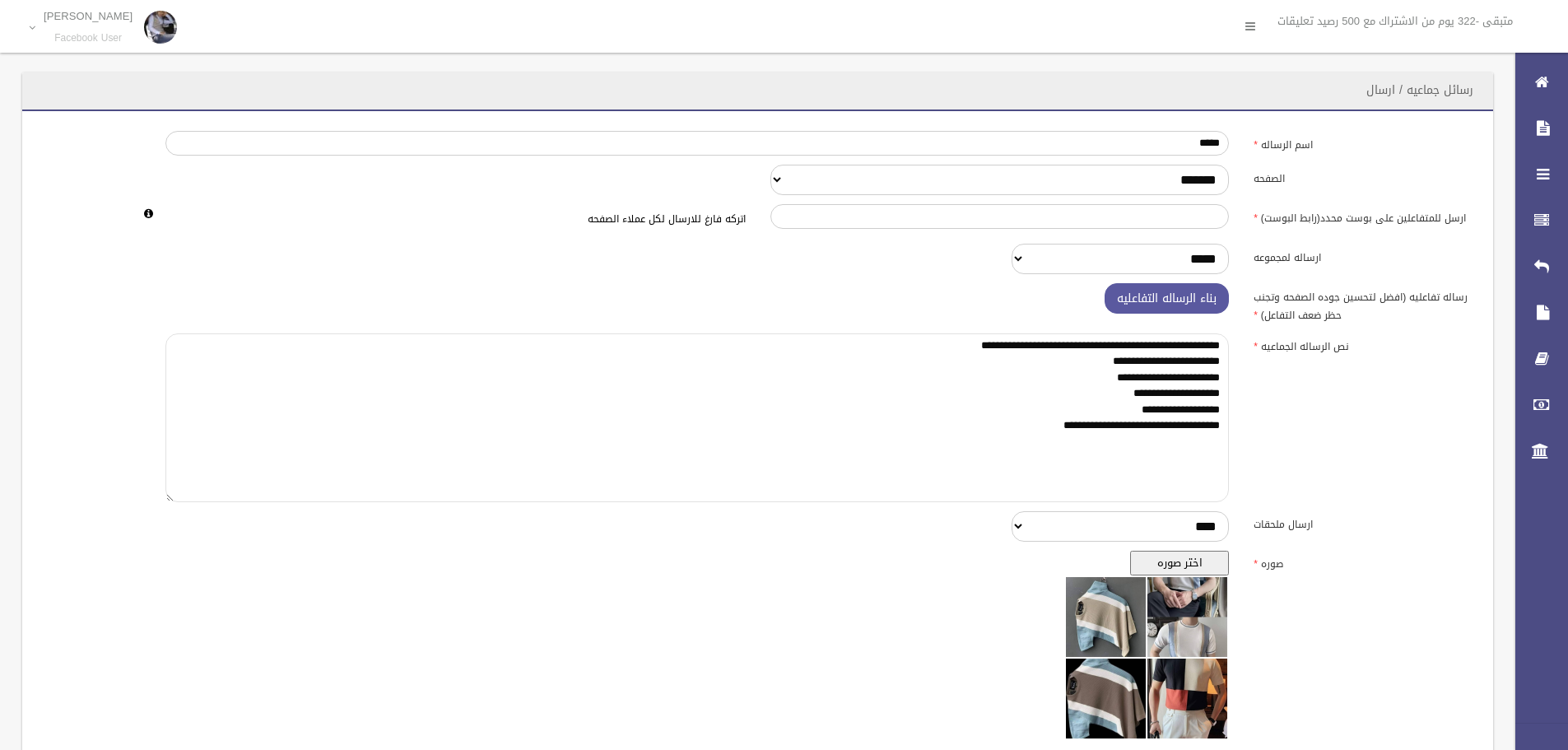
click at [982, 410] on textarea "**********" at bounding box center [696, 418] width 1063 height 169
click at [1208, 562] on button "اختر صوره" at bounding box center [1179, 562] width 99 height 25
click at [1173, 149] on input "*****" at bounding box center [696, 142] width 1063 height 25
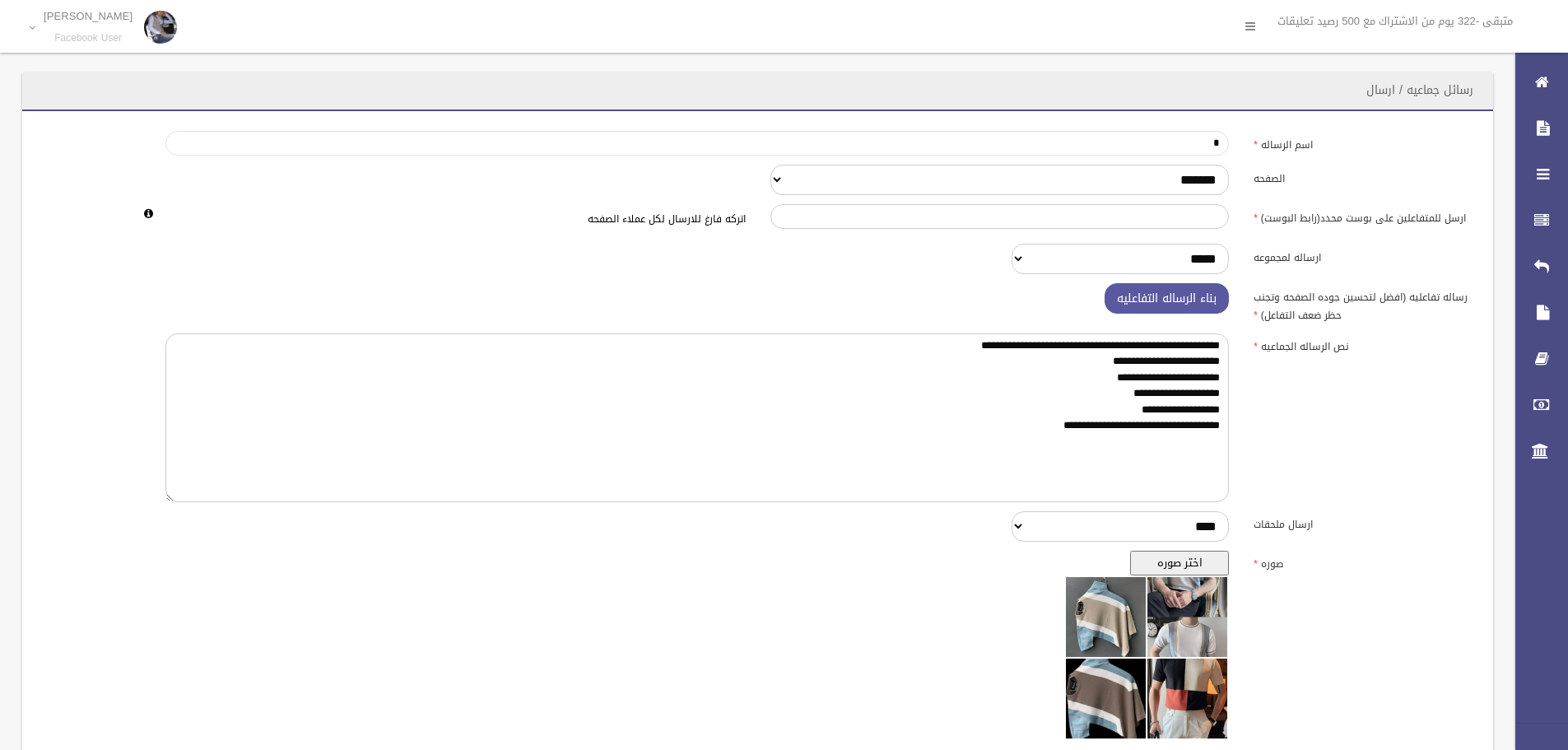
type input "*****"
click at [1154, 227] on input "ارسل للمتفاعلين على بوست محدد(رابط البوست)" at bounding box center [1000, 216] width 460 height 25
click at [387, 243] on div "ارساله لمجموعه ***** **** ****" at bounding box center [758, 258] width 1451 height 30
click at [1017, 257] on select "***** **** ****" at bounding box center [1119, 258] width 217 height 30
click at [1011, 243] on select "***** **** ****" at bounding box center [1119, 258] width 217 height 30
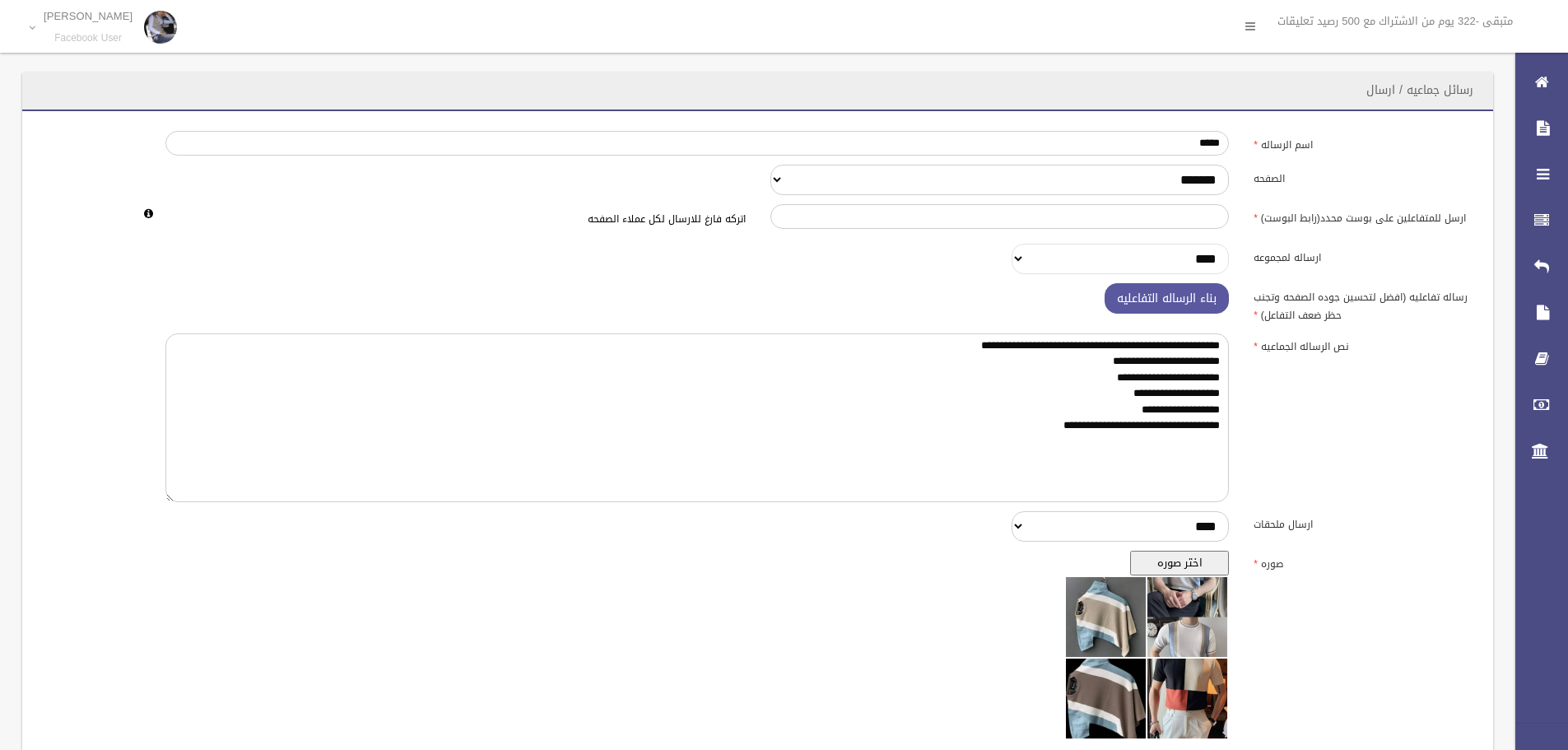
click at [1015, 257] on select "***** **** ****" at bounding box center [1119, 258] width 217 height 30
select select "****"
click at [1011, 243] on select "***** **** ****" at bounding box center [1119, 258] width 217 height 30
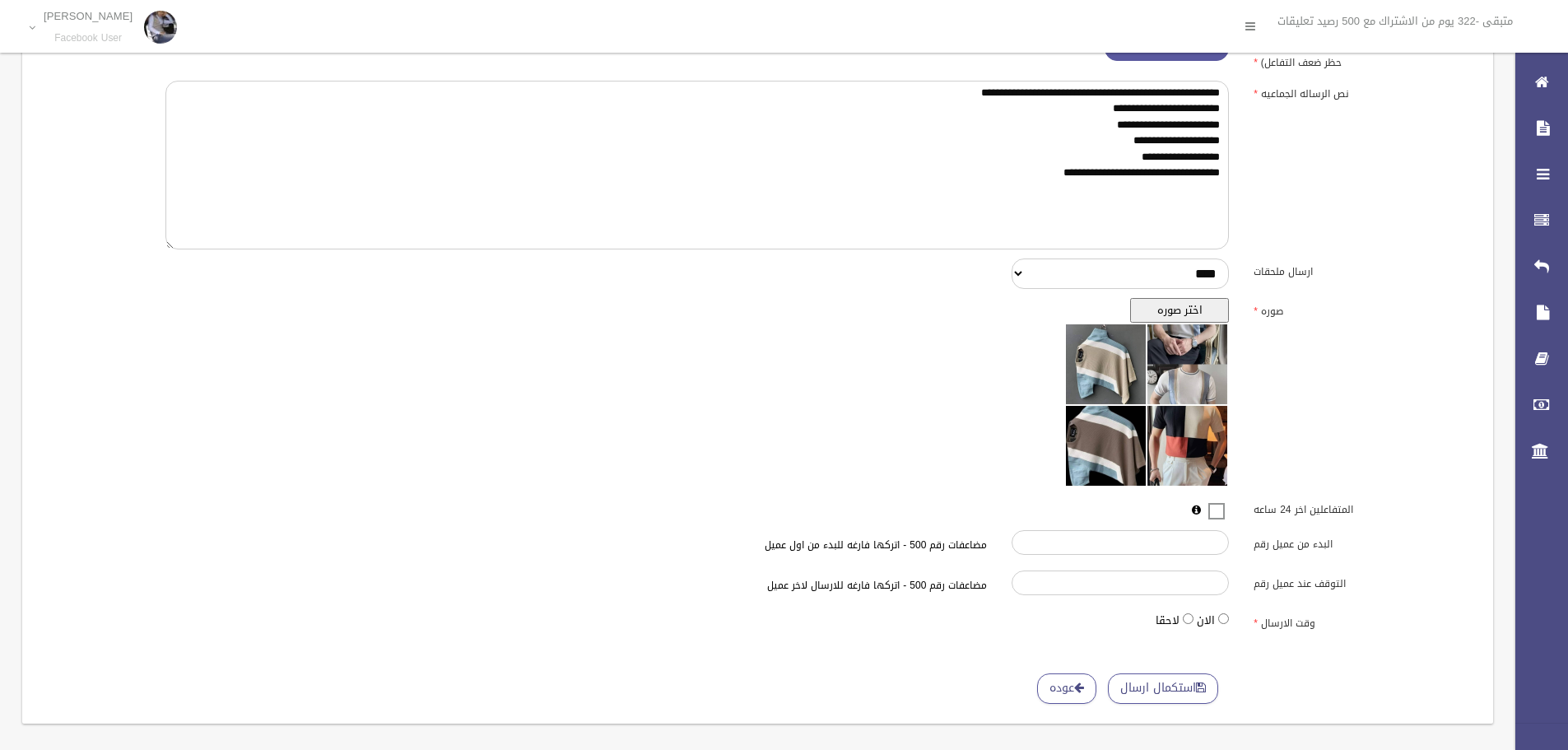
scroll to position [266, 0]
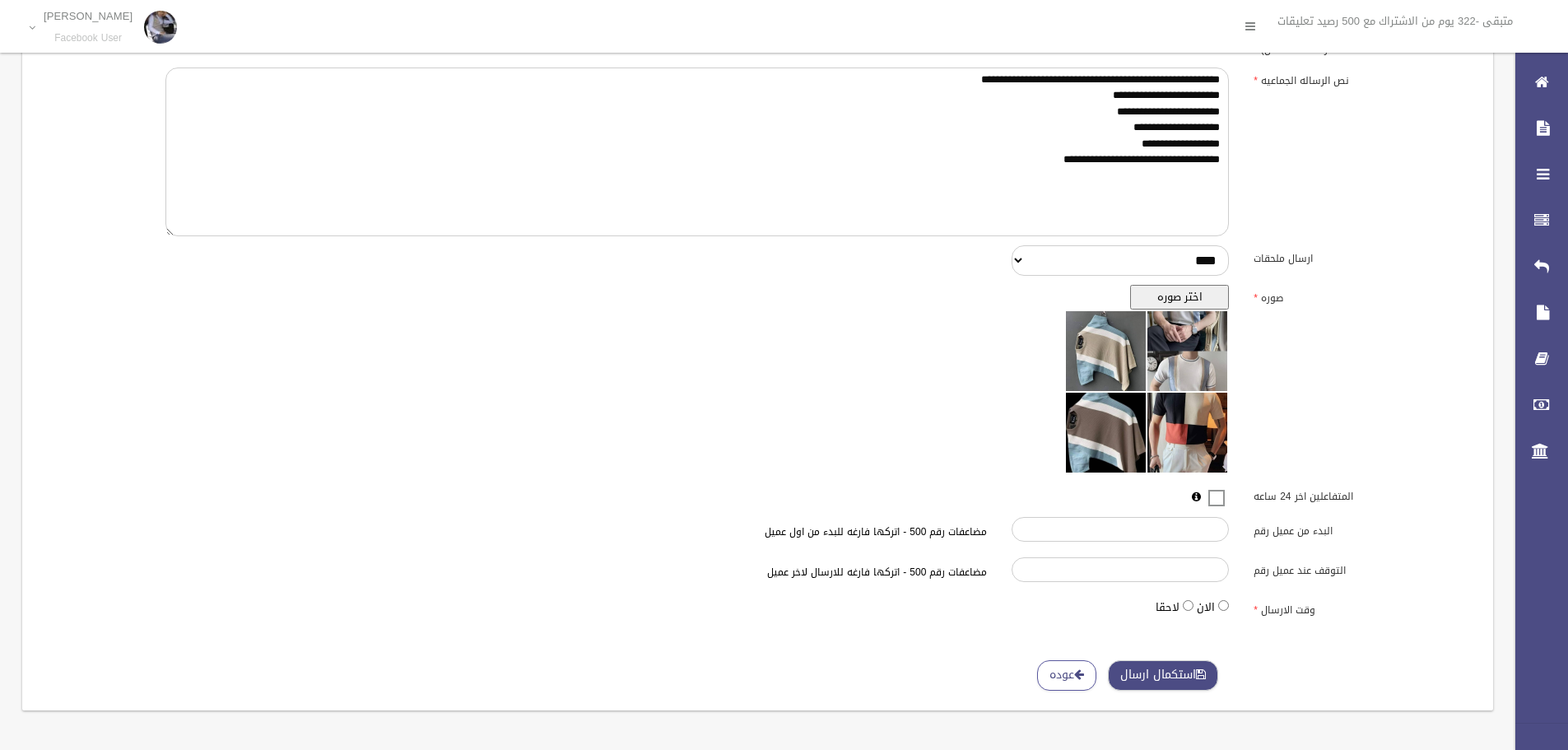
click at [1184, 683] on button "استكمال ارسال" at bounding box center [1162, 674] width 110 height 30
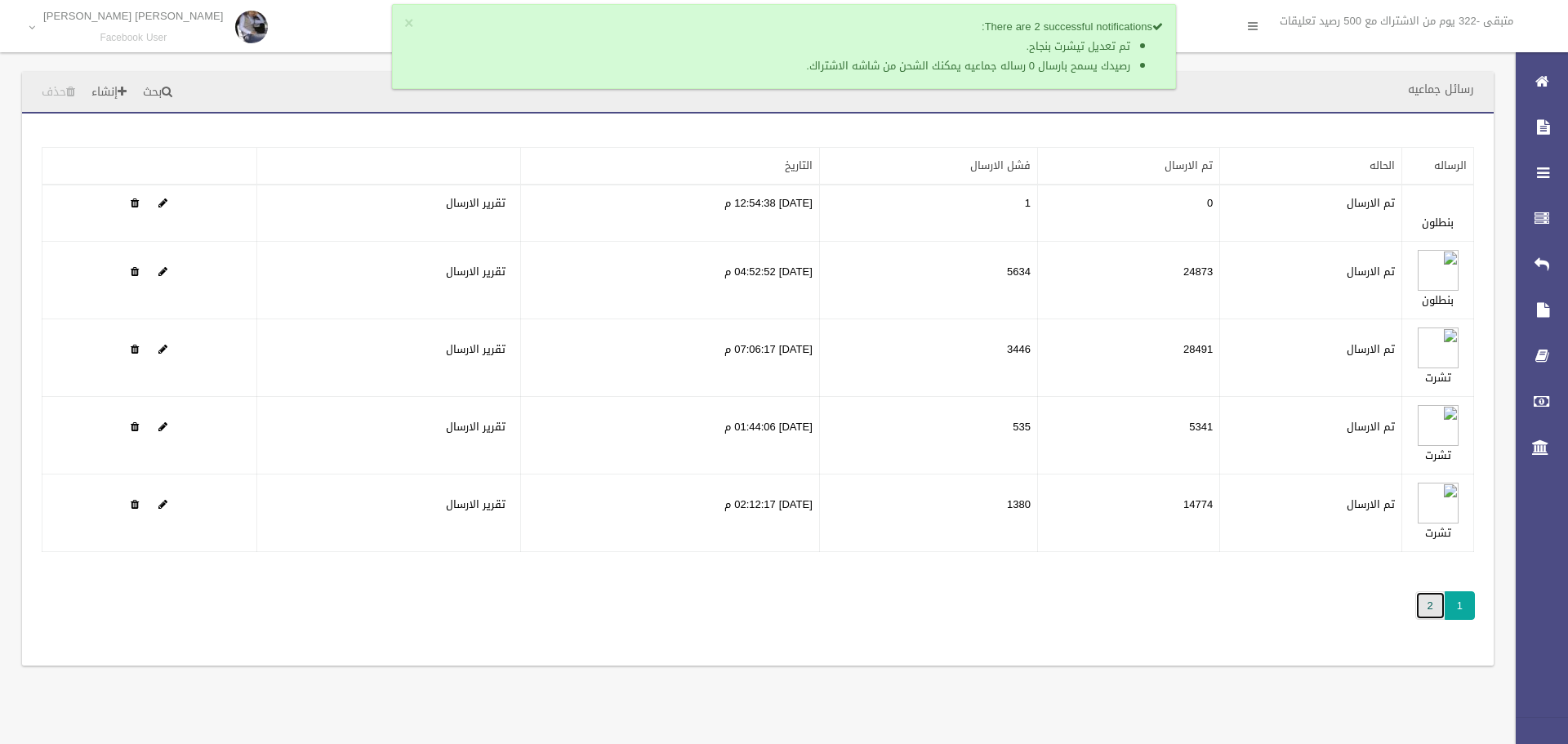
click at [1432, 609] on link "2" at bounding box center [1430, 605] width 30 height 28
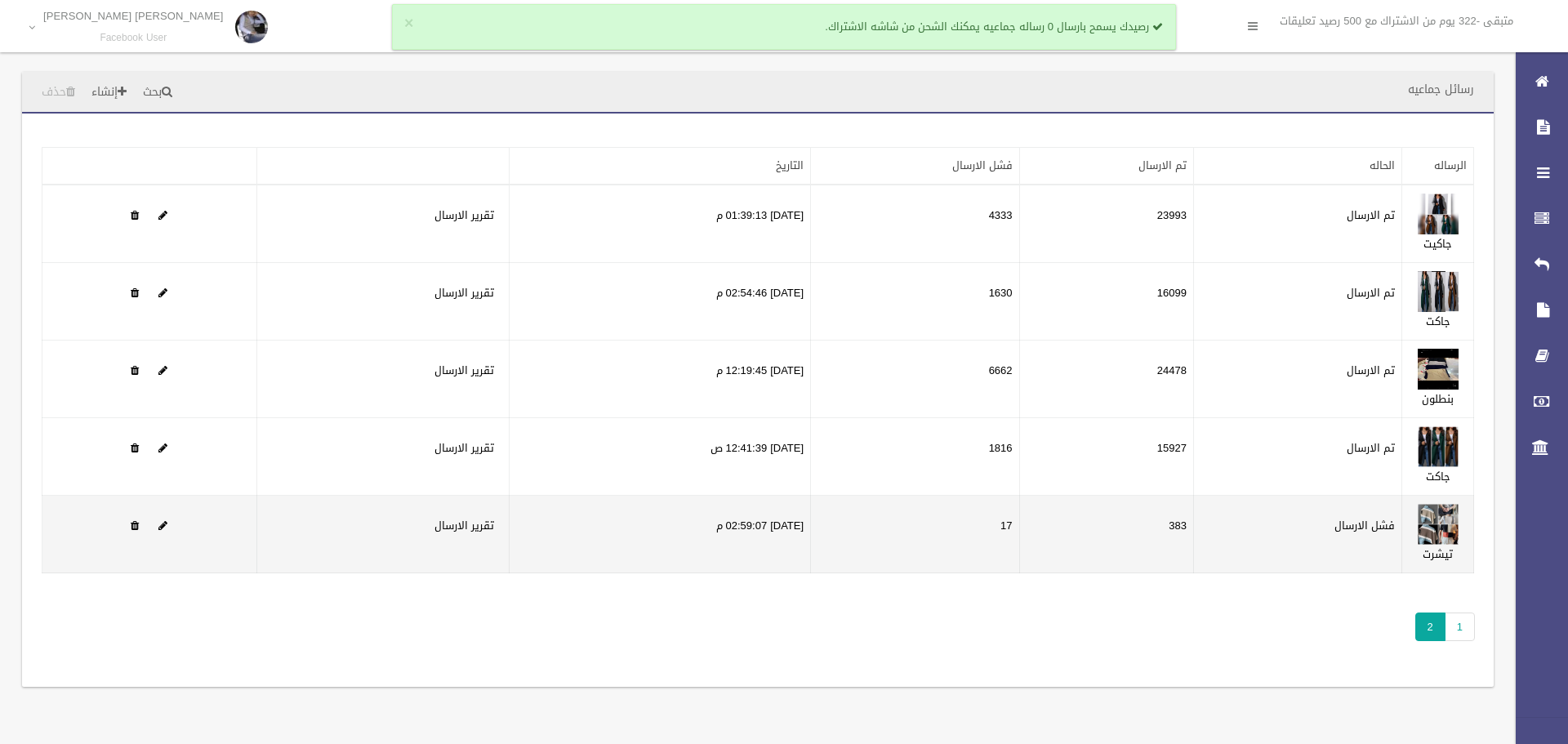
click at [169, 527] on td at bounding box center [150, 535] width 214 height 78
click at [165, 528] on span at bounding box center [163, 525] width 9 height 11
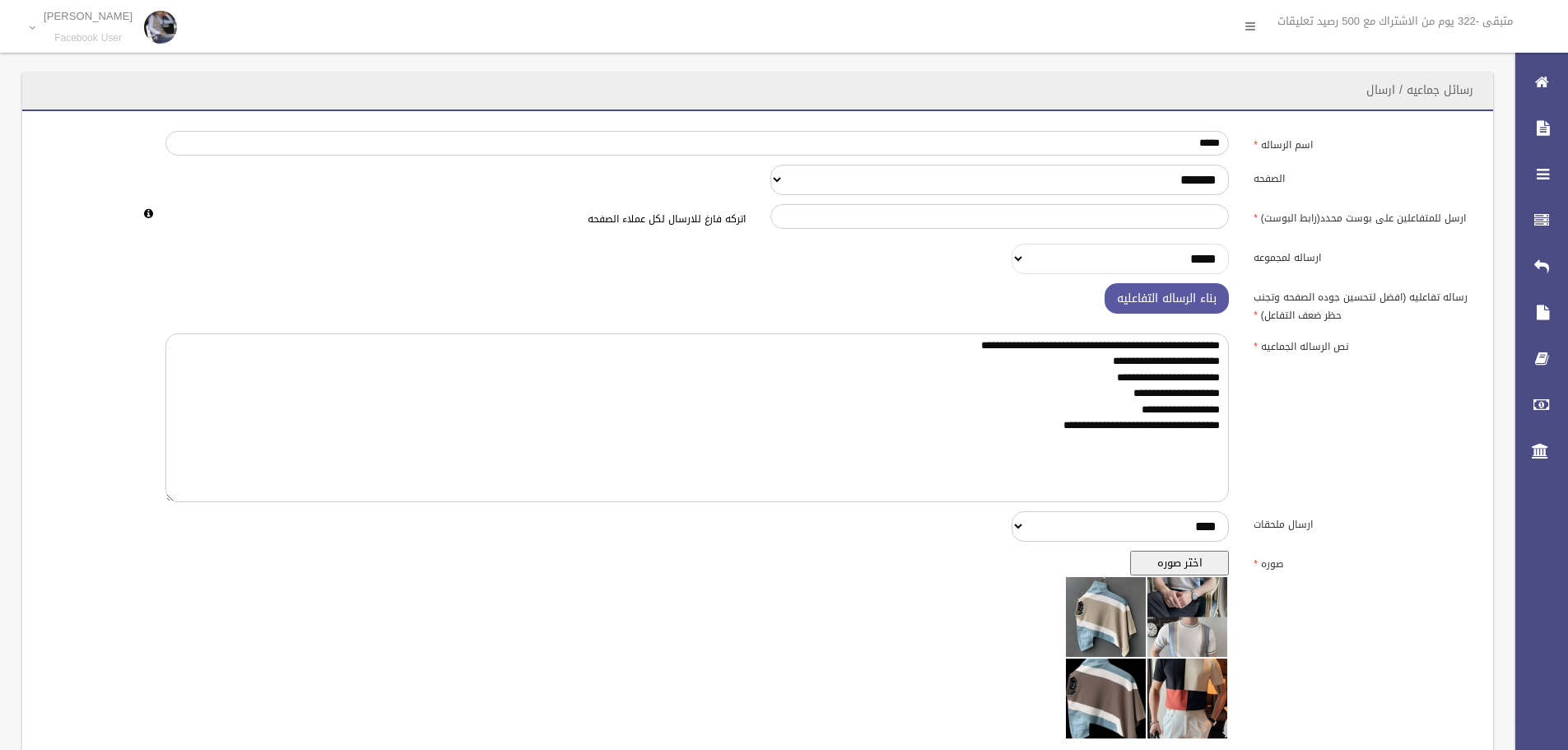
click at [1014, 262] on select "***** **** ****" at bounding box center [1119, 258] width 217 height 30
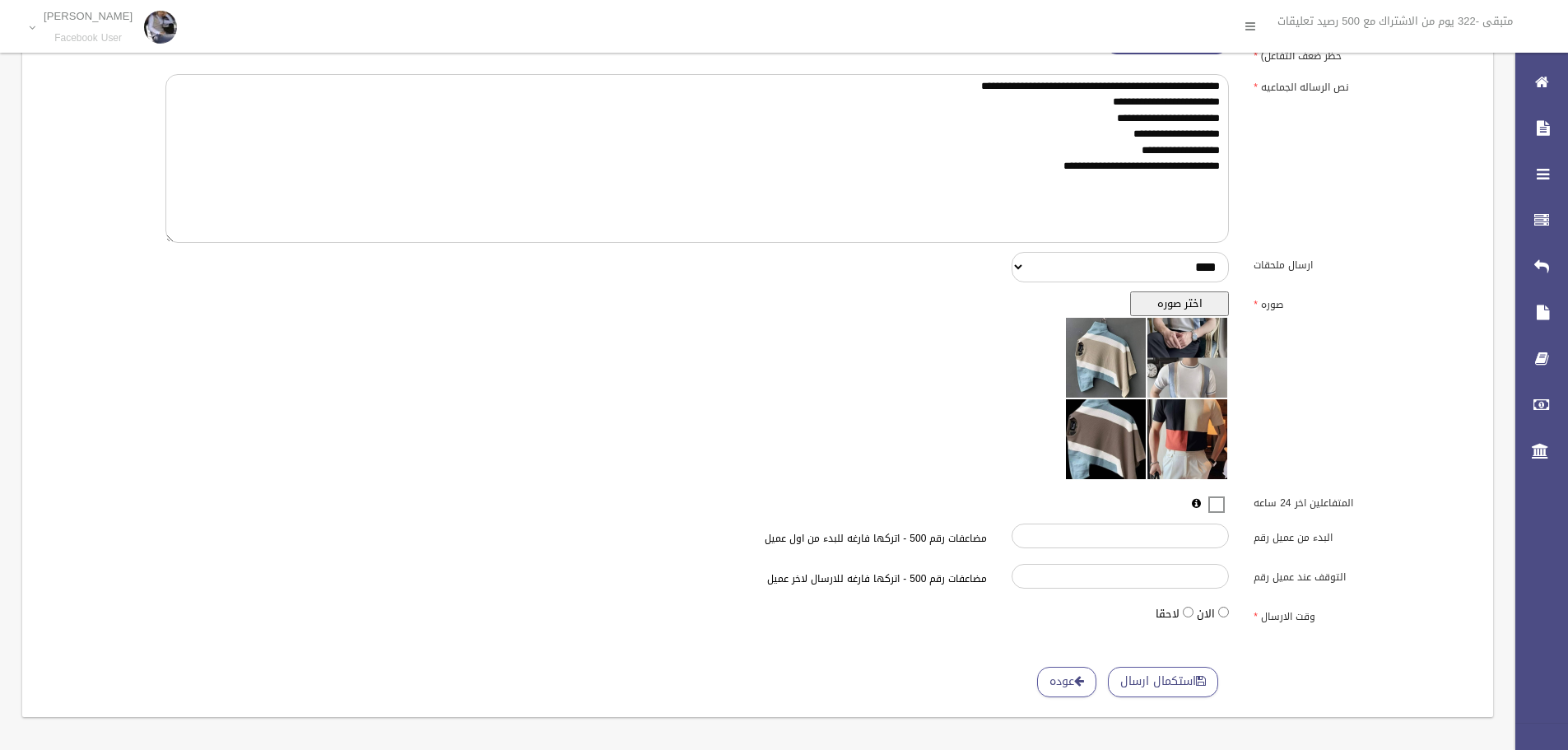
scroll to position [266, 0]
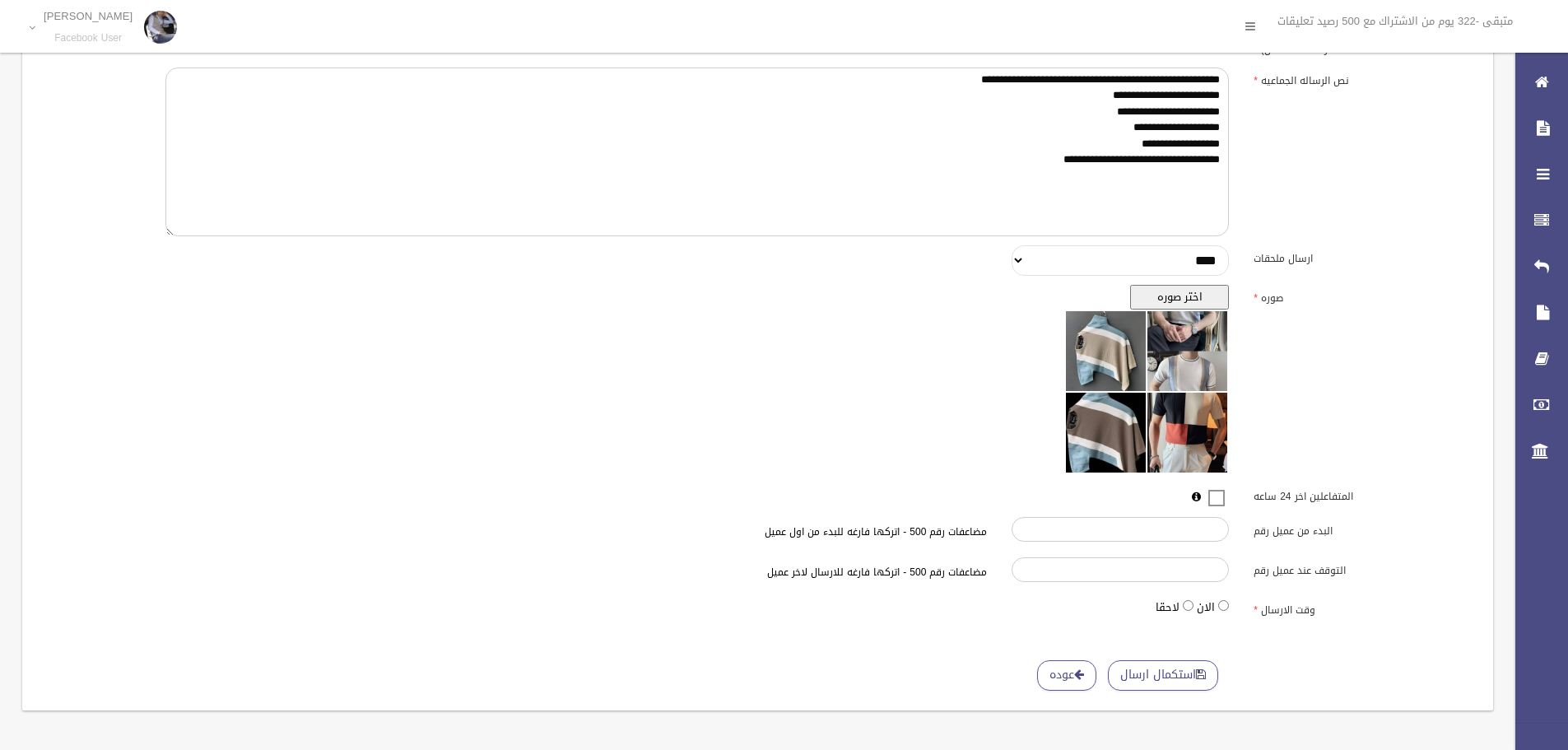
click at [1016, 266] on select "**********" at bounding box center [1119, 260] width 217 height 30
click at [1011, 276] on select "**********" at bounding box center [1119, 260] width 217 height 30
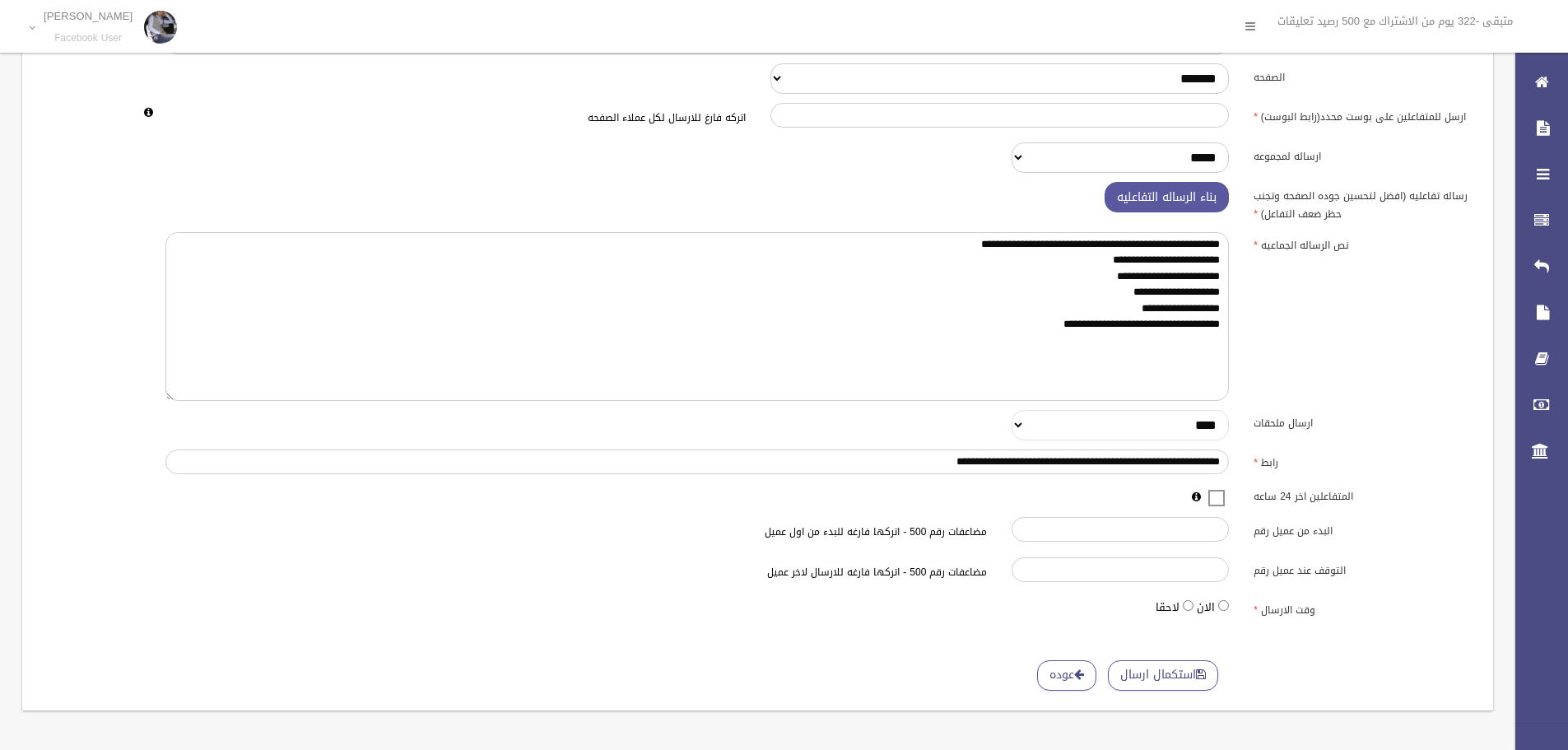
click at [1023, 424] on select "**********" at bounding box center [1119, 424] width 217 height 30
select select "*"
click at [1011, 409] on select "**********" at bounding box center [1119, 424] width 217 height 30
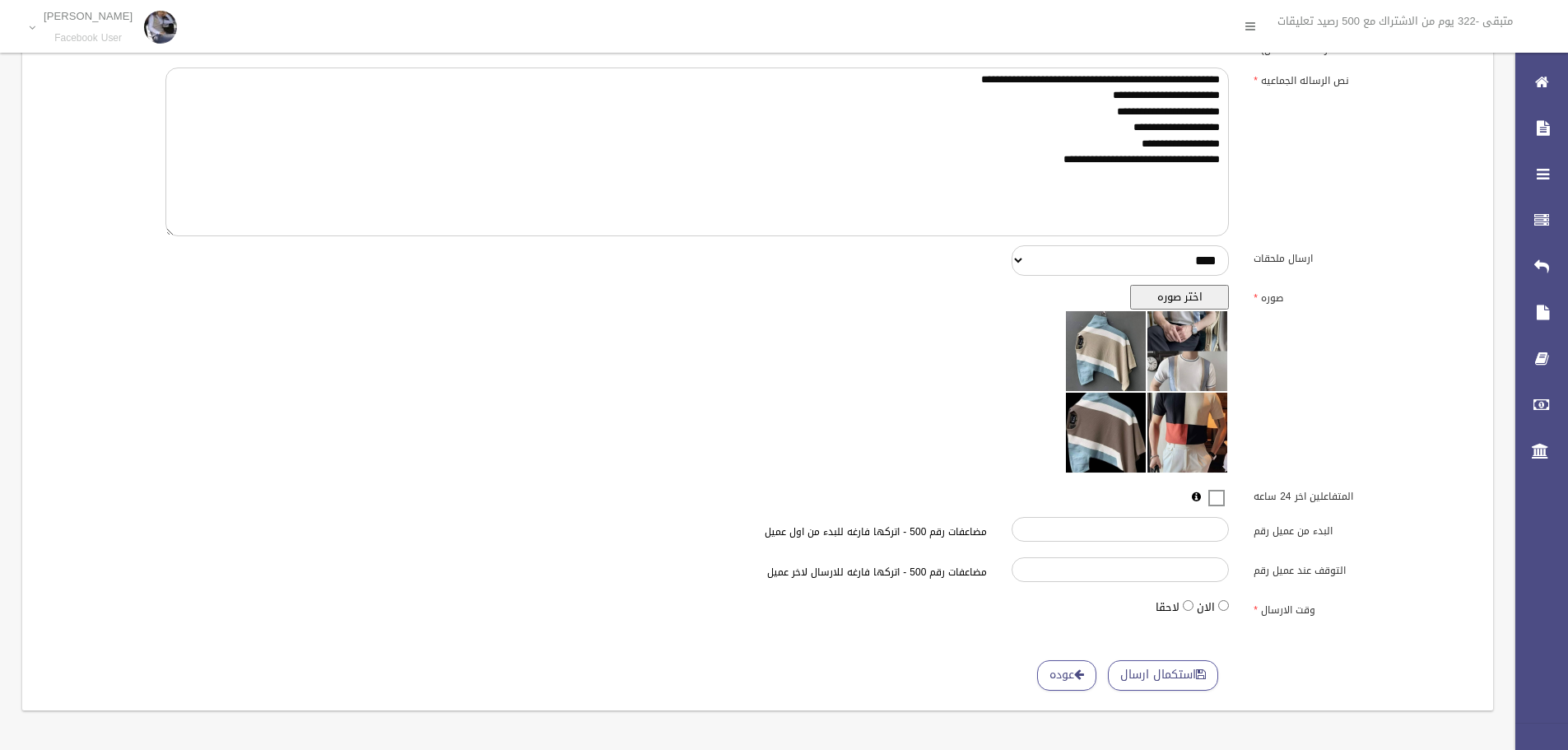
click at [1219, 487] on span at bounding box center [1216, 487] width 25 height 0
click at [964, 575] on h6 "مضاعفات رقم 500 - اتركها فارغه للارسال لاخر عميل" at bounding box center [697, 572] width 580 height 11
click at [1151, 521] on input "البدء من عميل رقم" at bounding box center [1119, 528] width 217 height 25
click at [1029, 524] on input "***" at bounding box center [1119, 528] width 217 height 25
click at [1029, 524] on input "****" at bounding box center [1119, 528] width 217 height 25
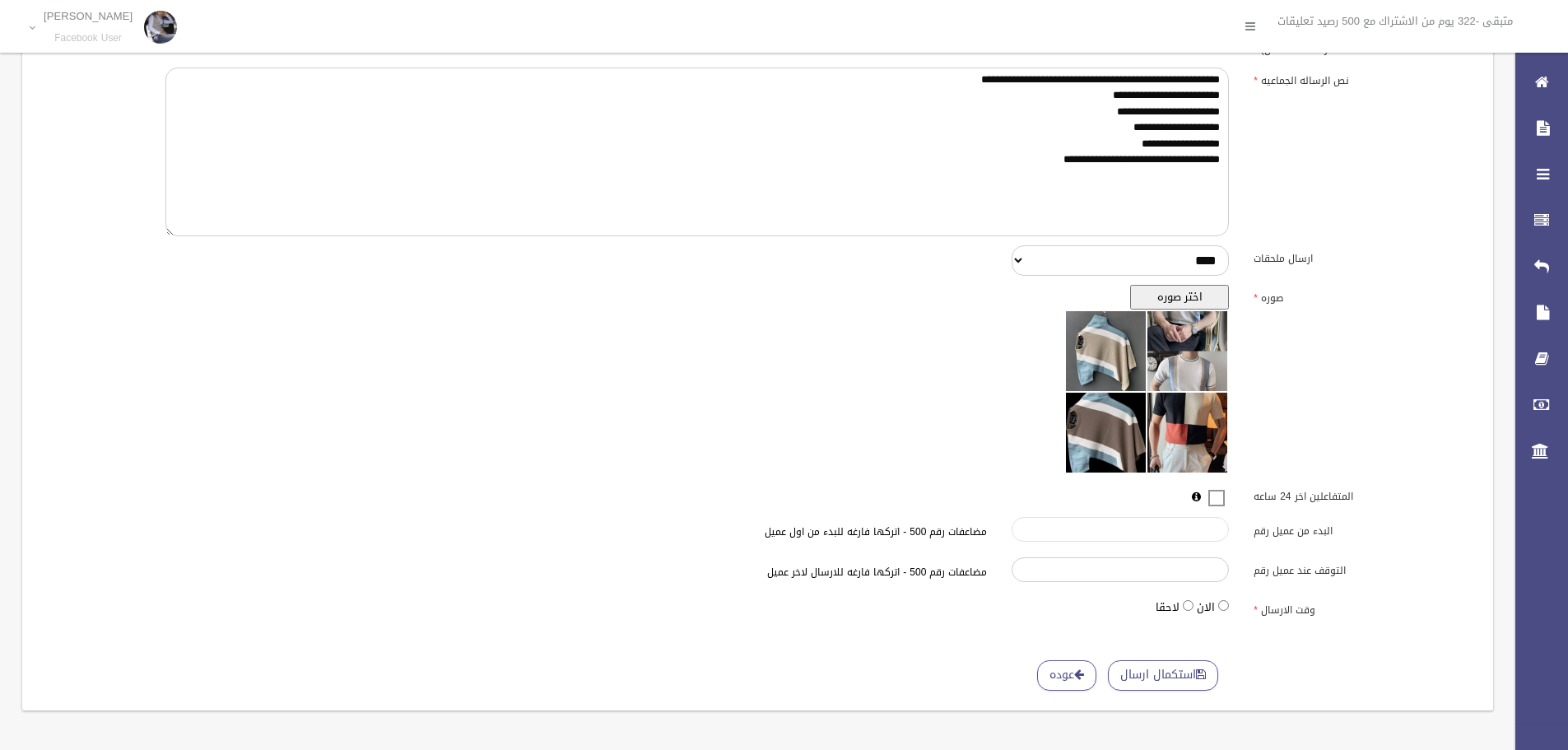
type input "***"
click at [1025, 532] on input "***" at bounding box center [1119, 528] width 217 height 25
click at [1194, 670] on button "استكمال ارسال" at bounding box center [1162, 674] width 110 height 30
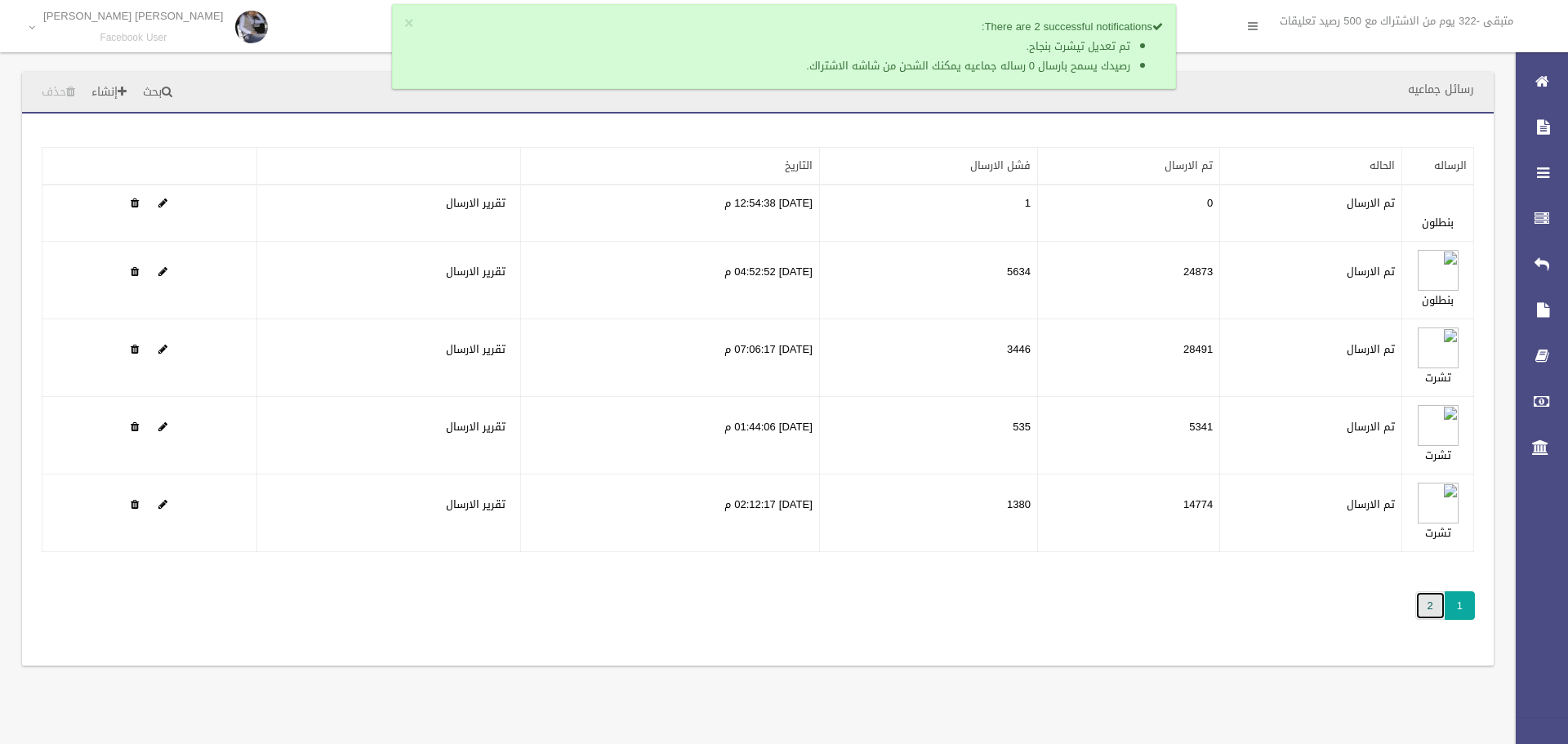
click at [1440, 607] on link "2" at bounding box center [1430, 605] width 30 height 28
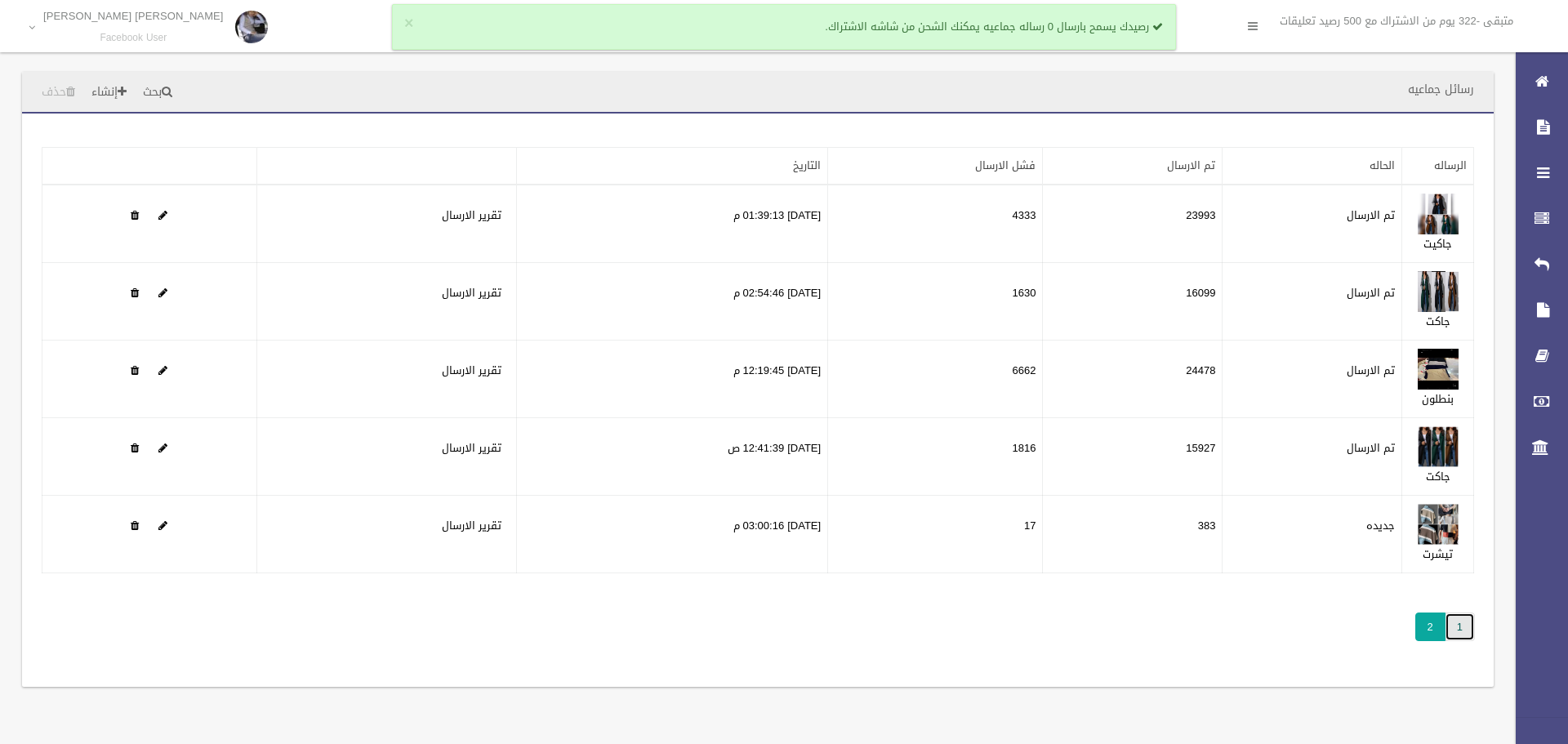
click at [1466, 626] on link "1" at bounding box center [1459, 626] width 30 height 28
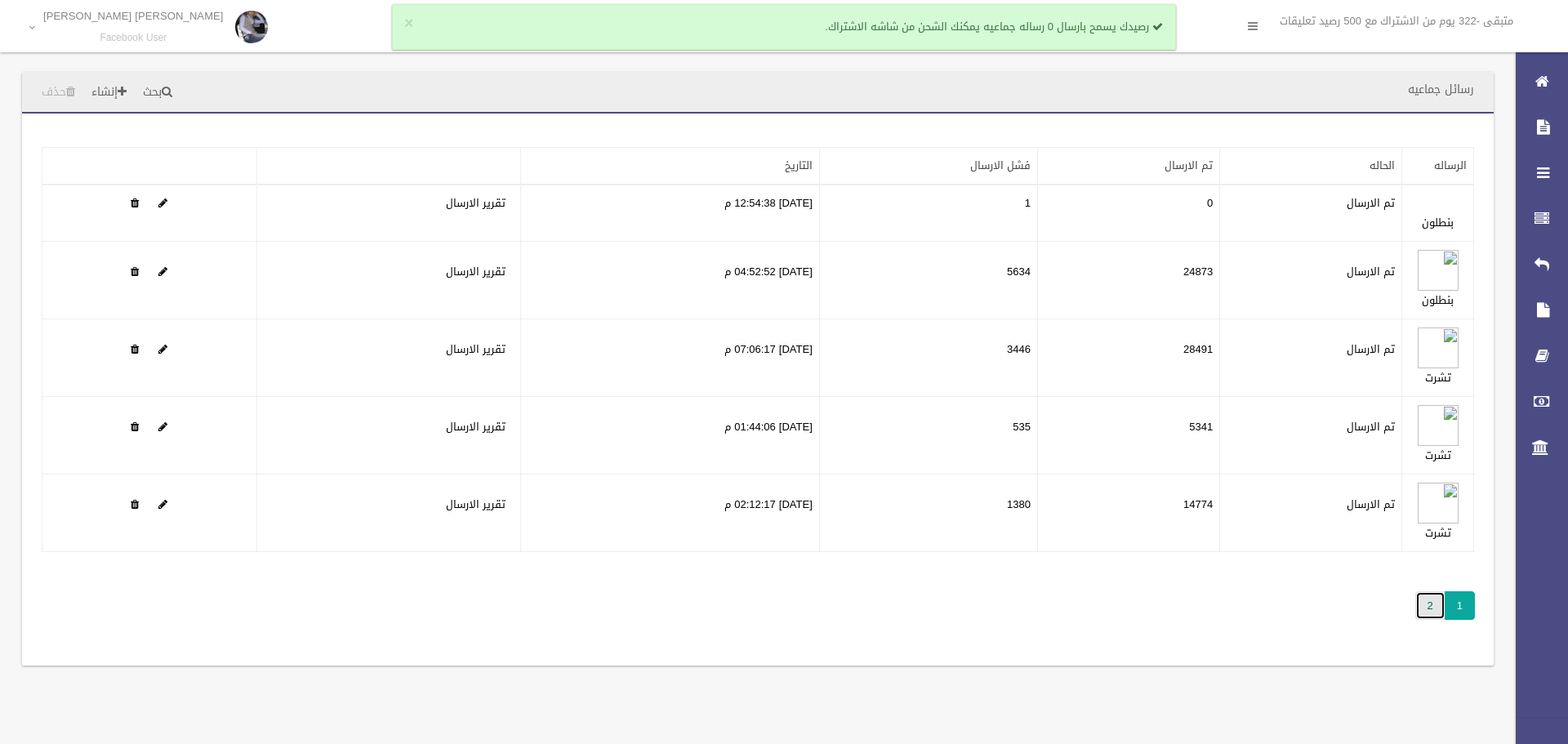
click at [1437, 618] on link "2" at bounding box center [1430, 605] width 30 height 28
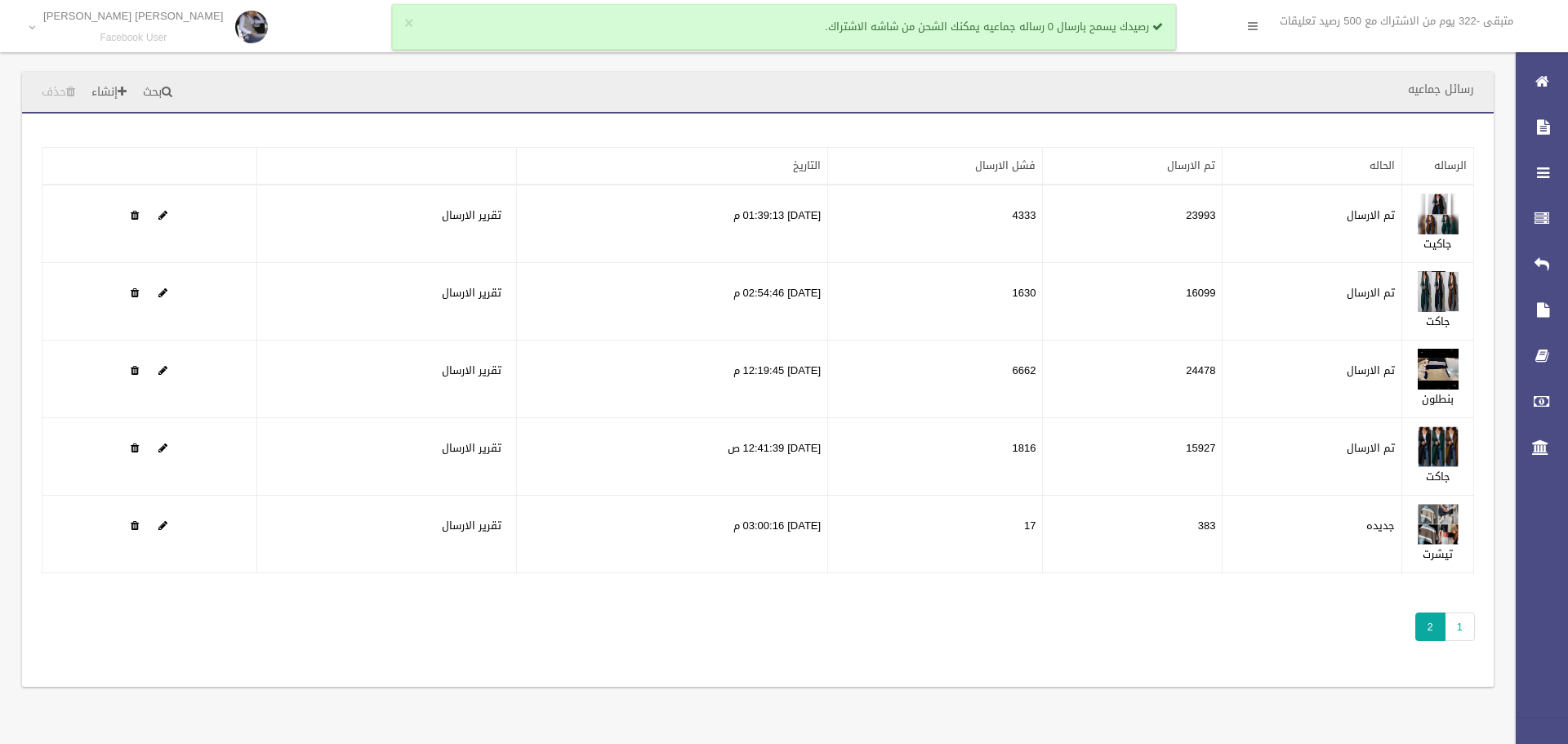
click at [1436, 614] on span "2" at bounding box center [1430, 626] width 30 height 28
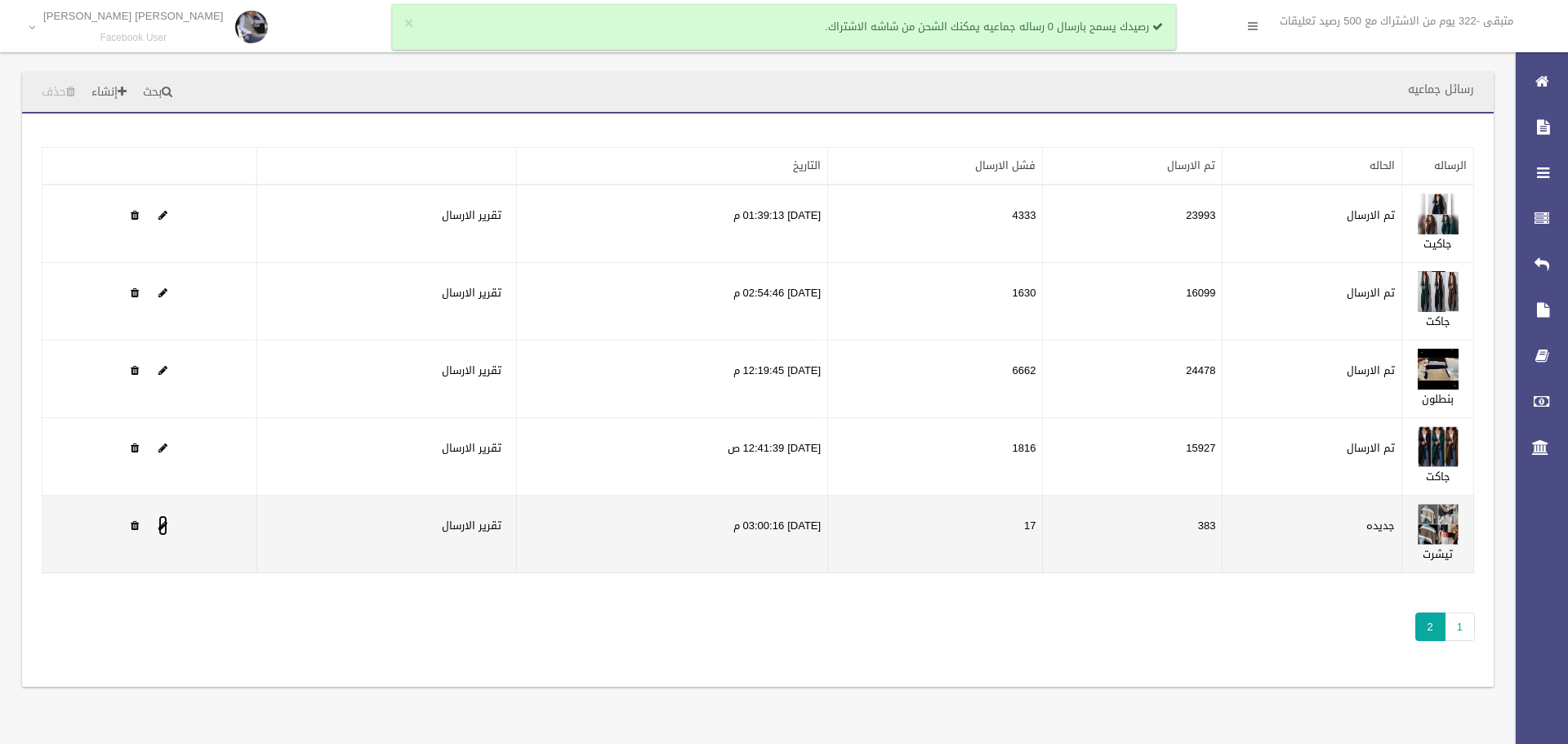
click at [166, 527] on span at bounding box center [163, 525] width 9 height 11
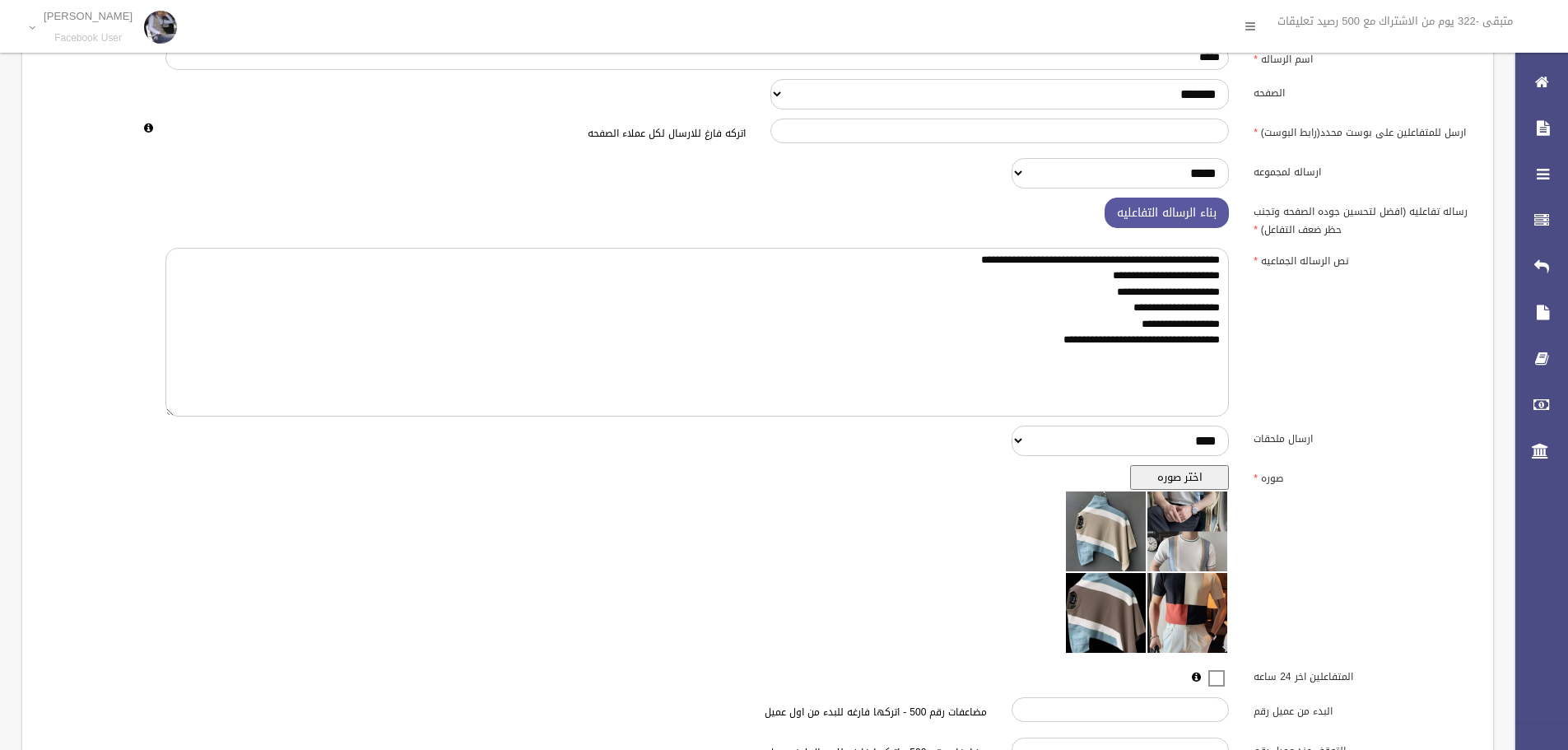
scroll to position [266, 0]
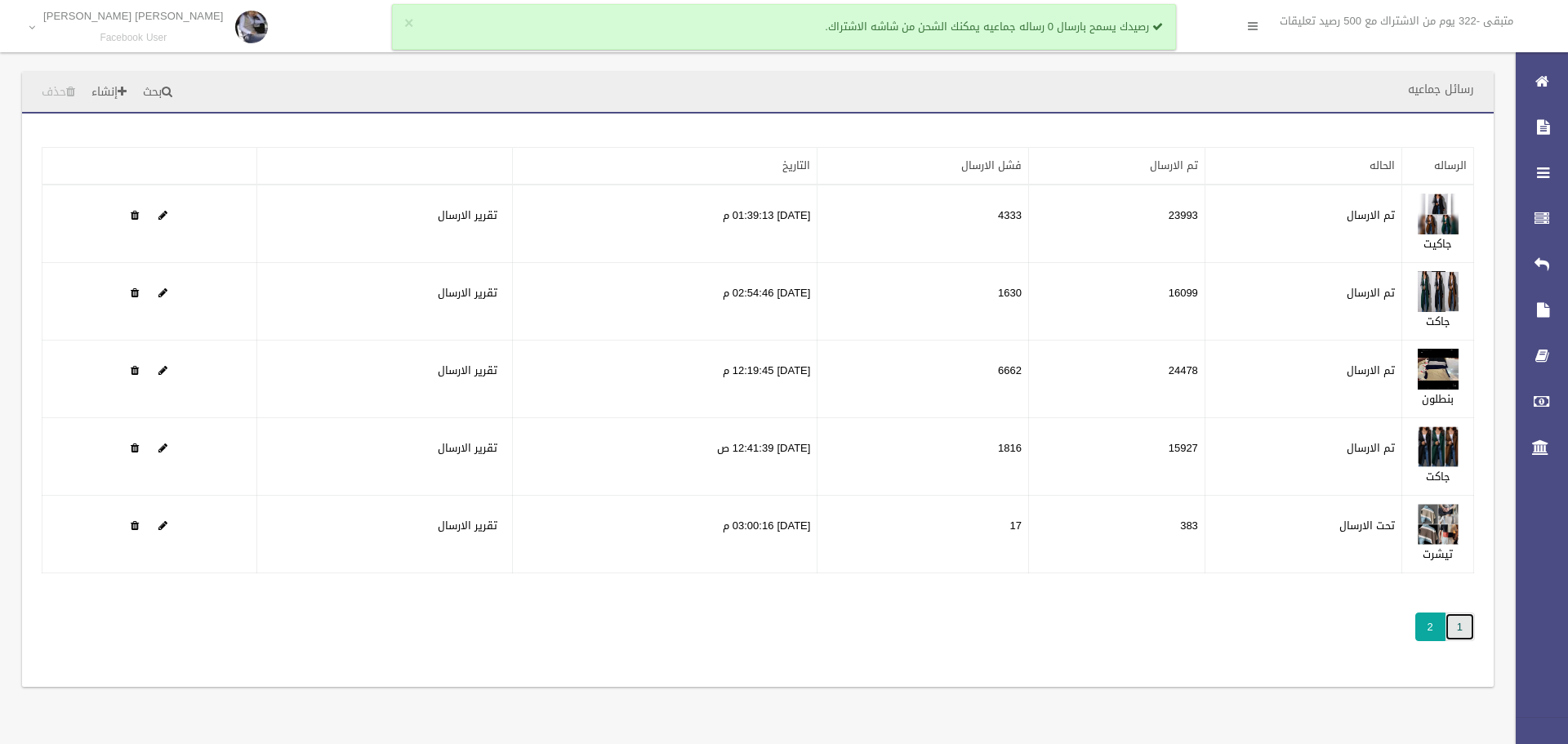
click at [1467, 626] on link "1" at bounding box center [1459, 626] width 30 height 28
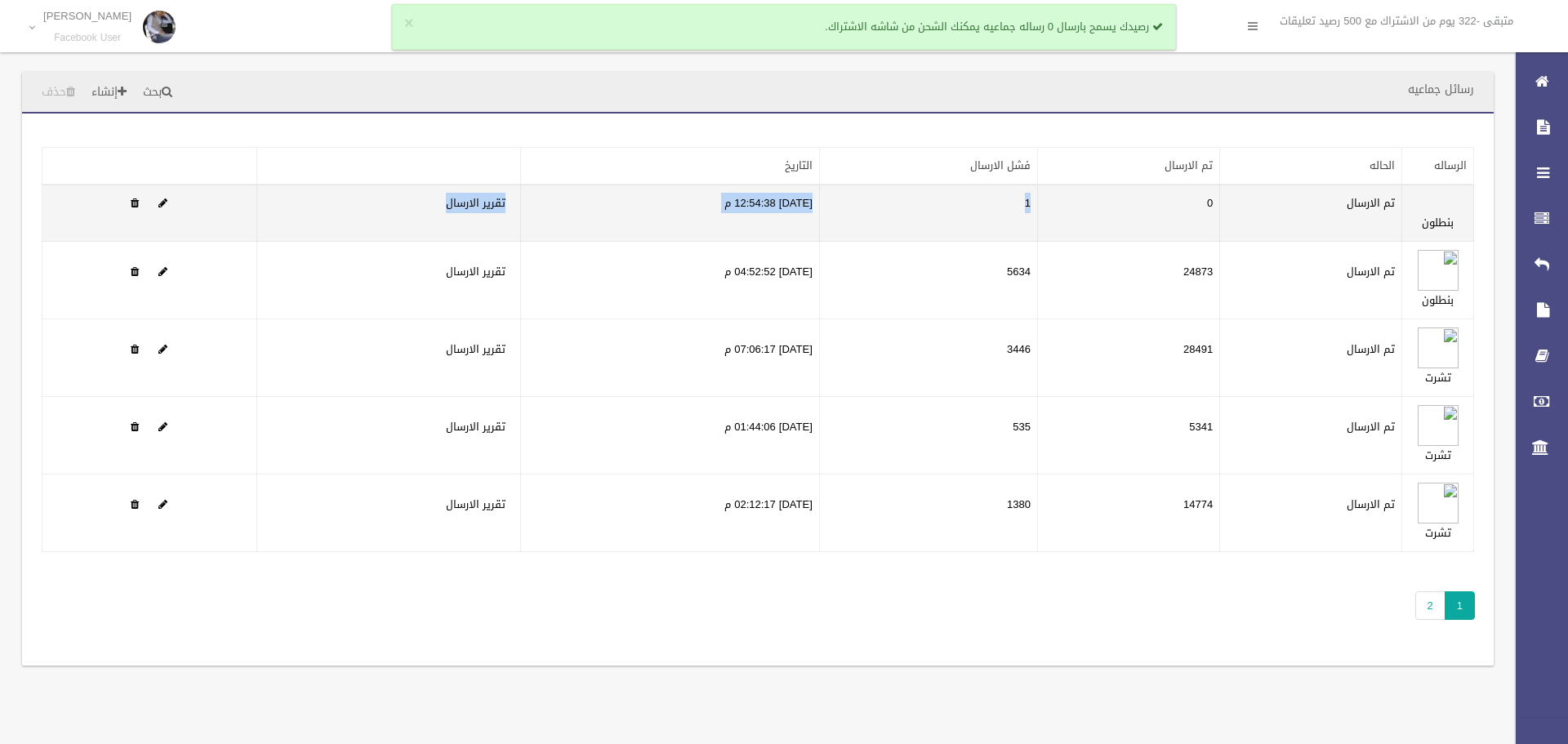
drag, startPoint x: 1090, startPoint y: 211, endPoint x: 295, endPoint y: 240, distance: 795.5
click at [295, 240] on tr "بنطلون تم الارسال 0 1 04/09/2024 12:54:38 م تقرير الارسال" at bounding box center [759, 212] width 1432 height 57
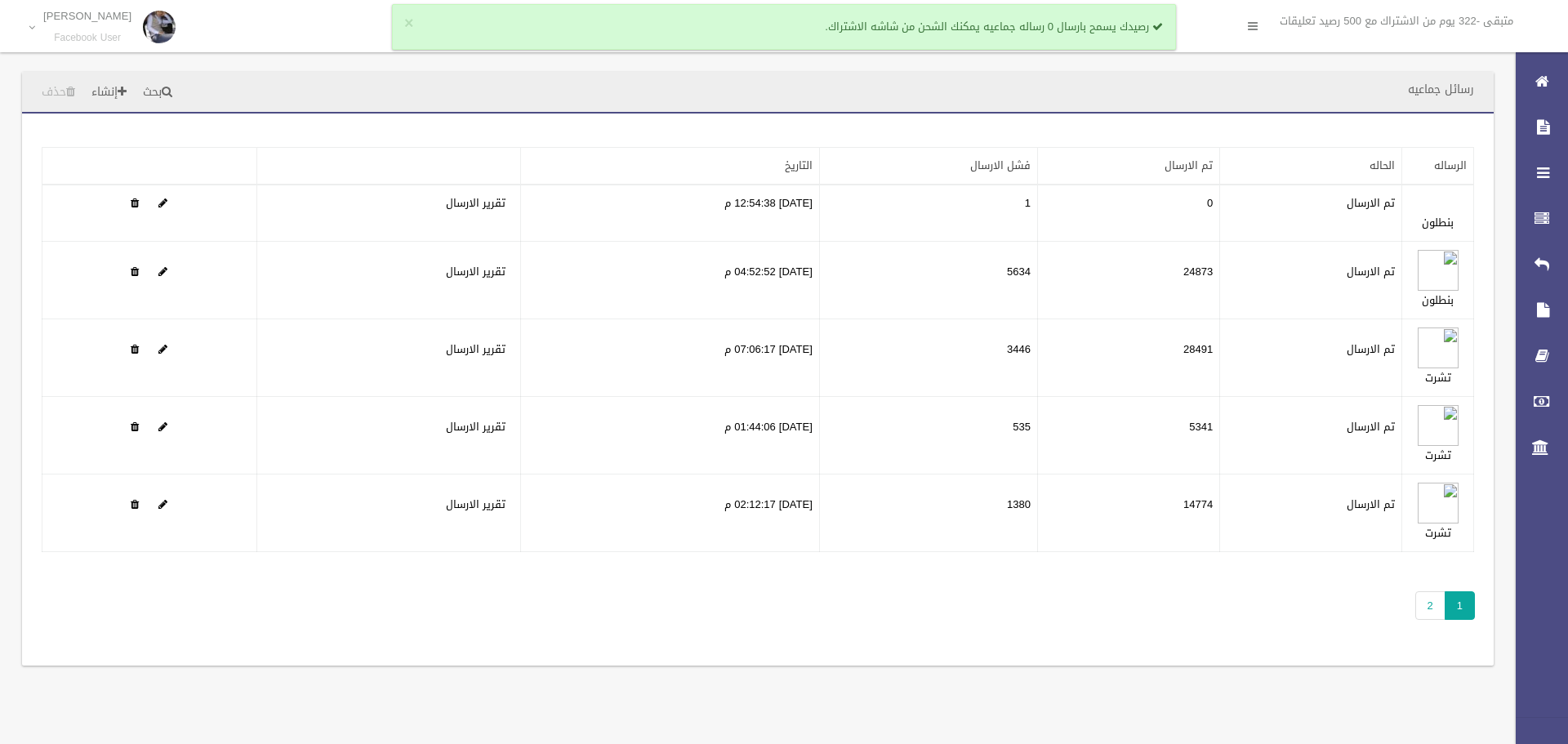
drag, startPoint x: 1218, startPoint y: 622, endPoint x: 1203, endPoint y: 622, distance: 15.0
click at [1218, 623] on div "تطبيق مسح البيانات الرساله الحاله تم الارسال فشل الارسال التاريخ 0" at bounding box center [758, 390] width 1472 height 552
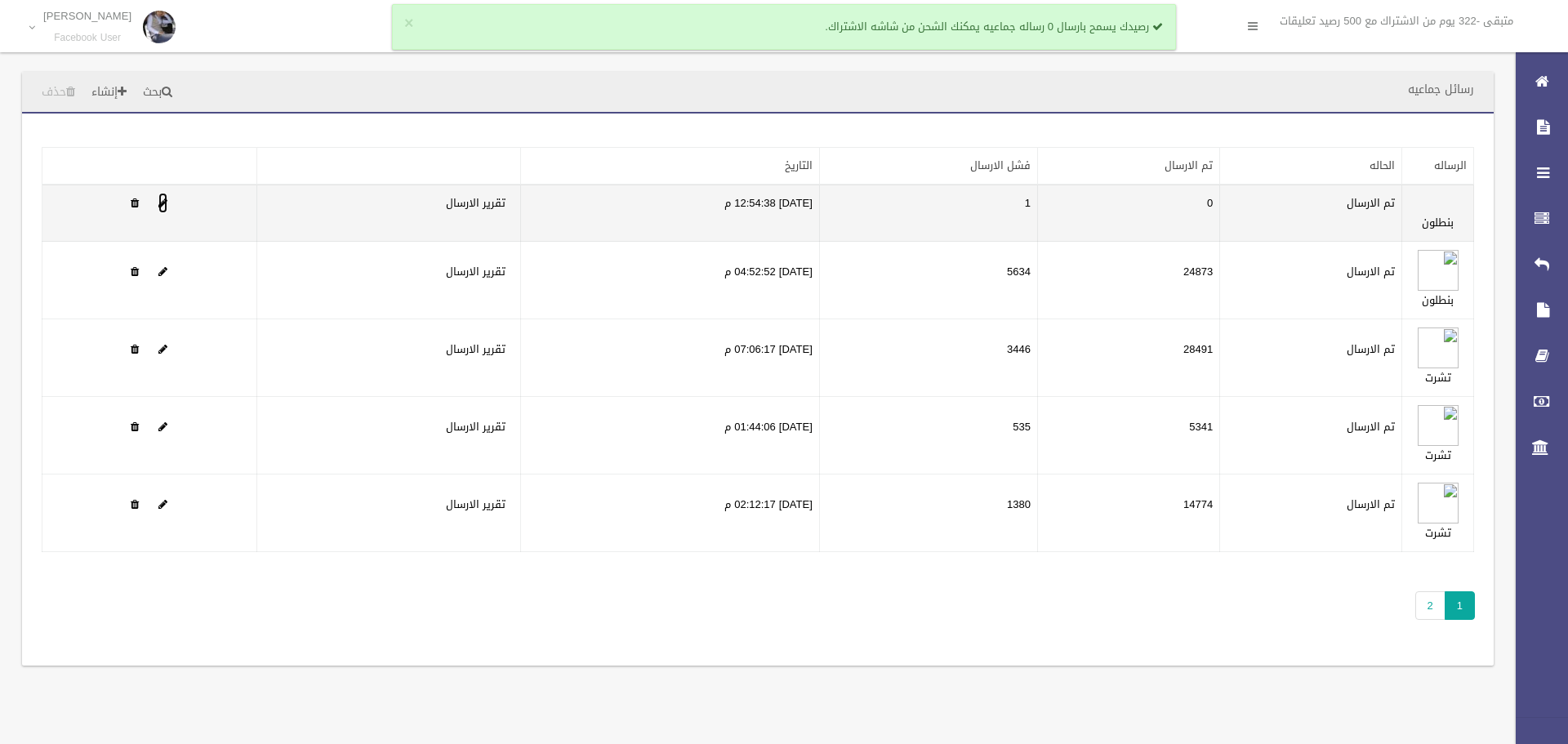
click at [166, 203] on span at bounding box center [163, 203] width 9 height 11
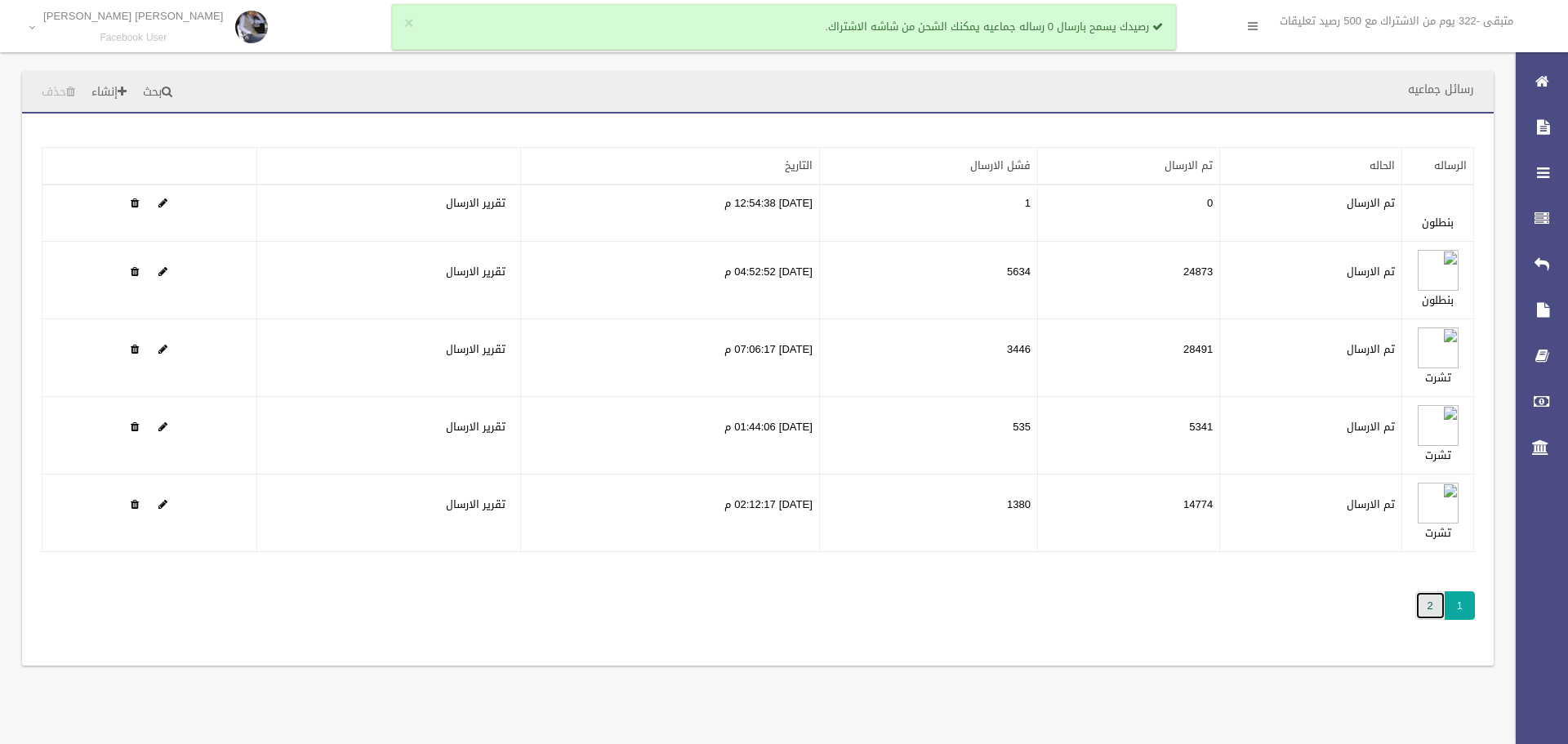
click at [1438, 611] on link "2" at bounding box center [1430, 605] width 30 height 28
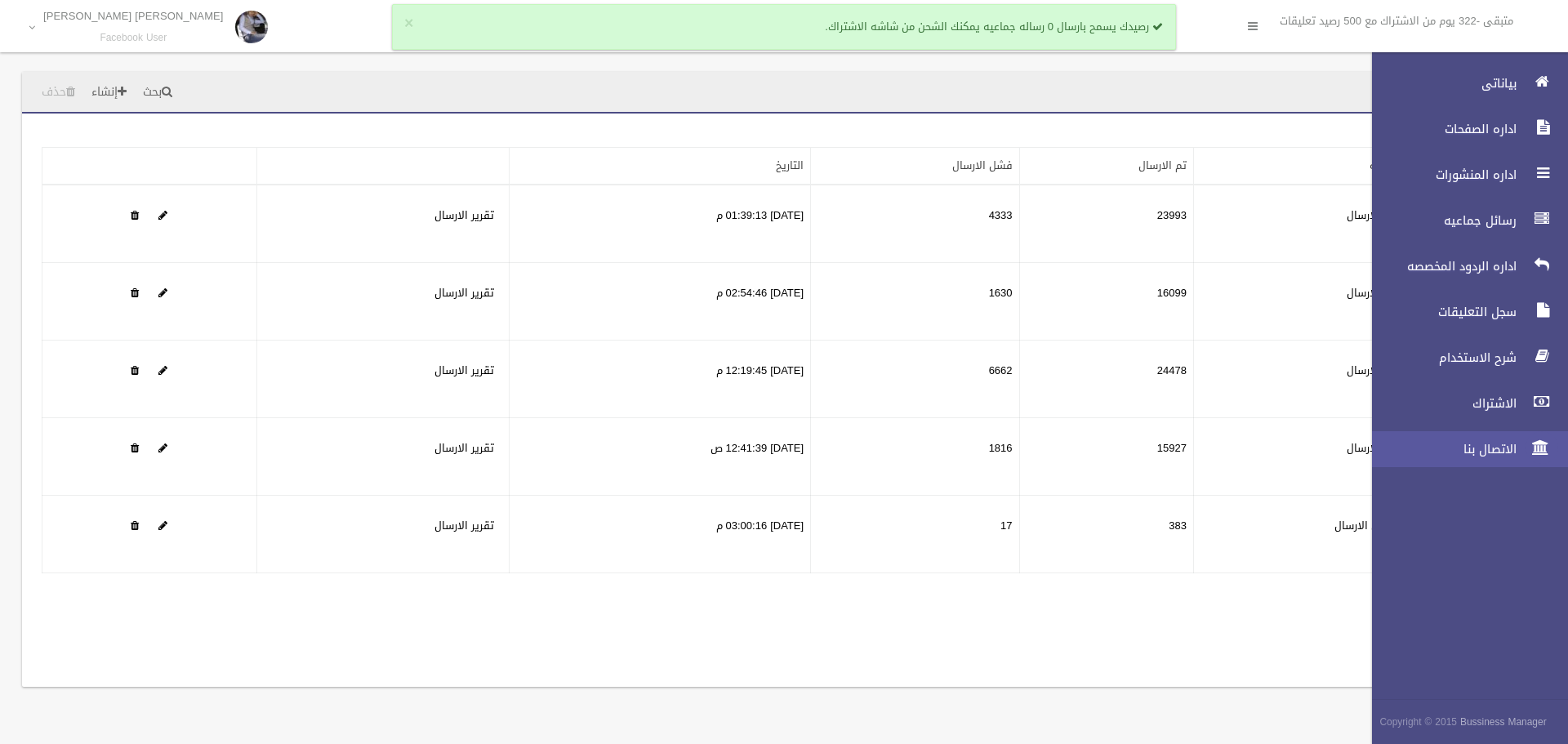
click at [1534, 446] on icon at bounding box center [1541, 448] width 15 height 33
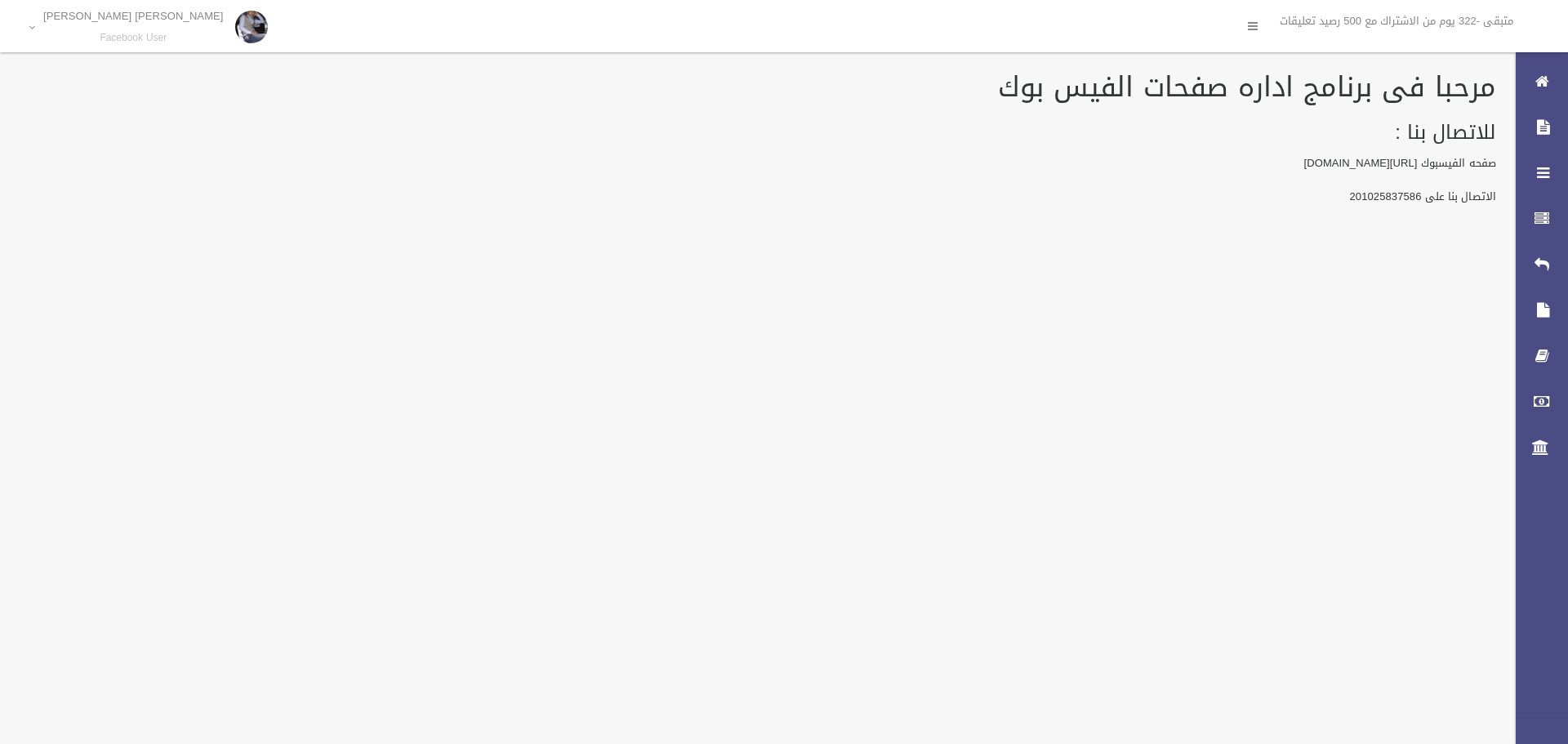
drag, startPoint x: 1302, startPoint y: 201, endPoint x: 1422, endPoint y: 200, distance: 120.0
click at [1422, 200] on p "الاتصال بنا على 201025837586" at bounding box center [758, 197] width 1476 height 19
copy p "201025837586"
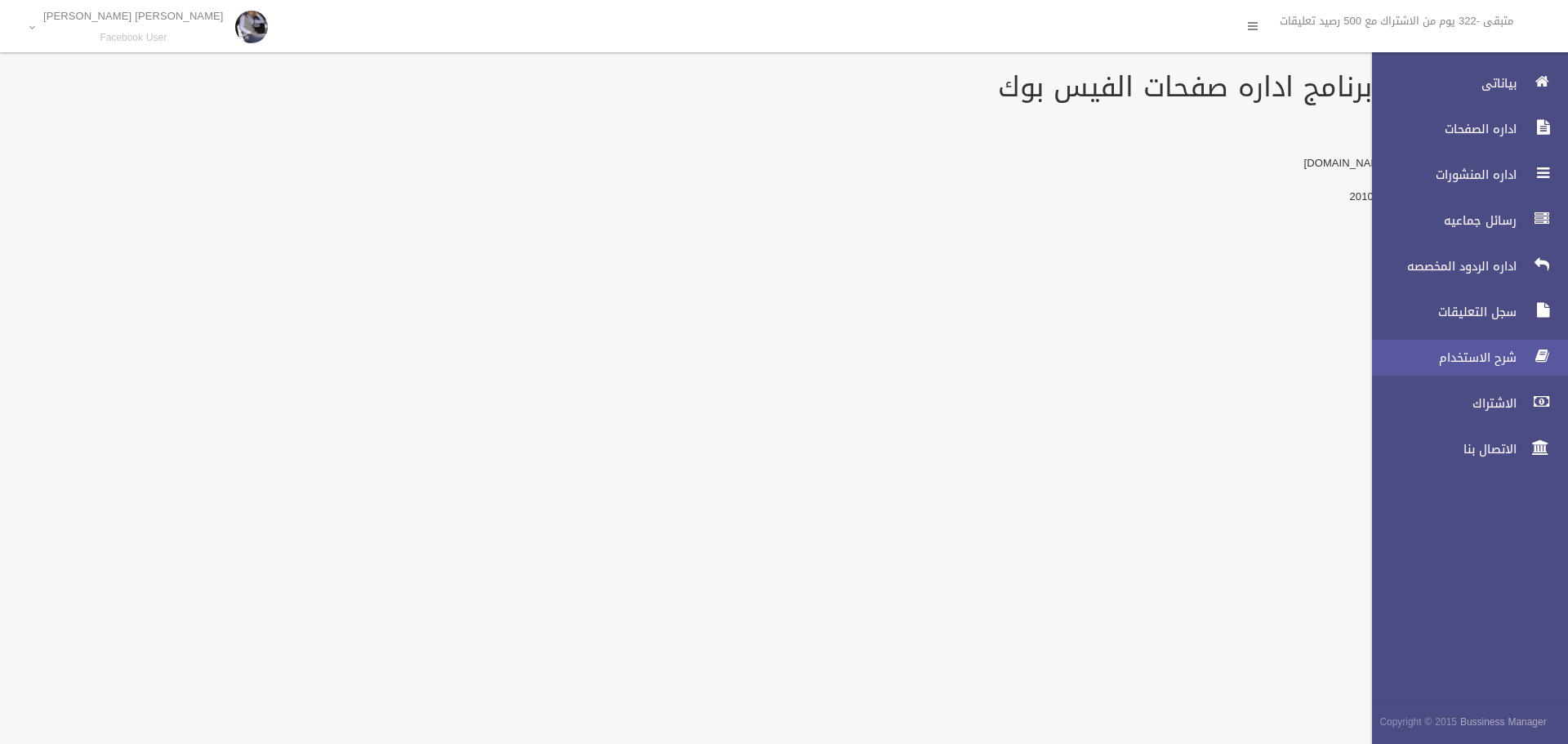
click at [1492, 359] on span "شرح الاستخدام" at bounding box center [1439, 357] width 164 height 17
click at [1470, 273] on span "اداره الردود المخصصه" at bounding box center [1439, 266] width 164 height 17
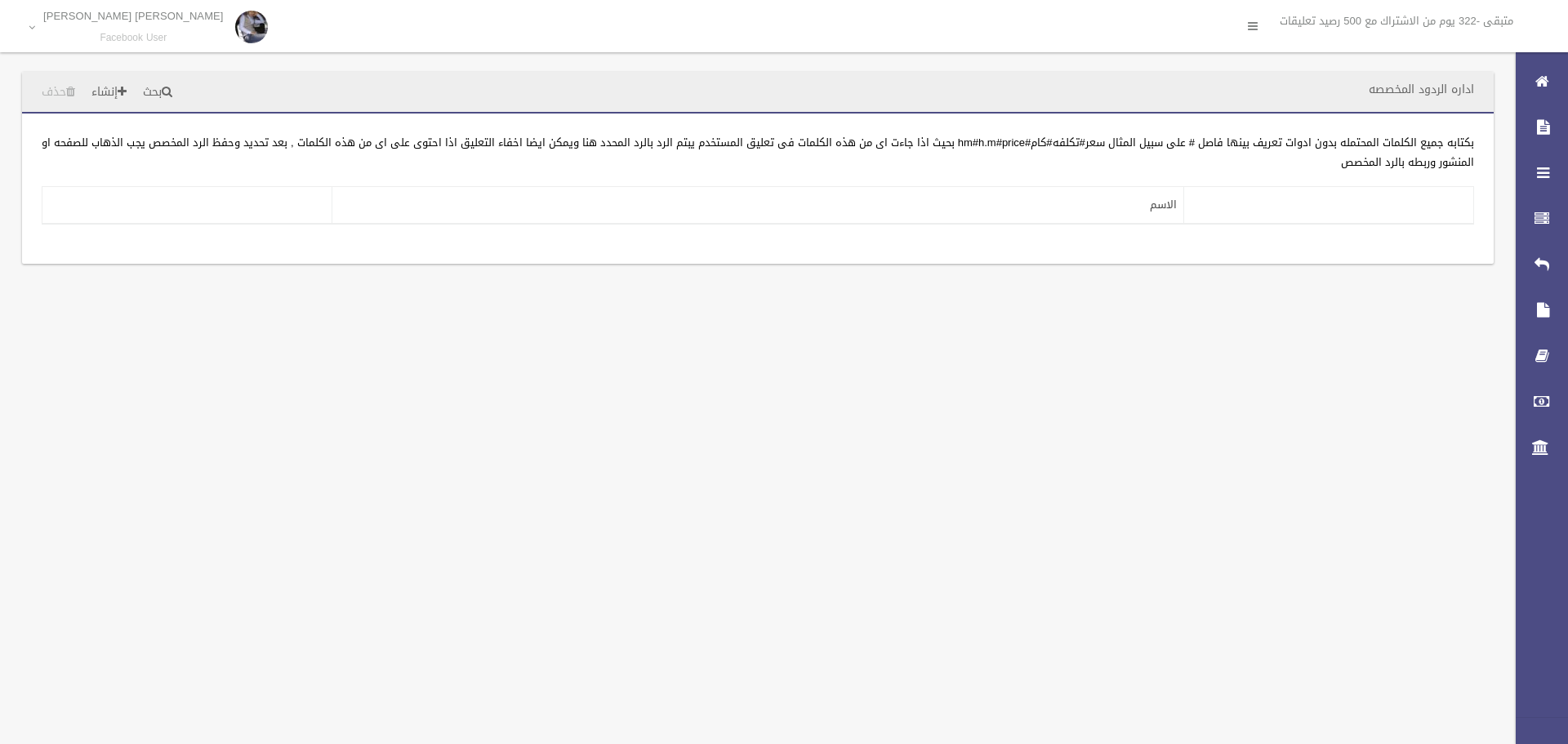
click at [1298, 201] on th at bounding box center [1329, 205] width 290 height 38
click at [967, 185] on form "**********" at bounding box center [758, 179] width 1432 height 92
click at [887, 239] on div "**********" at bounding box center [758, 189] width 1472 height 150
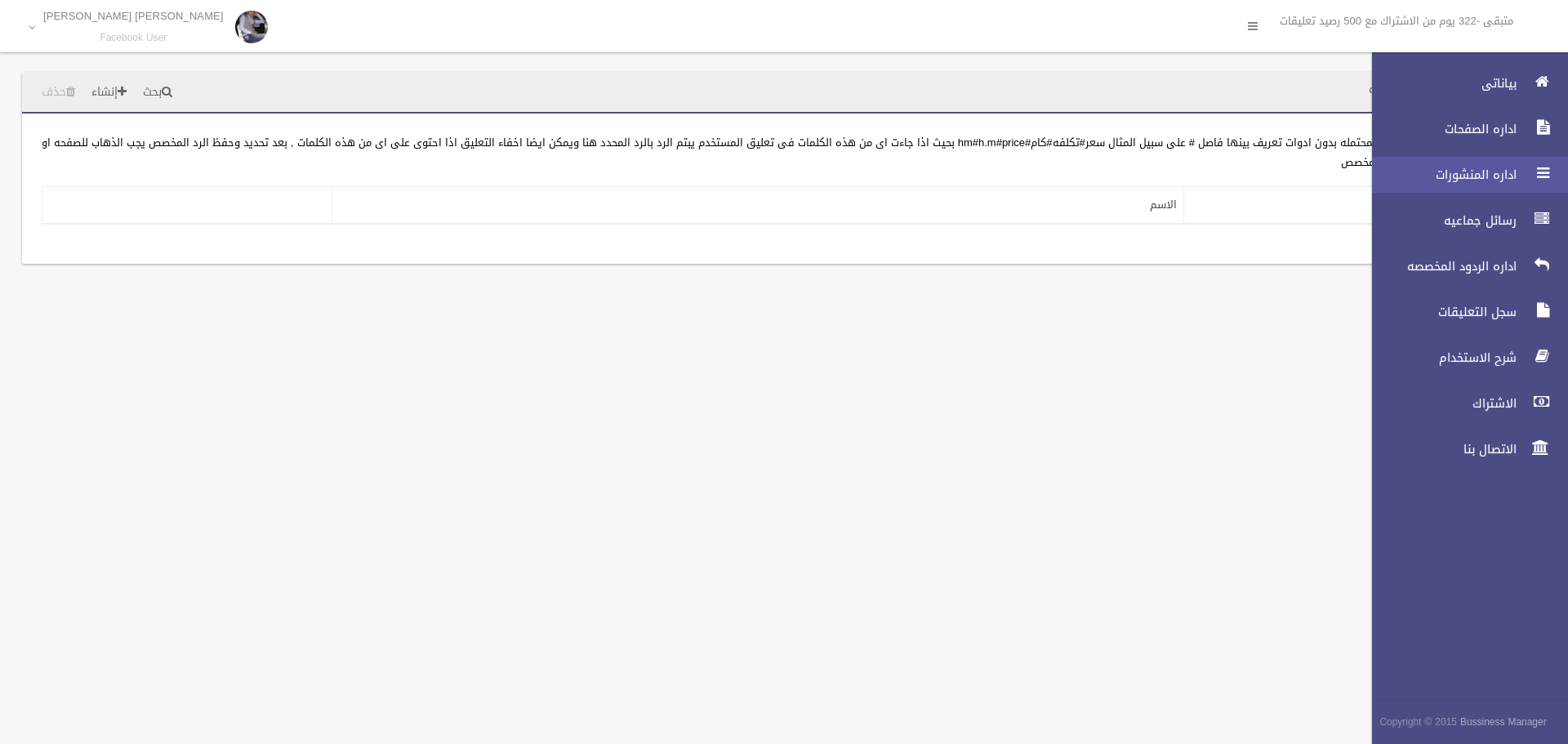
click at [1515, 169] on span "اداره المنشورات" at bounding box center [1439, 174] width 164 height 17
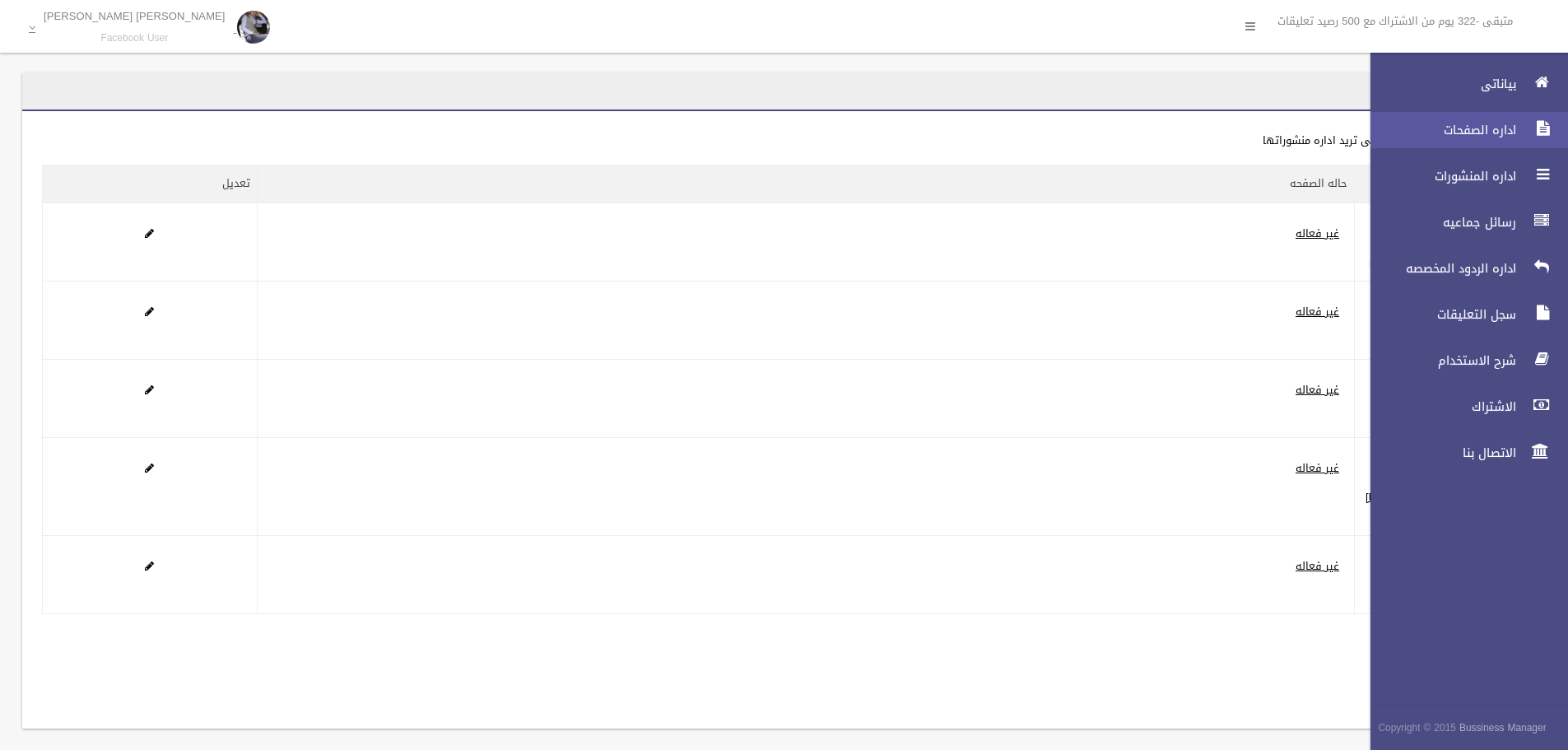
click at [1530, 142] on link "اداره الصفحات" at bounding box center [1462, 130] width 211 height 36
click at [1515, 80] on span "بياناتى" at bounding box center [1439, 83] width 165 height 17
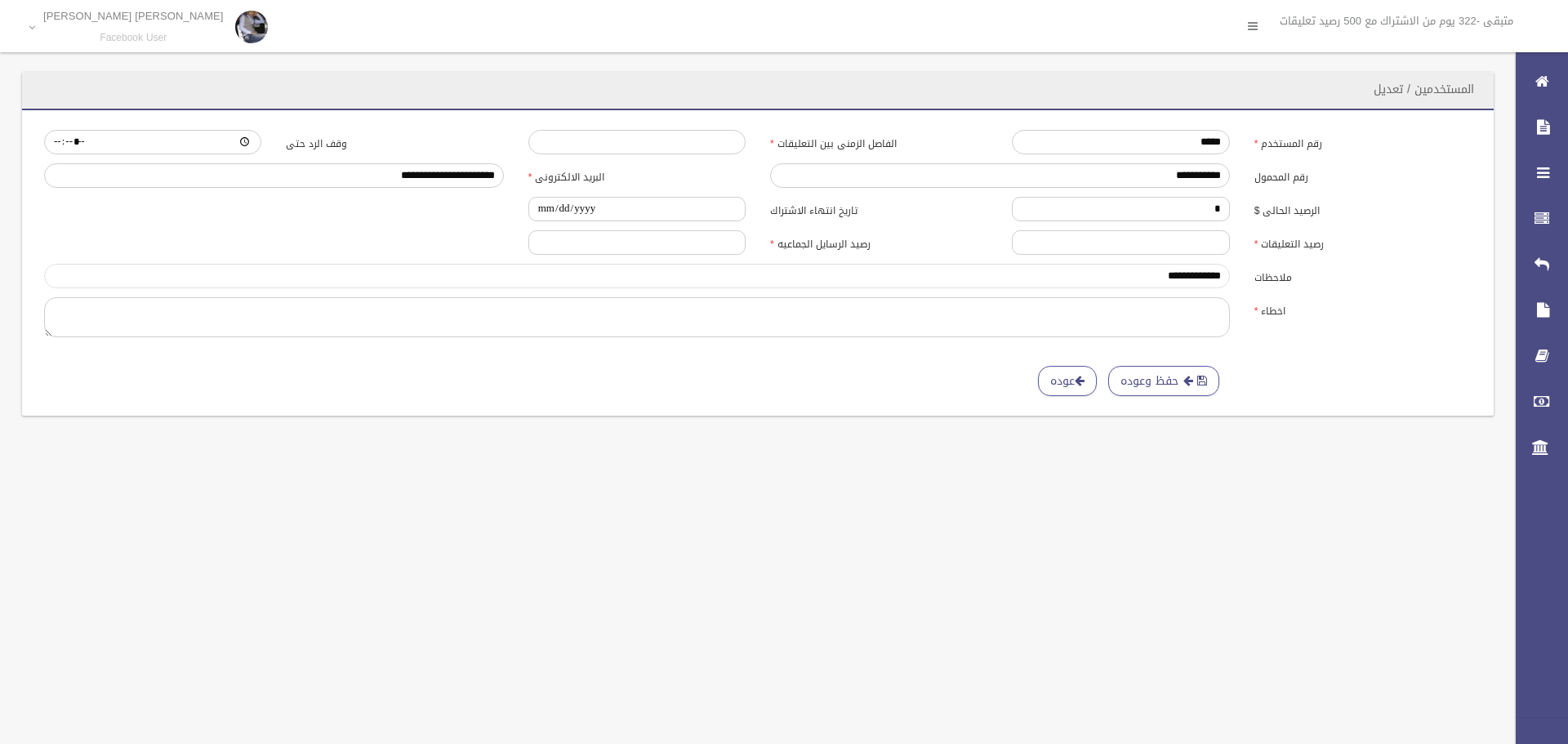
click at [1107, 273] on input "**********" at bounding box center [636, 276] width 1185 height 24
click at [529, 375] on div "حفظ وعوده عوده" at bounding box center [639, 381] width 1194 height 30
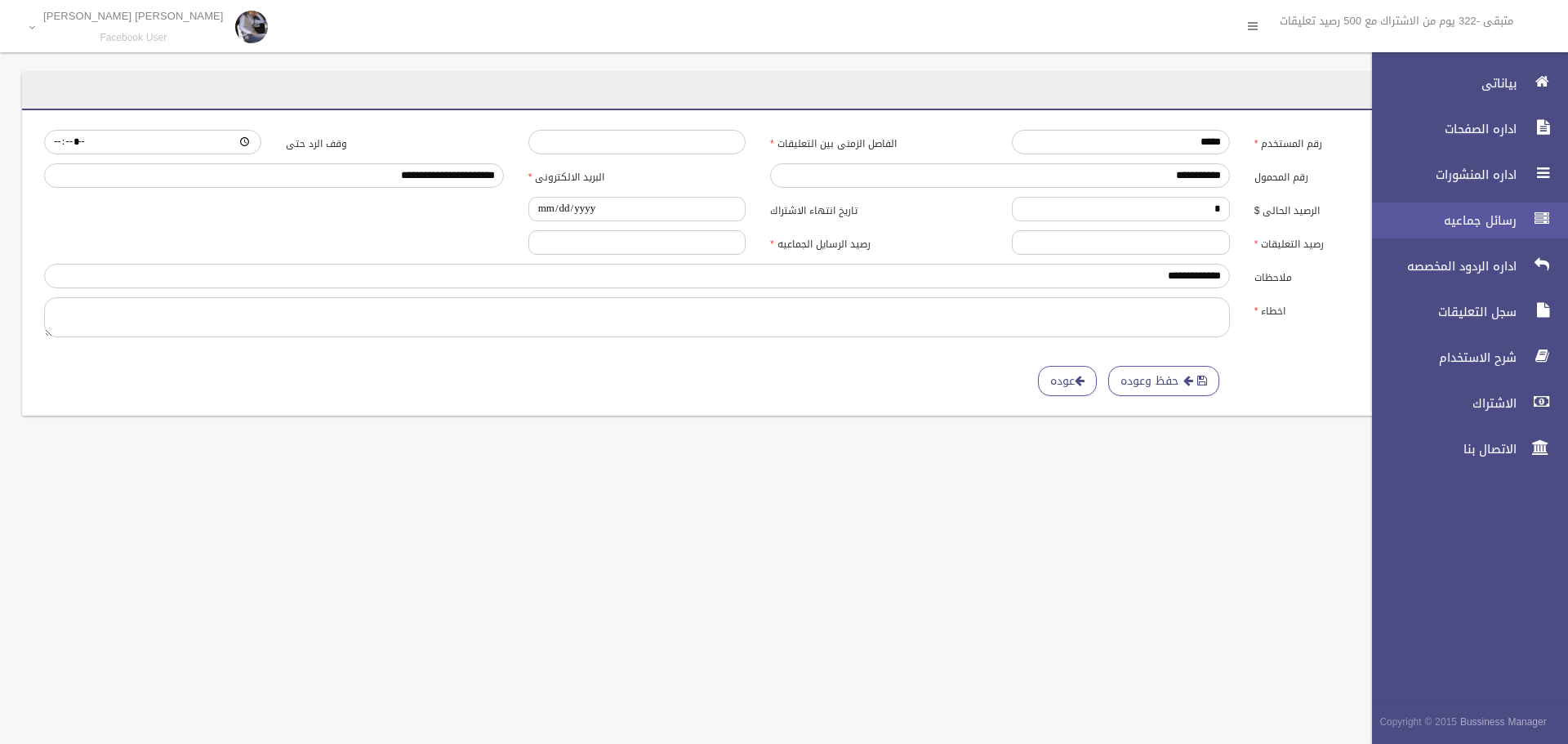
click at [1517, 223] on span "رسائل جماعيه" at bounding box center [1439, 220] width 164 height 17
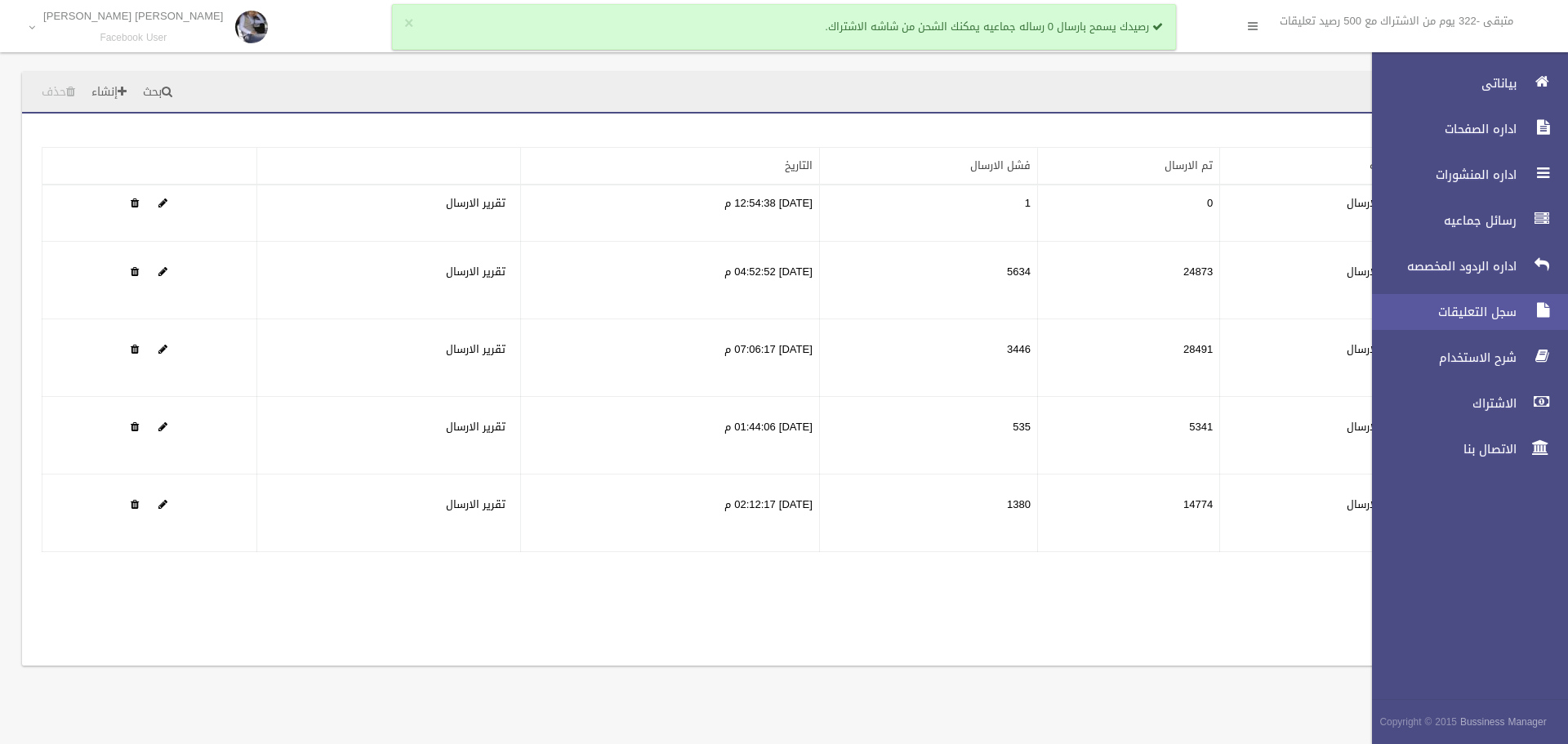
click at [1487, 306] on span "سجل التعليقات" at bounding box center [1439, 312] width 164 height 17
click at [1474, 315] on span "سجل التعليقات" at bounding box center [1439, 312] width 164 height 17
click at [1510, 310] on span "سجل التعليقات" at bounding box center [1439, 312] width 164 height 17
click at [1438, 309] on span "سجل التعليقات" at bounding box center [1439, 312] width 164 height 17
click at [1486, 317] on span "سجل التعليقات" at bounding box center [1439, 312] width 164 height 17
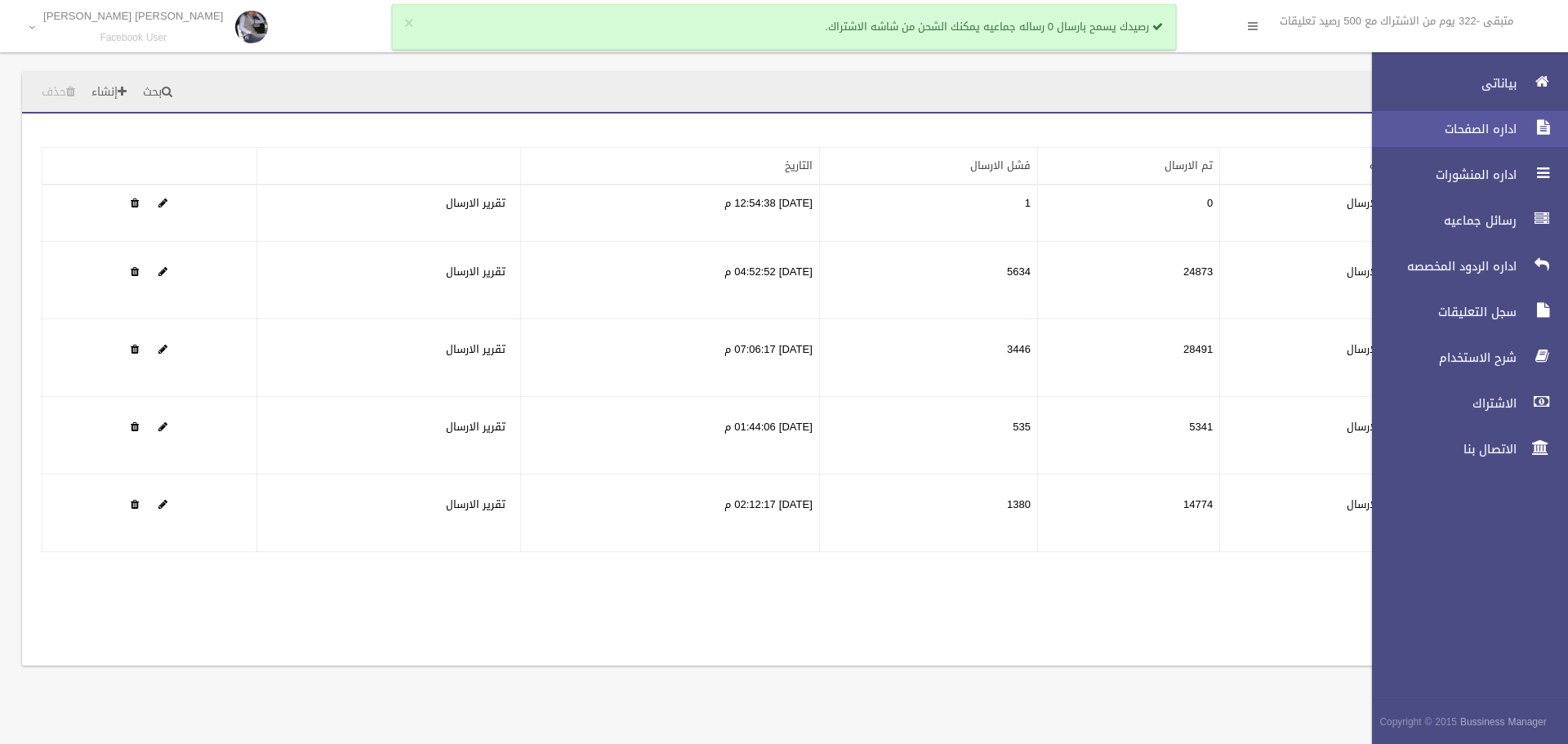
click at [1477, 130] on span "اداره الصفحات" at bounding box center [1439, 129] width 164 height 17
click at [1507, 130] on span "اداره الصفحات" at bounding box center [1439, 129] width 164 height 17
click at [1514, 85] on span "بياناتى" at bounding box center [1439, 83] width 164 height 17
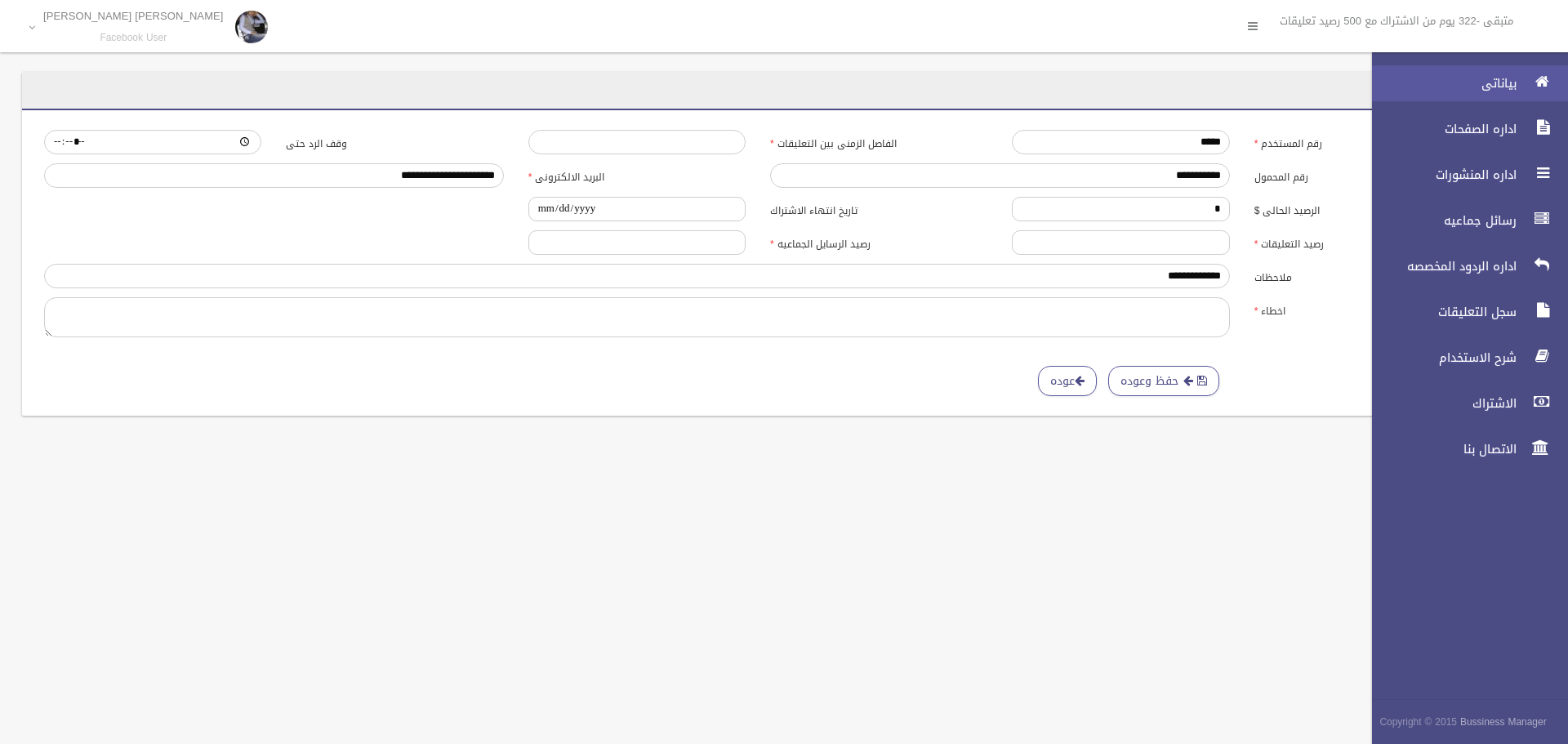
click at [1509, 91] on span "بياناتى" at bounding box center [1439, 83] width 164 height 17
click at [1476, 122] on span "اداره الصفحات" at bounding box center [1439, 129] width 164 height 17
click at [1468, 170] on span "اداره المنشورات" at bounding box center [1439, 174] width 164 height 17
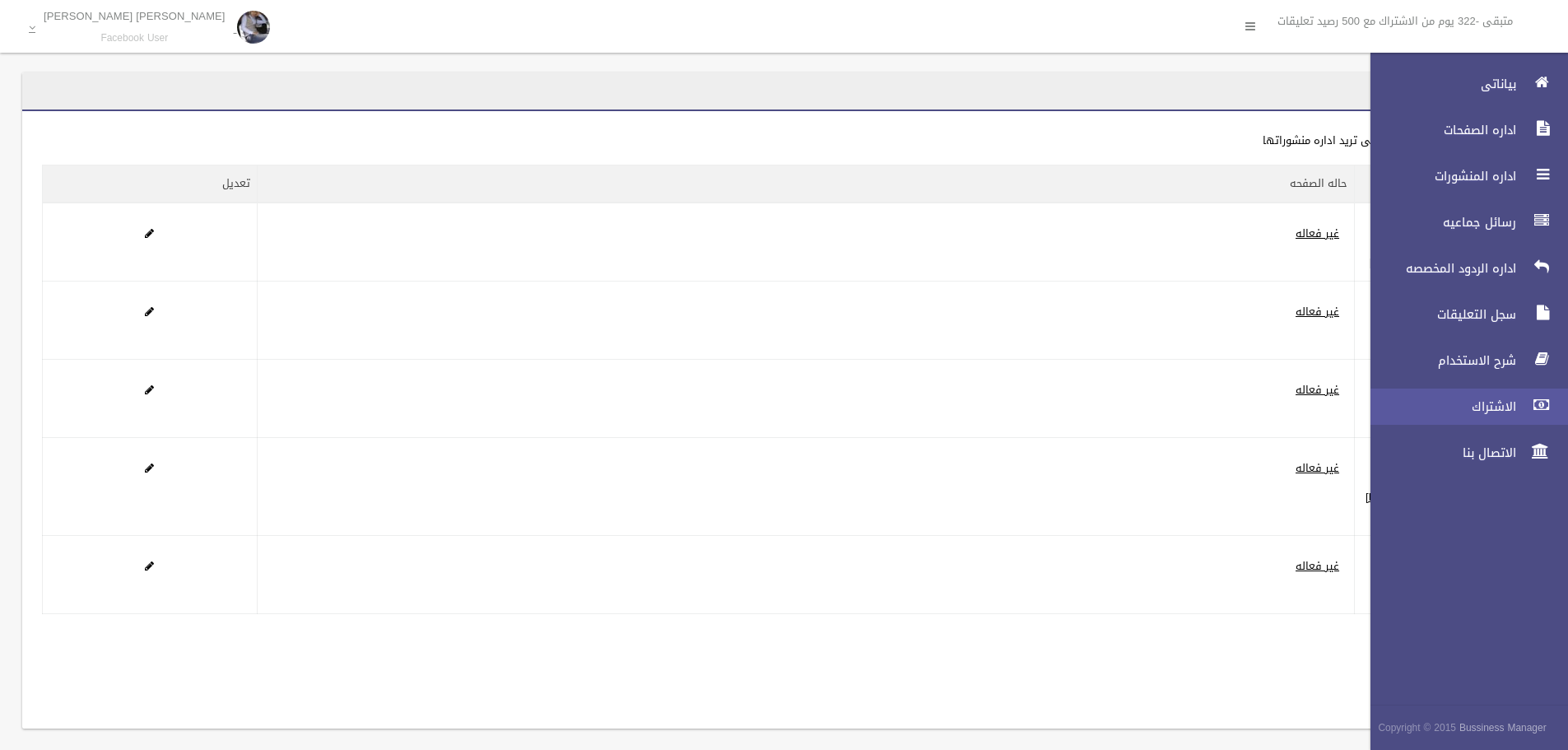
click at [1466, 404] on span "الاشتراك" at bounding box center [1439, 406] width 165 height 17
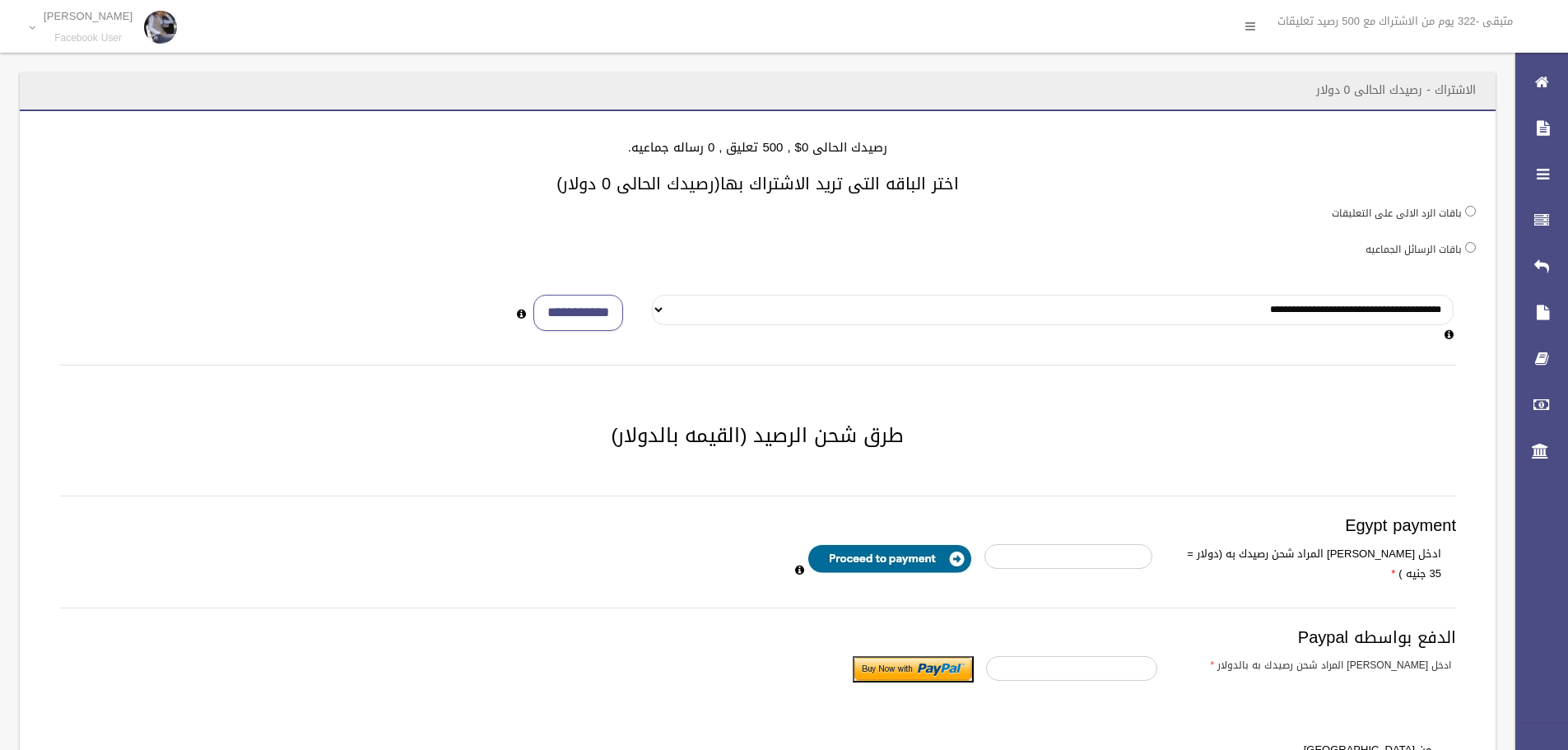
click at [656, 308] on select "**********" at bounding box center [1053, 309] width 801 height 30
select select "*"
click at [652, 295] on select "**********" at bounding box center [1053, 309] width 801 height 30
click at [586, 307] on input "**********" at bounding box center [577, 313] width 89 height 37
type input "**"
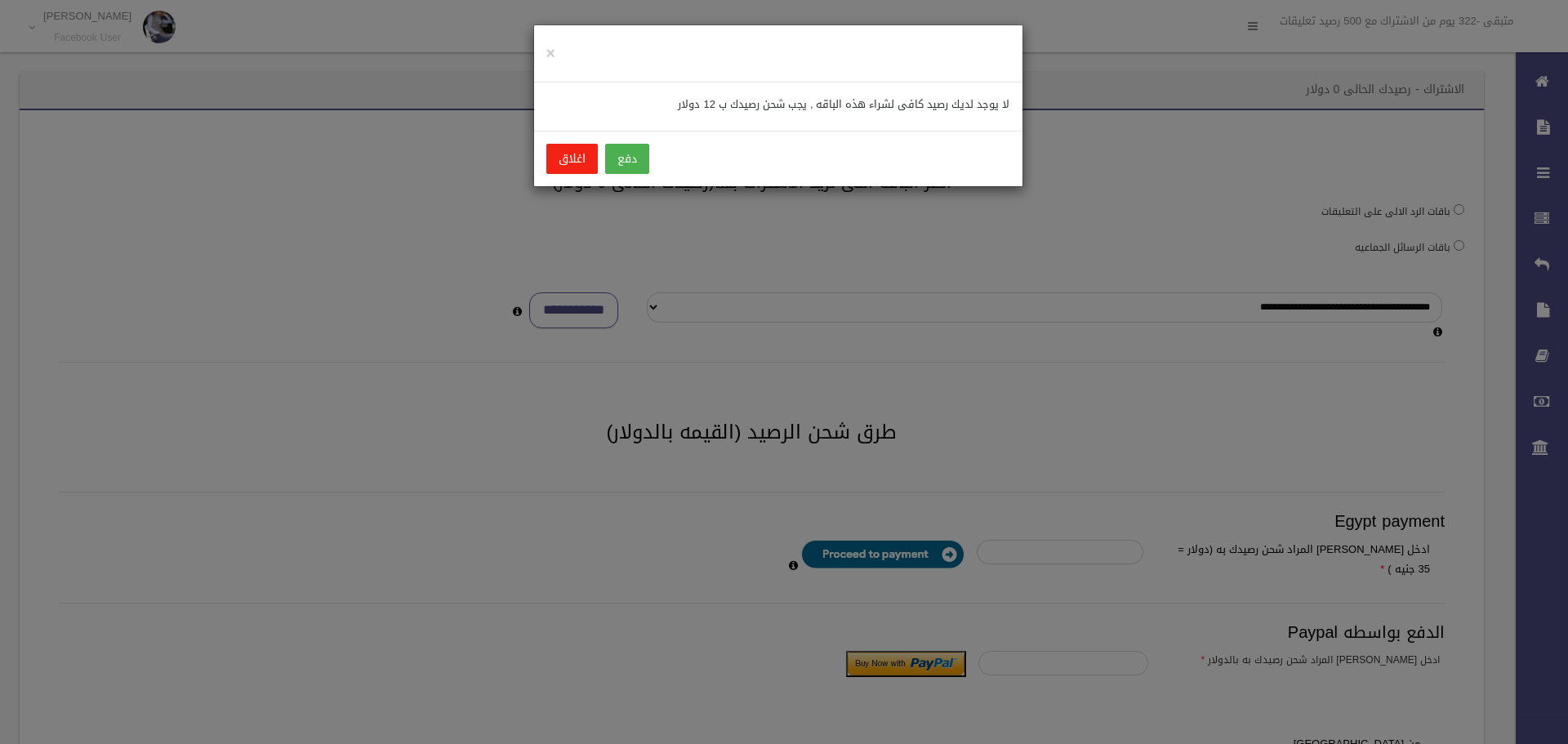
click at [560, 152] on button "اغلاق" at bounding box center [572, 159] width 52 height 30
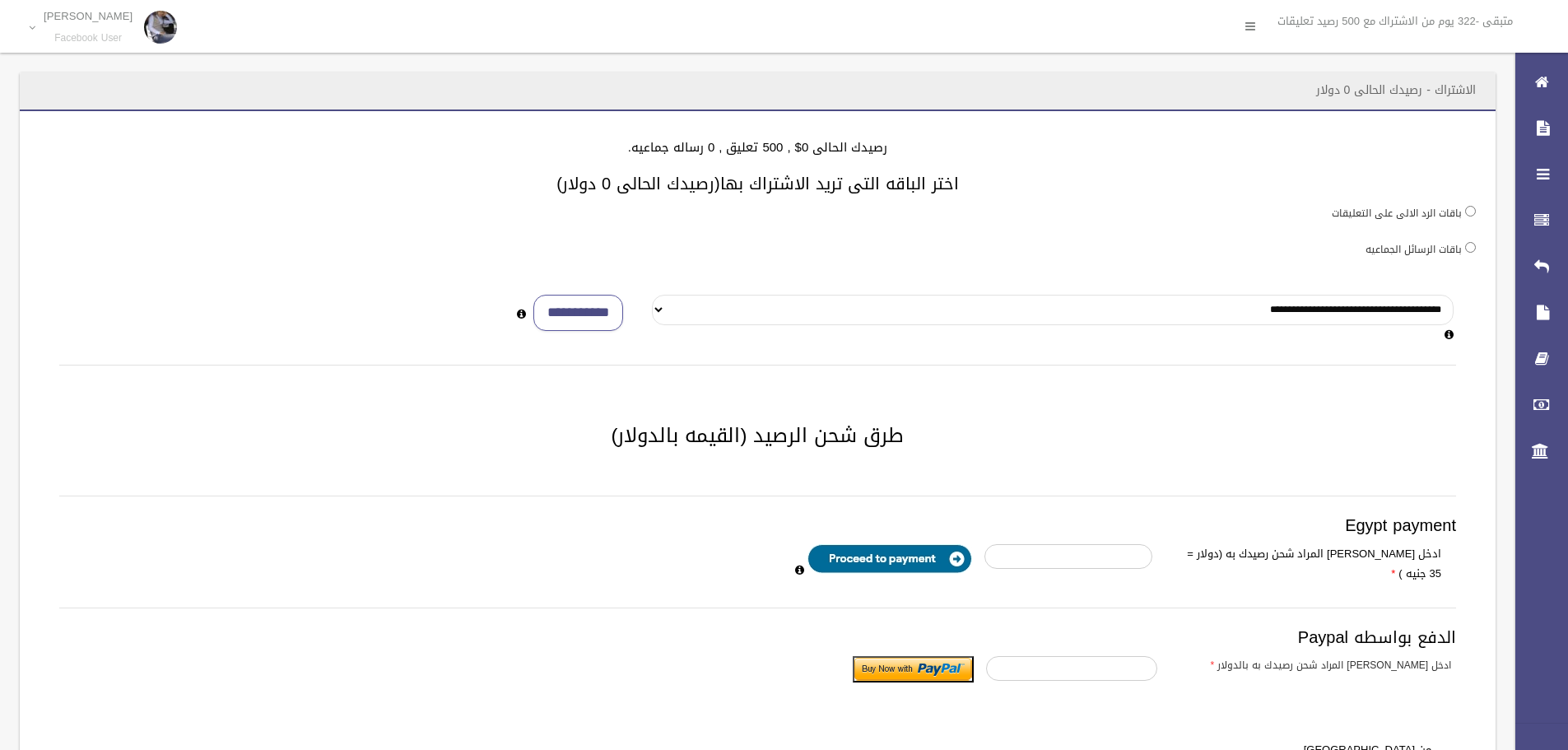
click at [665, 308] on select "**********" at bounding box center [1053, 309] width 801 height 30
click at [1248, 249] on div "باقات الرسائل الجماعيه" at bounding box center [757, 248] width 1436 height 21
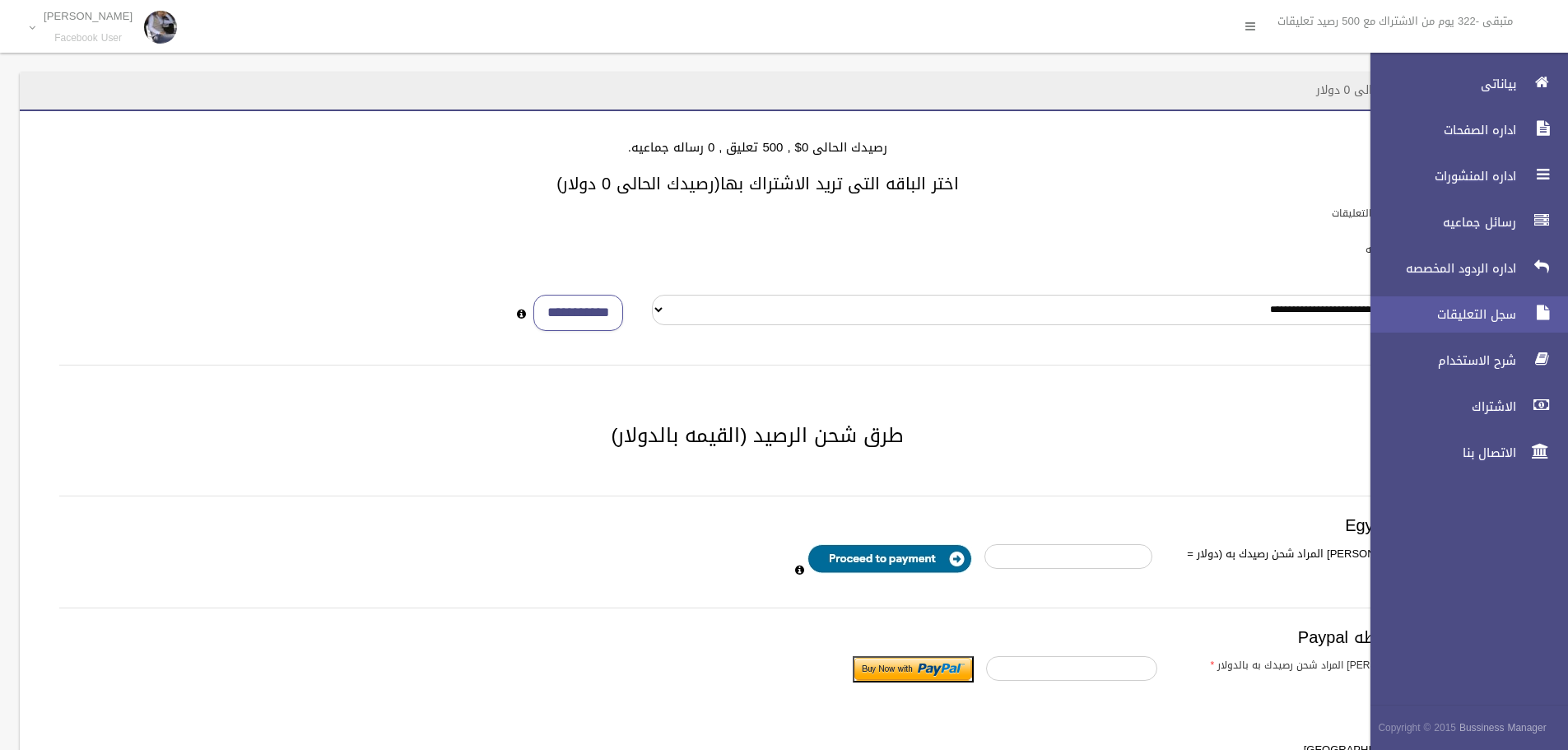
click at [1451, 318] on span "سجل التعليقات" at bounding box center [1439, 314] width 165 height 17
click at [1547, 312] on icon at bounding box center [1541, 313] width 15 height 33
click at [1544, 314] on icon at bounding box center [1541, 313] width 15 height 33
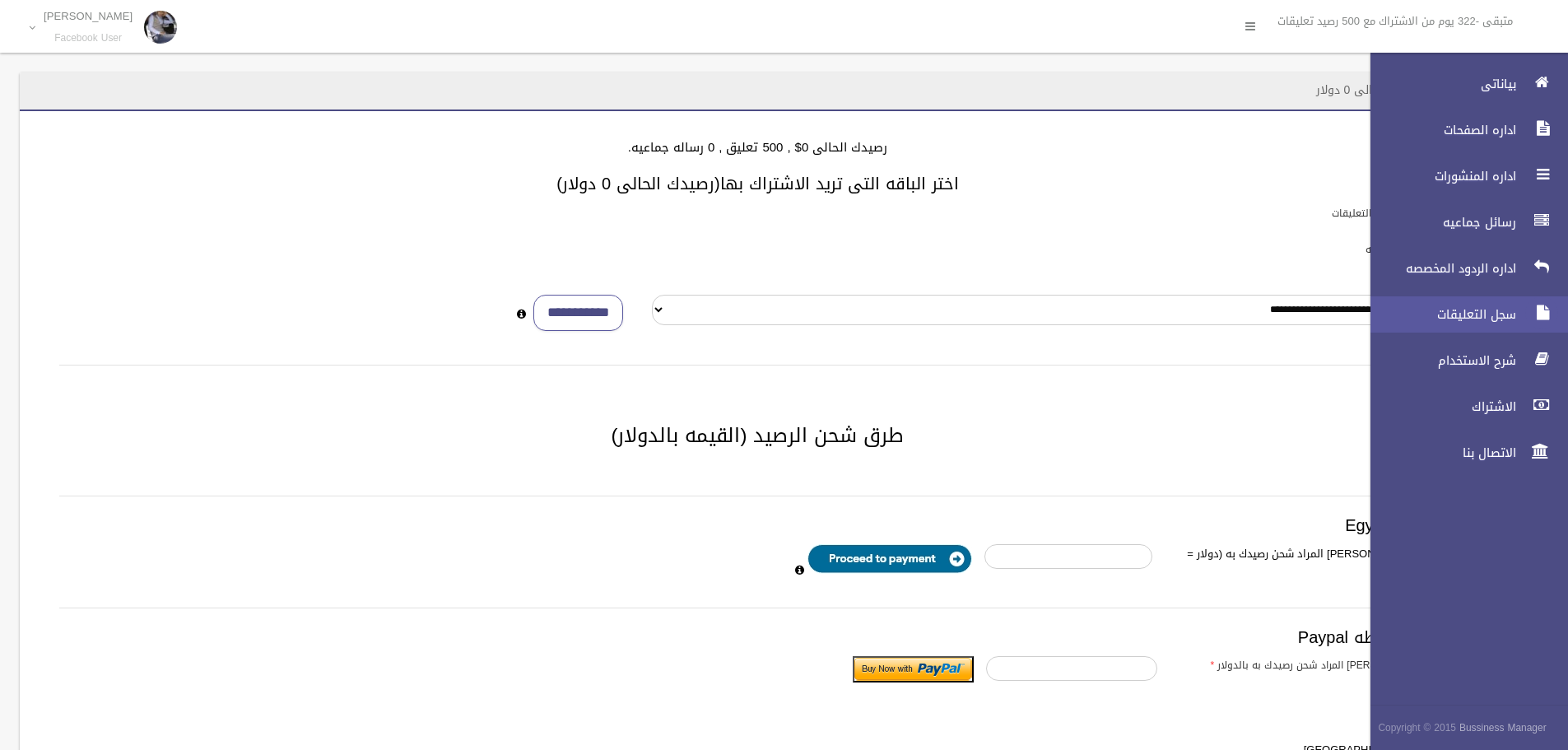
click at [1544, 318] on icon at bounding box center [1541, 313] width 15 height 33
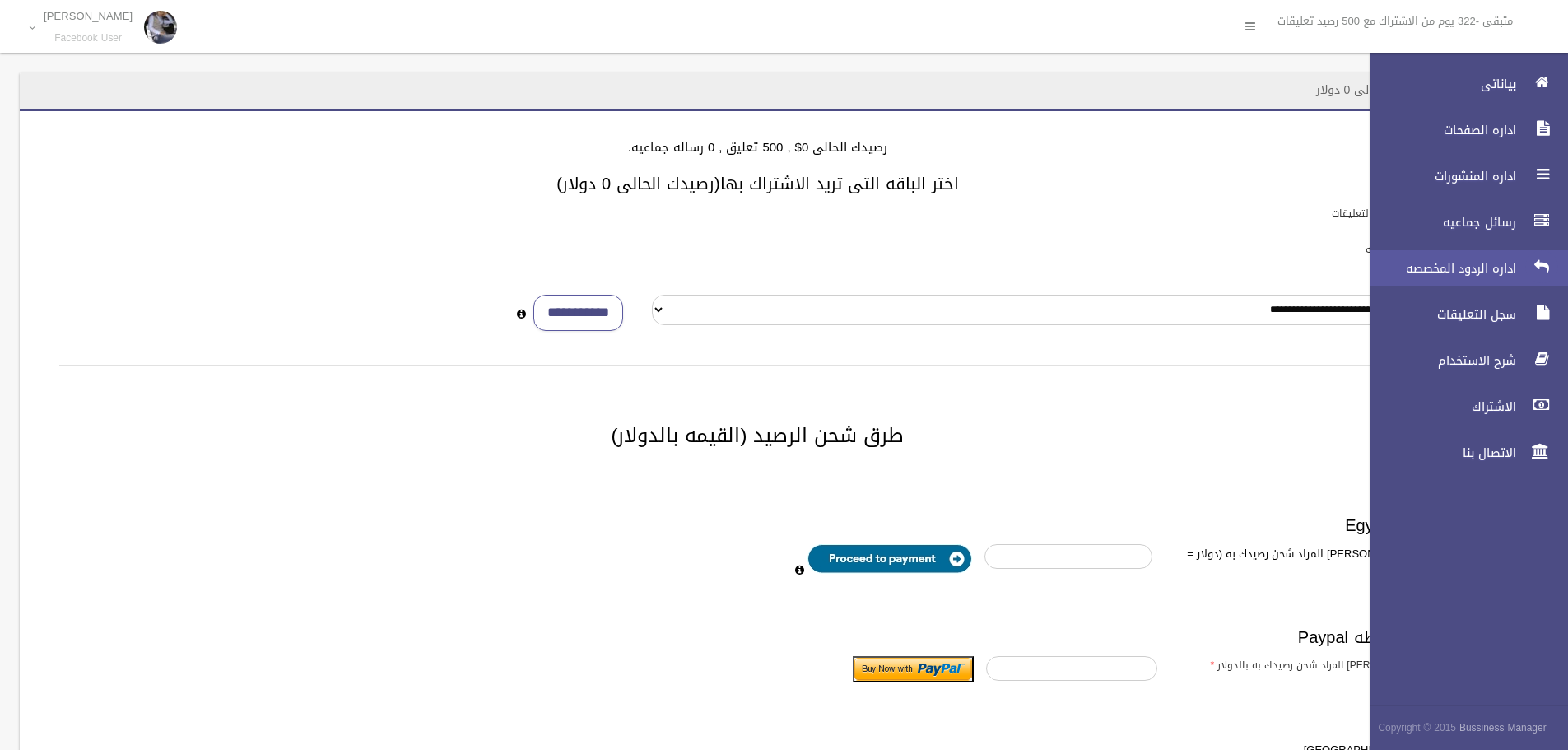
click at [1540, 266] on icon at bounding box center [1541, 267] width 15 height 33
click at [1451, 275] on span "اداره الردود المخصصه" at bounding box center [1439, 268] width 165 height 17
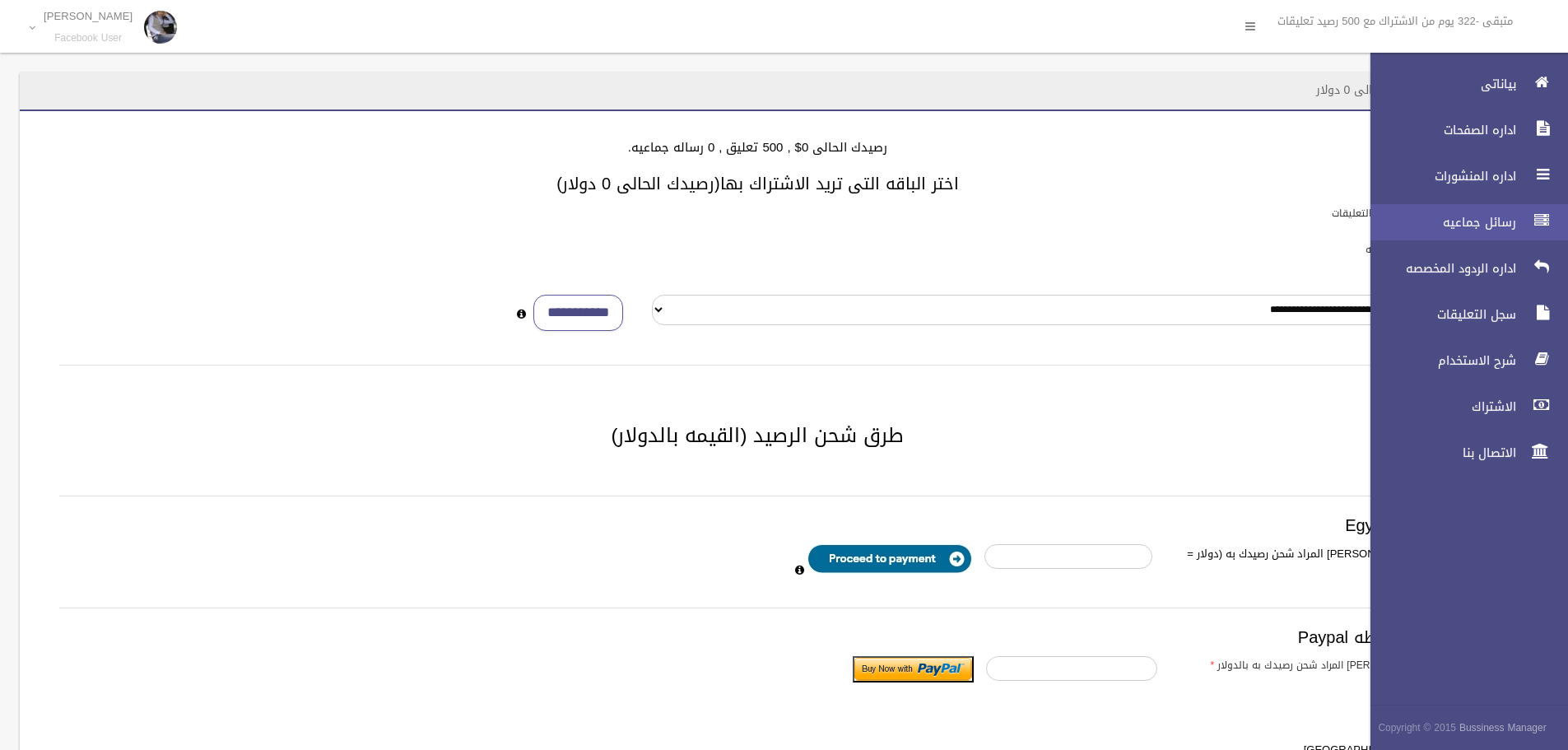
click at [1481, 213] on link "رسائل جماعيه" at bounding box center [1462, 222] width 211 height 36
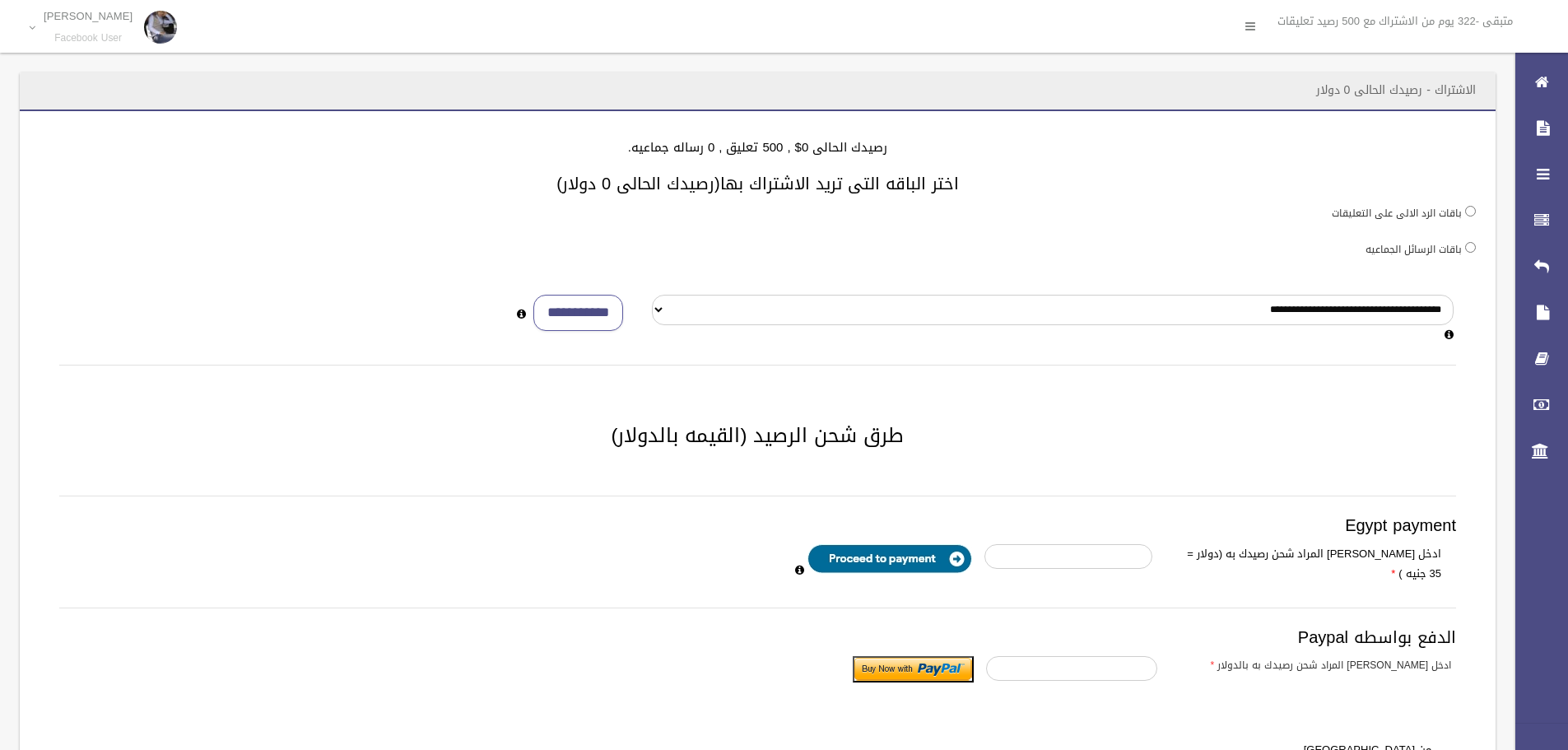
click at [1130, 212] on div "باقات الرد الالى على التعليقات" at bounding box center [757, 212] width 1436 height 21
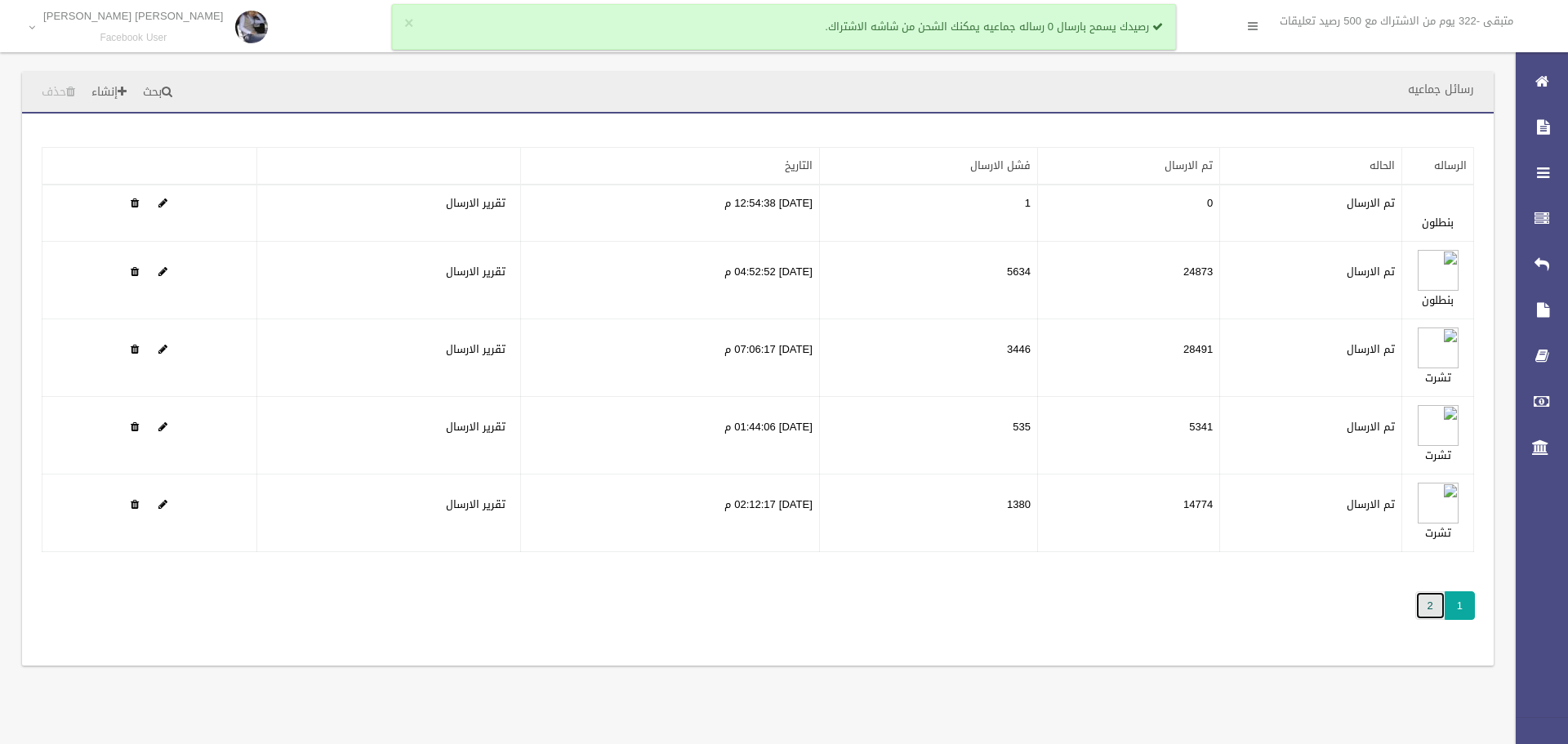
click at [1433, 600] on link "2" at bounding box center [1430, 605] width 30 height 28
